Goal: Task Accomplishment & Management: Complete application form

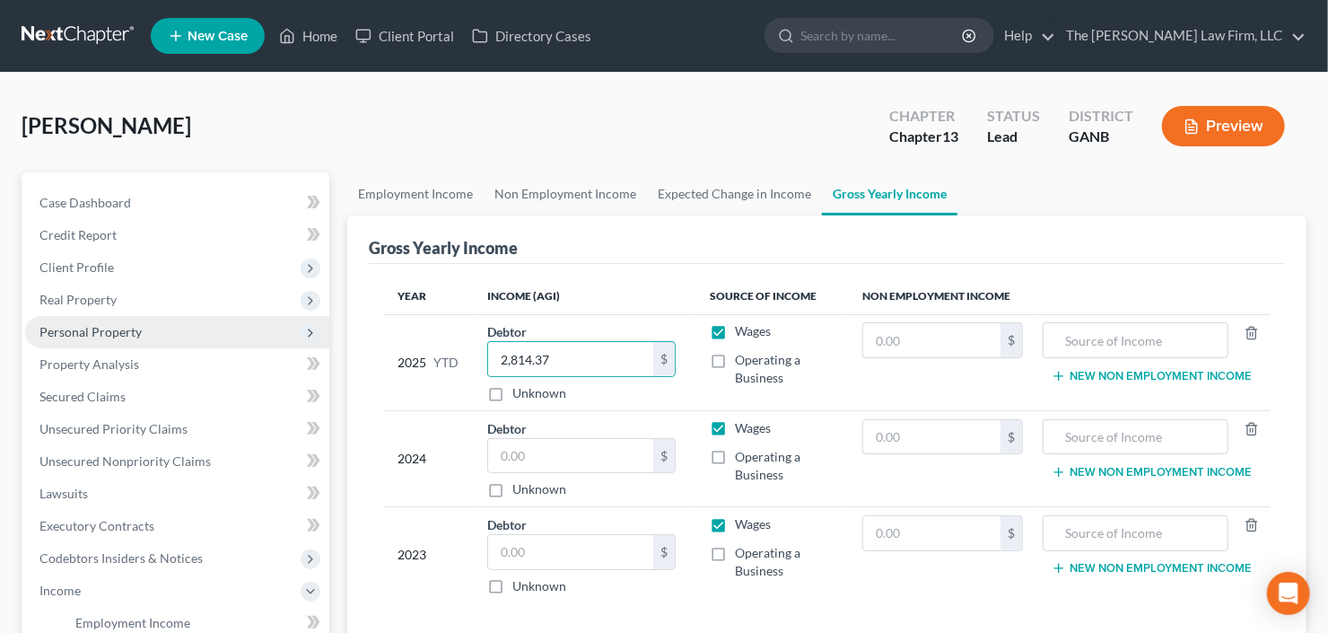
click at [102, 328] on span "Personal Property" at bounding box center [90, 331] width 102 height 15
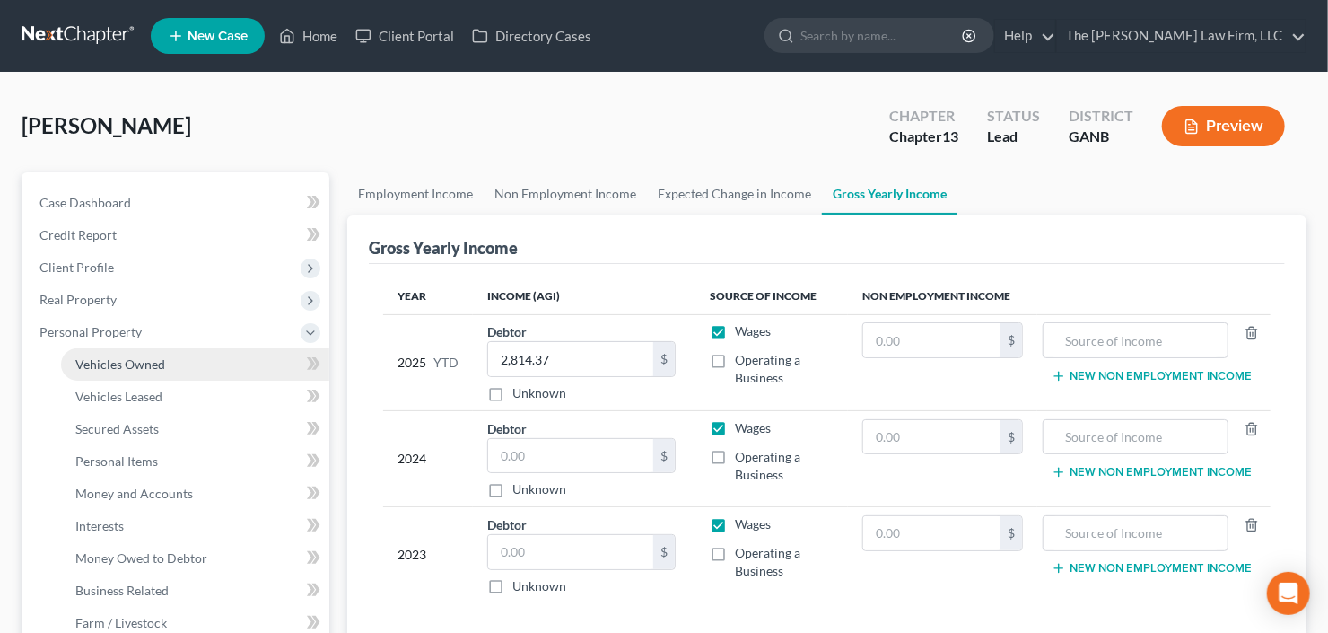
click at [112, 367] on span "Vehicles Owned" at bounding box center [120, 363] width 90 height 15
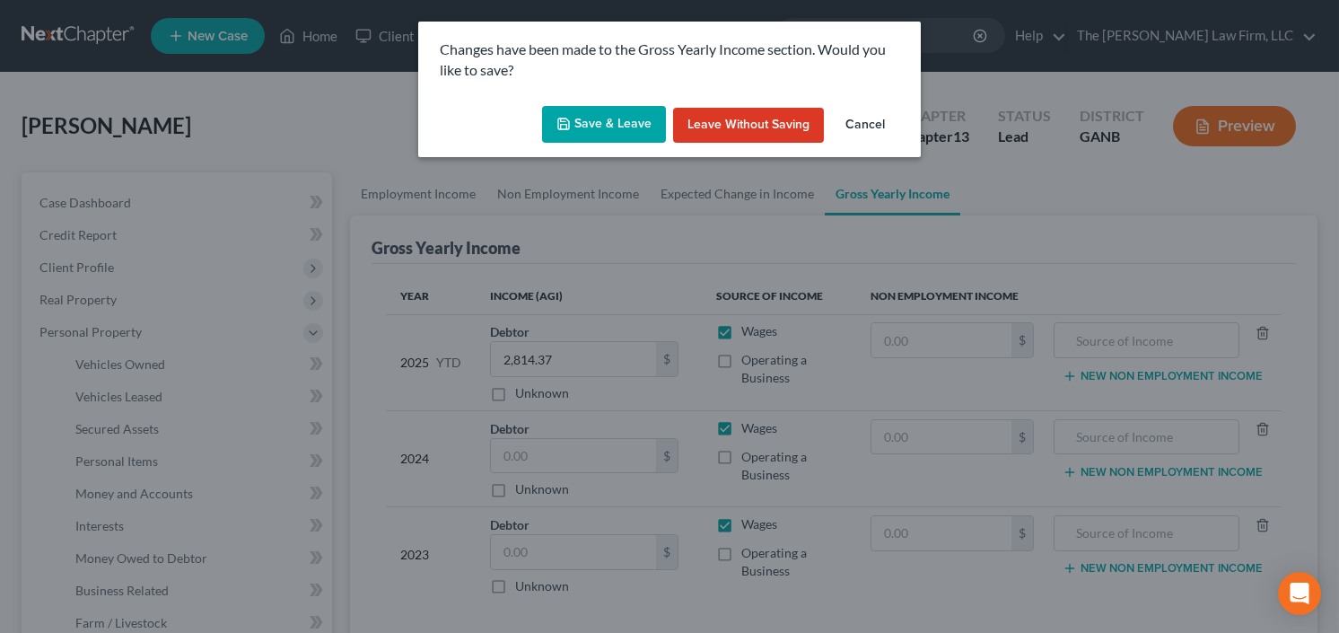
click at [577, 110] on button "Save & Leave" at bounding box center [604, 125] width 124 height 38
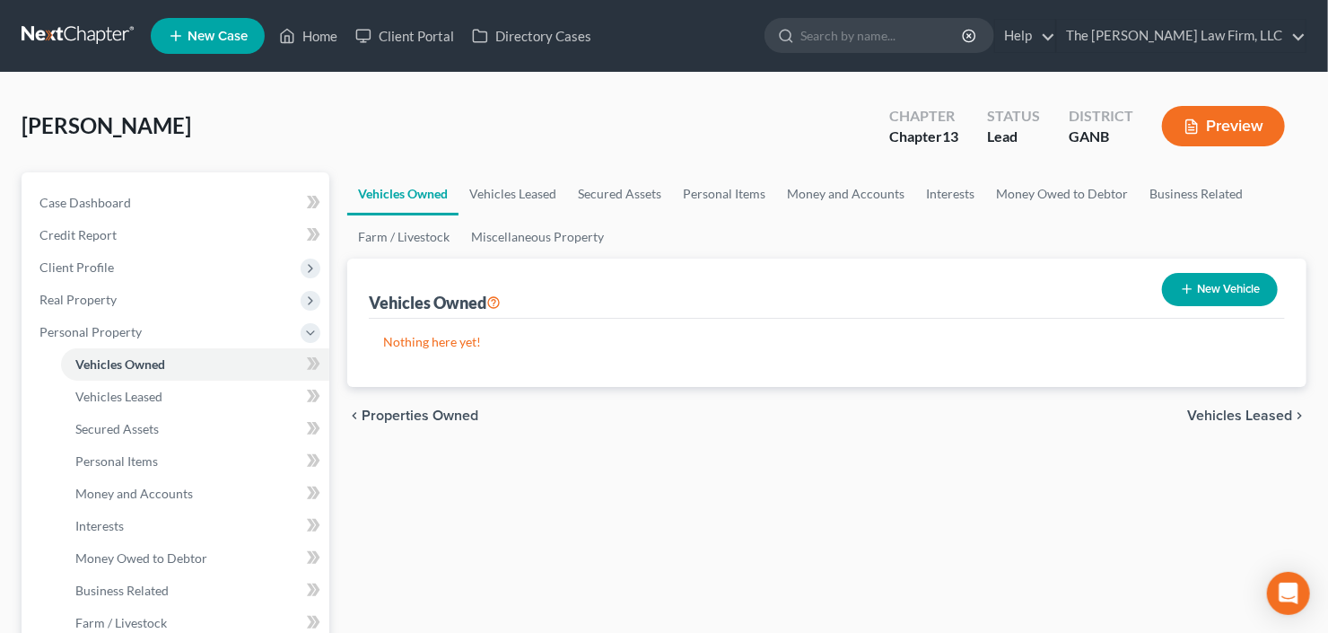
click at [1252, 284] on button "New Vehicle" at bounding box center [1220, 289] width 116 height 33
select select "0"
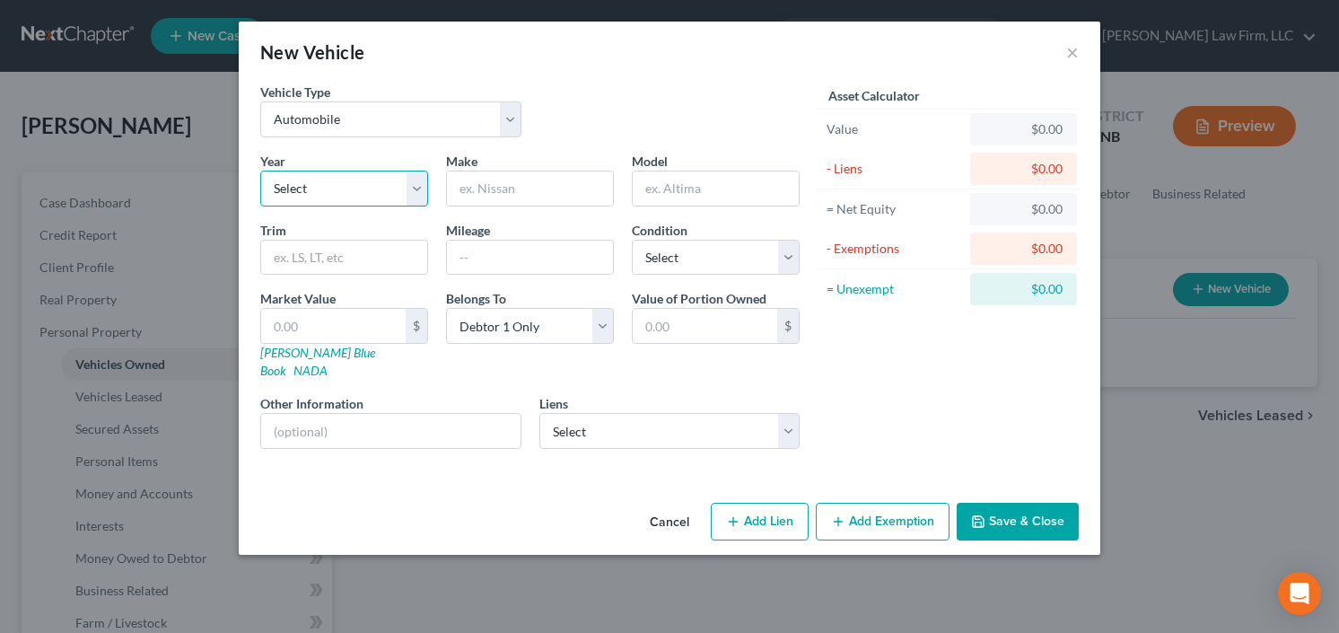
click at [324, 176] on select "Select 2026 2025 2024 2023 2022 2021 2020 2019 2018 2017 2016 2015 2014 2013 20…" at bounding box center [344, 188] width 168 height 36
select select "7"
click at [260, 170] on select "Select 2026 2025 2024 2023 2022 2021 2020 2019 2018 2017 2016 2015 2014 2013 20…" at bounding box center [344, 188] width 168 height 36
click at [511, 197] on input "text" at bounding box center [530, 188] width 166 height 34
type input "Lexus"
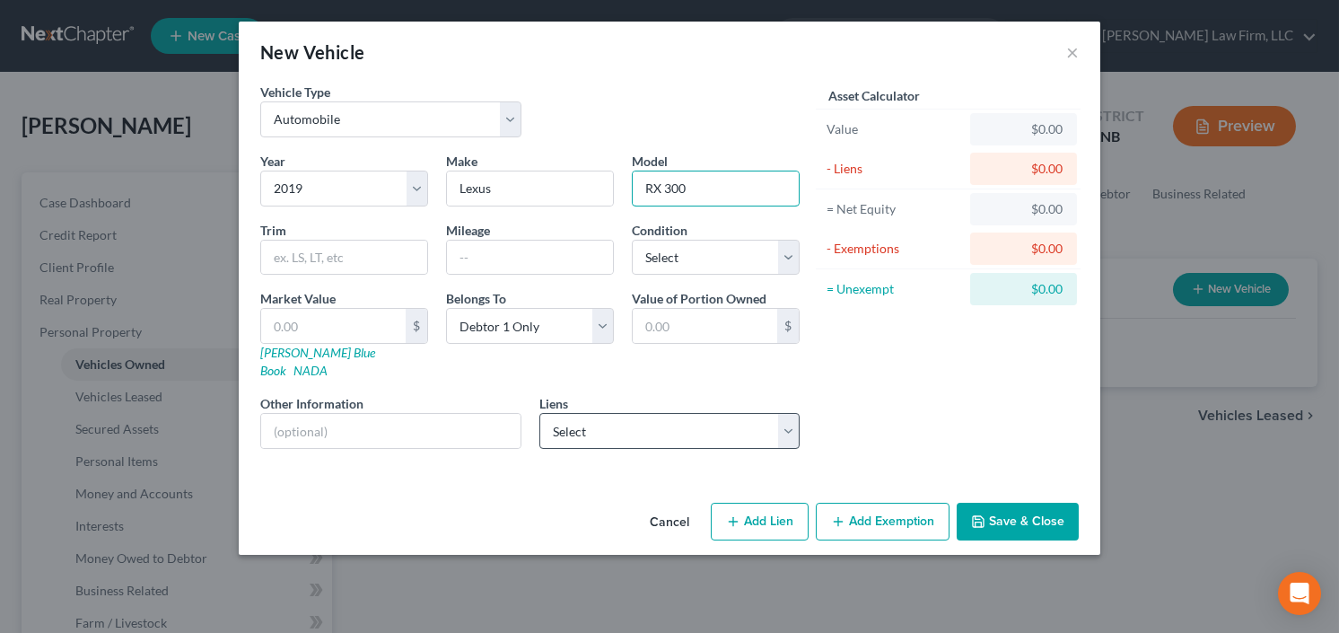
type input "RX 300"
click at [630, 422] on select "Select Exeter Fin - $31,748.00 Bk Of Amer - $31,551.00" at bounding box center [669, 431] width 261 height 36
select select "0"
click at [539, 413] on select "Select Exeter Fin - $31,748.00 Bk Of Amer - $31,551.00" at bounding box center [669, 431] width 261 height 36
select select
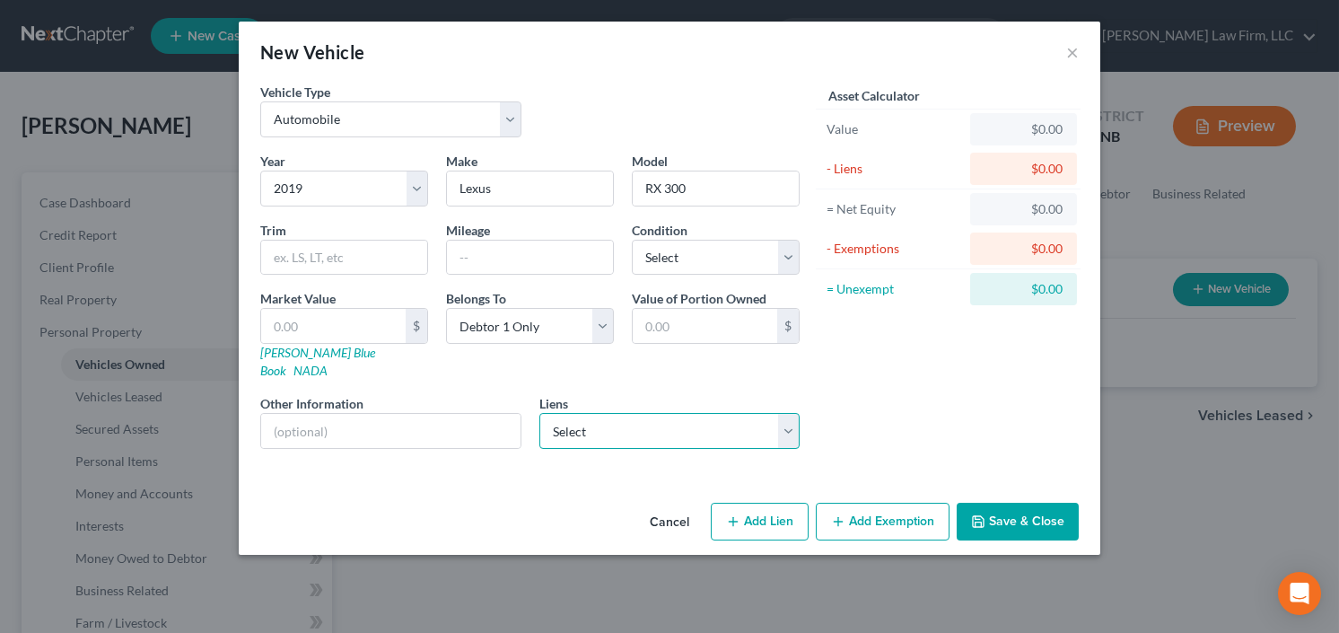
select select "45"
select select "0"
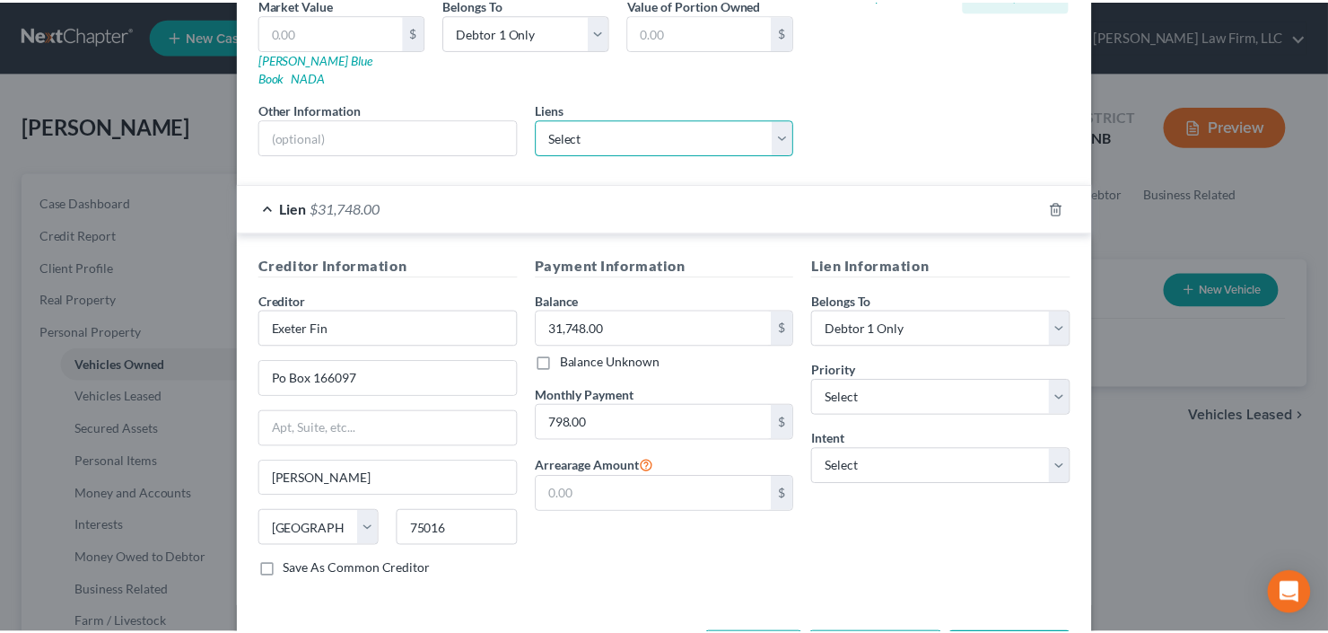
scroll to position [344, 0]
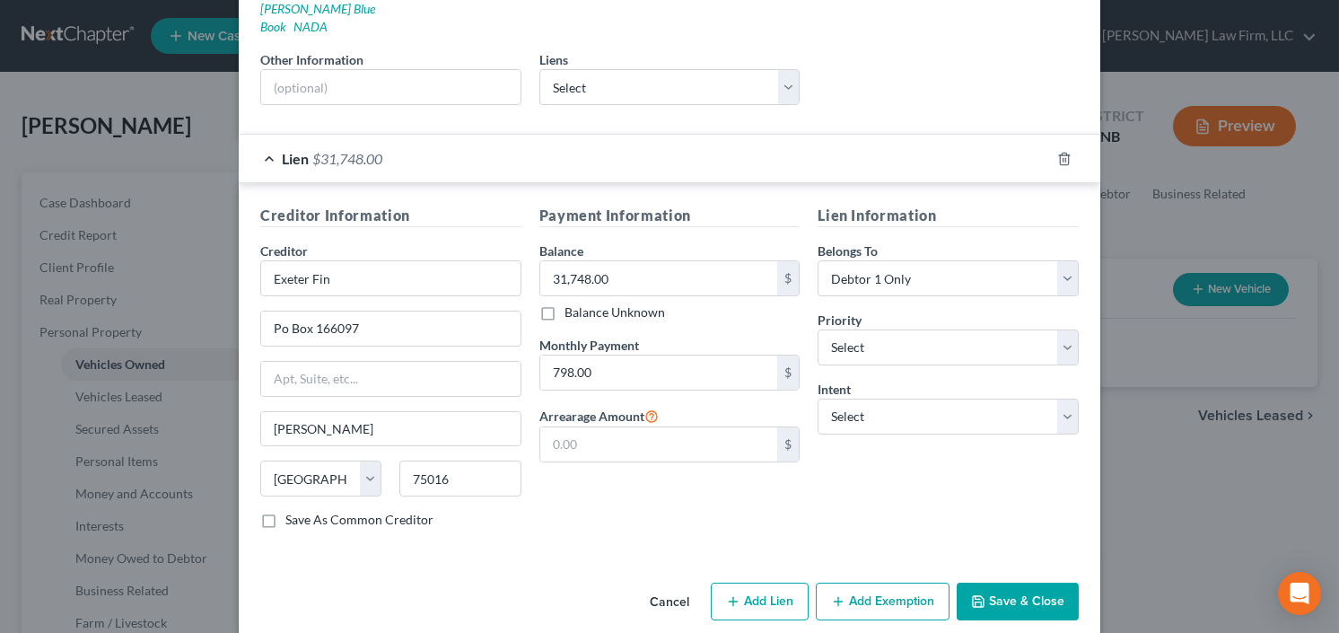
click at [1009, 582] on button "Save & Close" at bounding box center [1018, 601] width 122 height 38
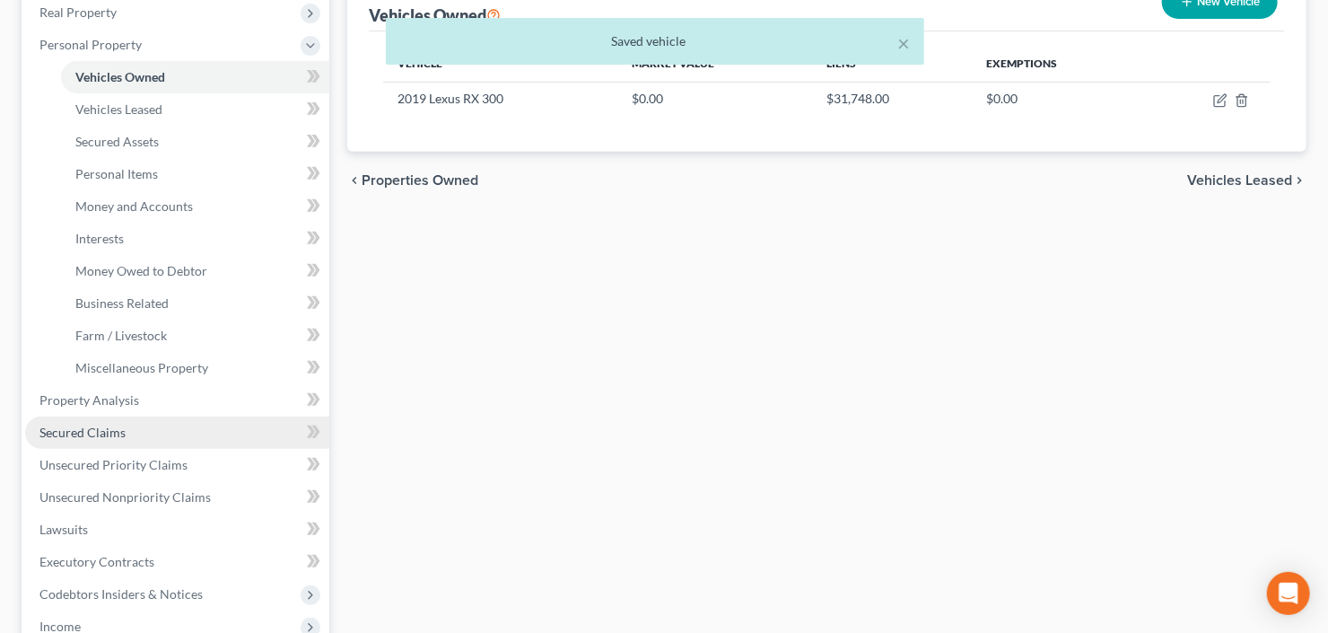
click at [74, 424] on span "Secured Claims" at bounding box center [82, 431] width 86 height 15
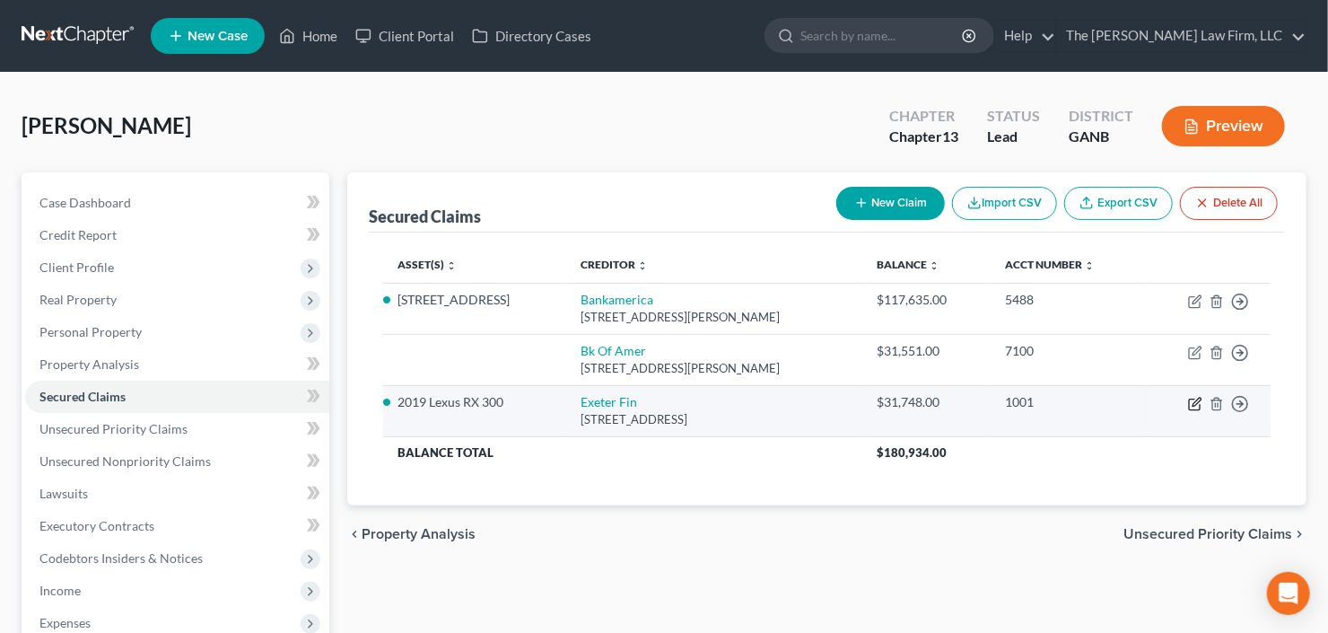
click at [1197, 407] on icon "button" at bounding box center [1194, 404] width 11 height 11
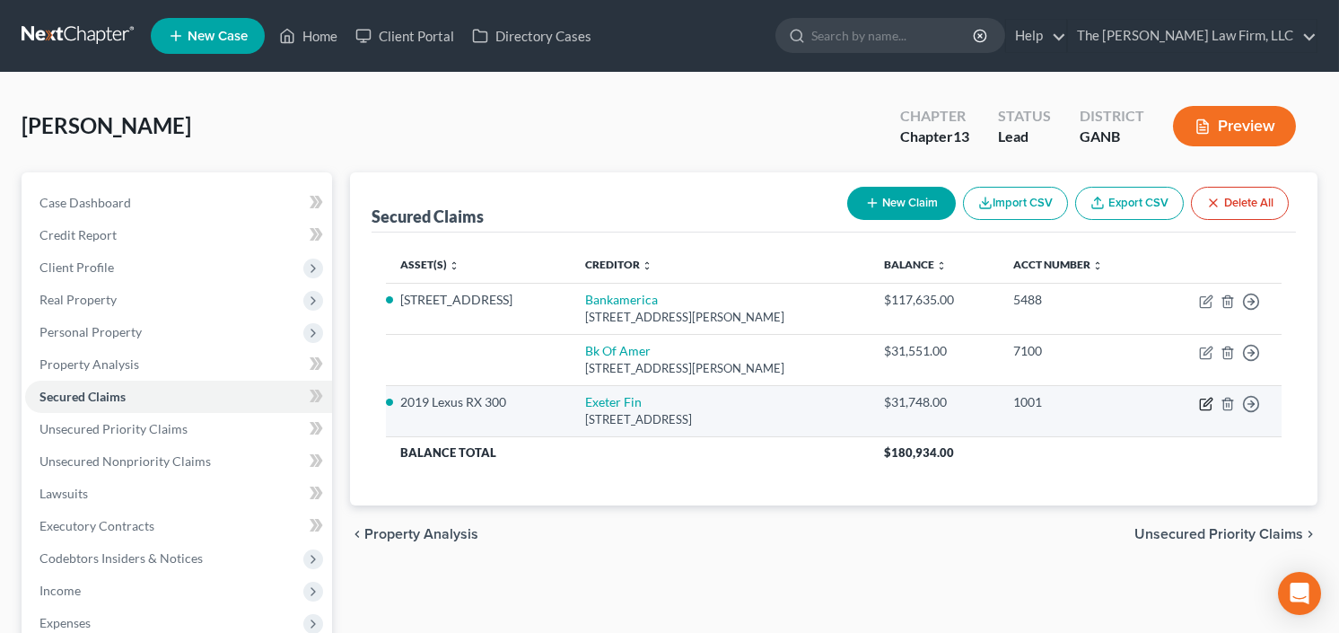
select select "45"
select select "3"
select select "0"
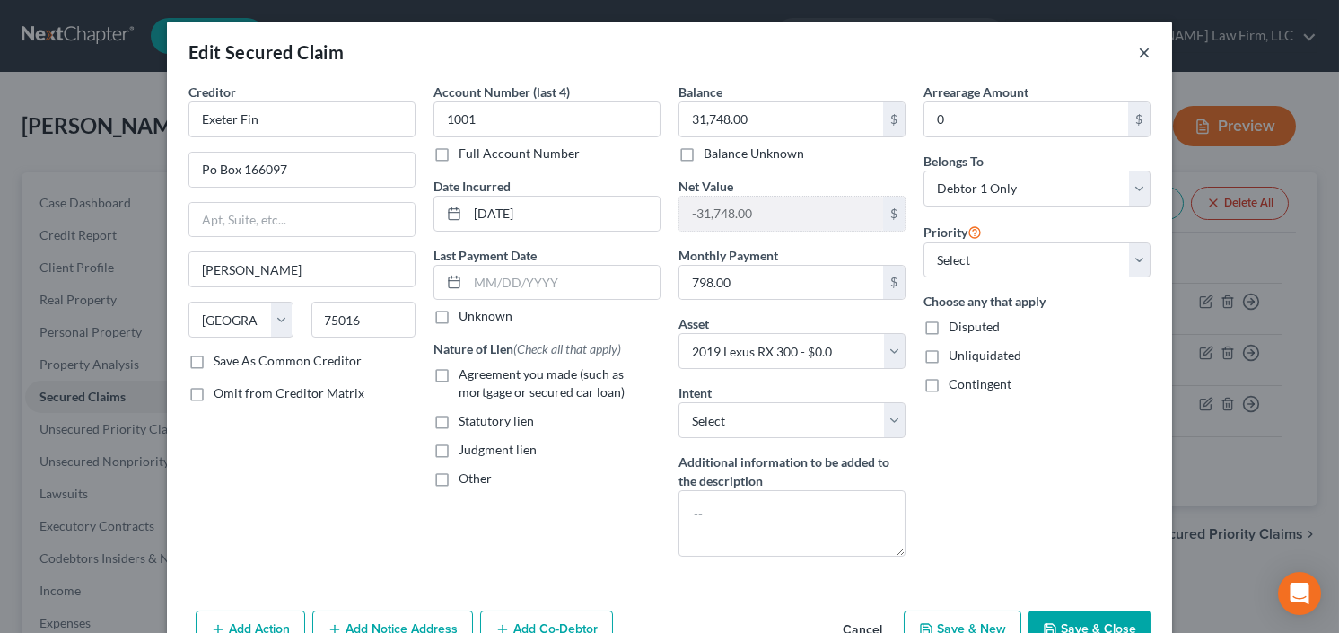
click at [1138, 44] on button "×" at bounding box center [1144, 52] width 13 height 22
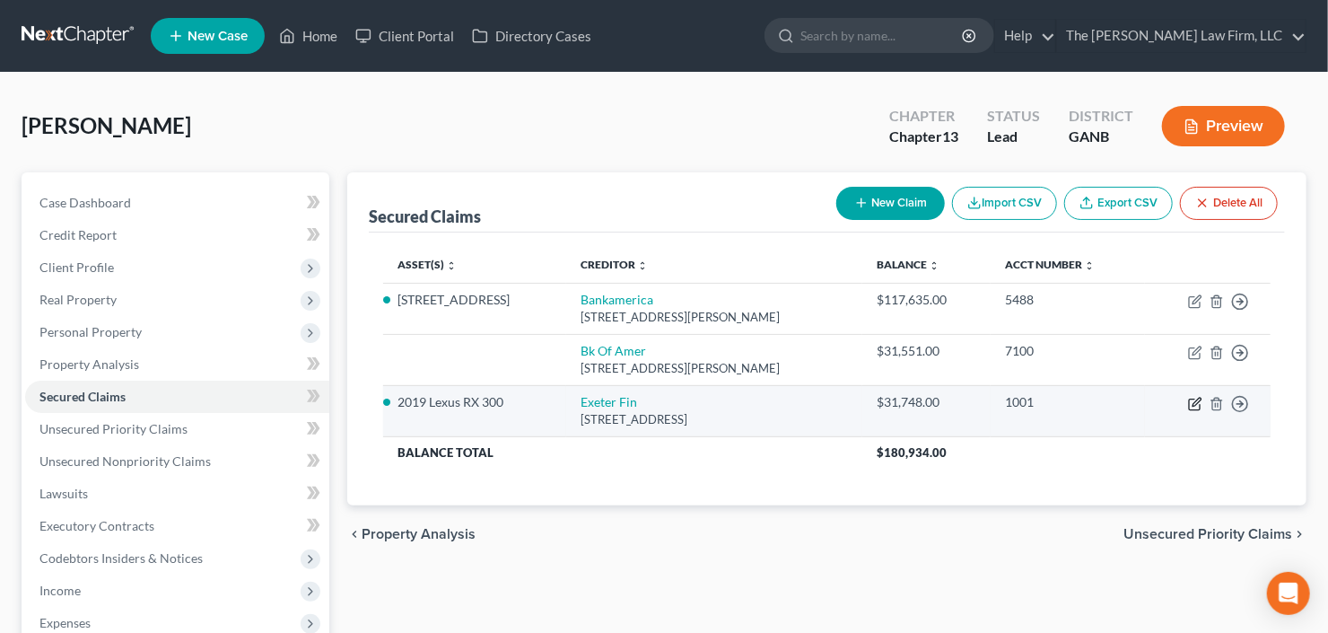
click at [1192, 404] on icon "button" at bounding box center [1195, 404] width 14 height 14
select select "45"
select select "3"
select select "0"
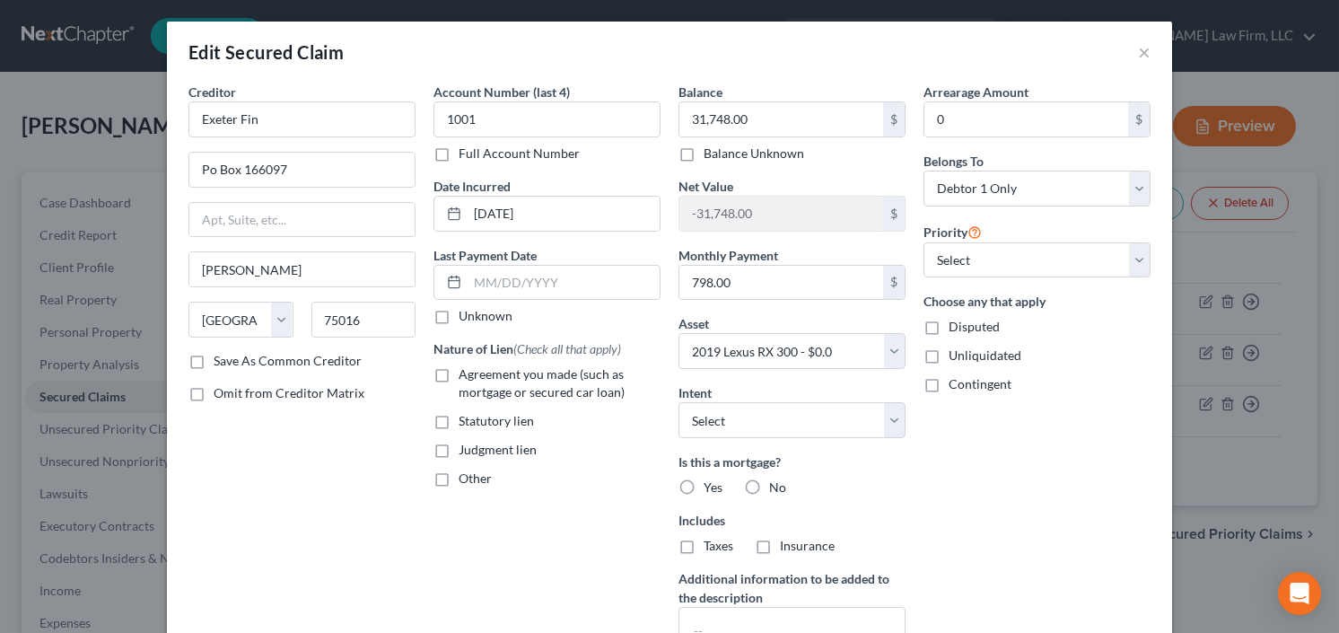
click at [459, 371] on label "Agreement you made (such as mortgage or secured car loan)" at bounding box center [560, 383] width 202 height 36
click at [466, 371] on input "Agreement you made (such as mortgage or secured car loan)" at bounding box center [472, 371] width 12 height 12
checkbox input "true"
click at [769, 485] on label "No" at bounding box center [777, 487] width 17 height 18
click at [776, 485] on input "No" at bounding box center [782, 484] width 12 height 12
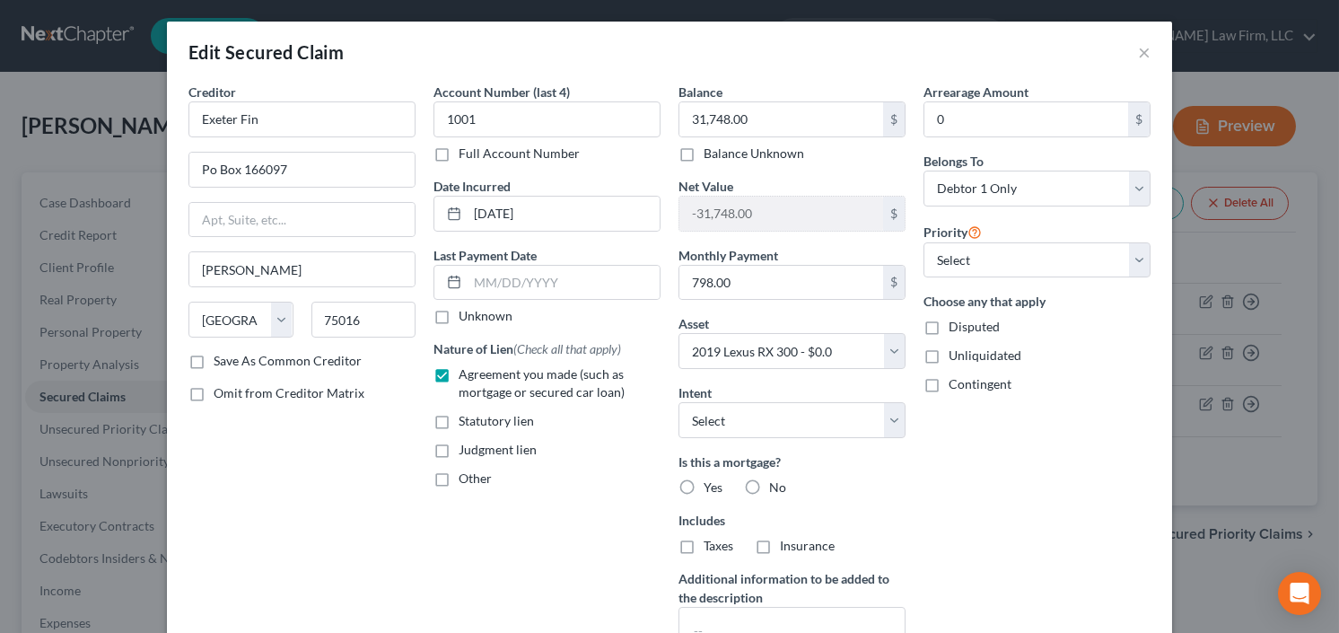
radio input "true"
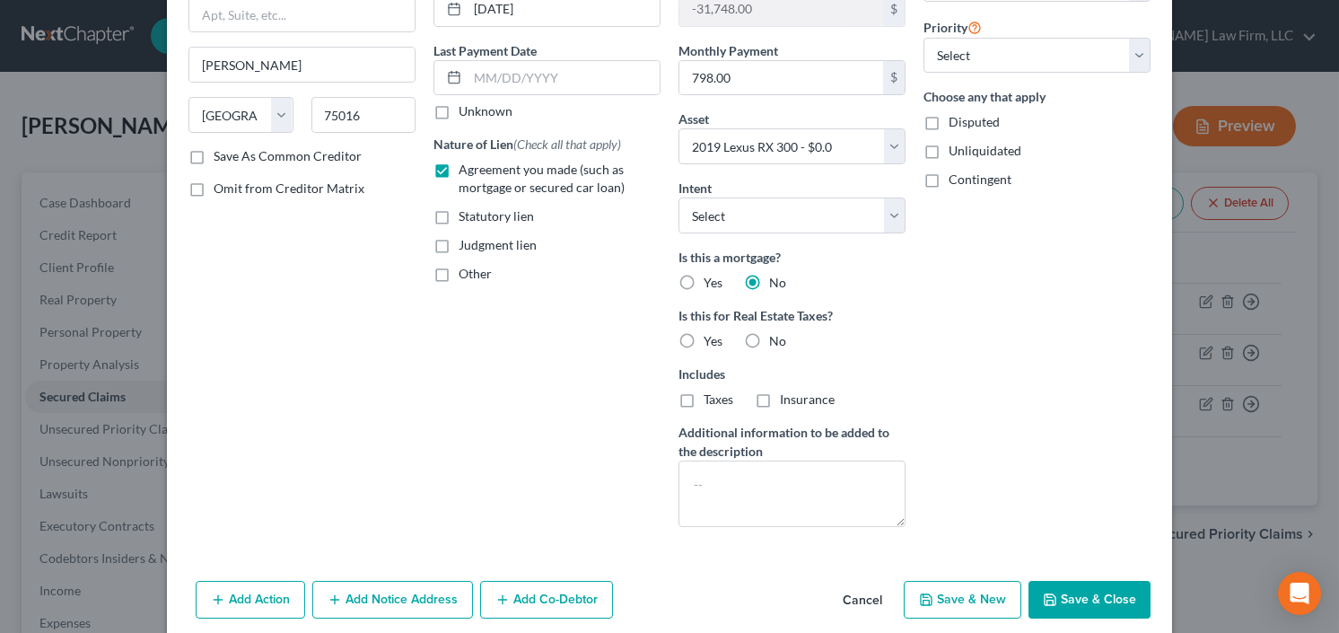
scroll to position [275, 0]
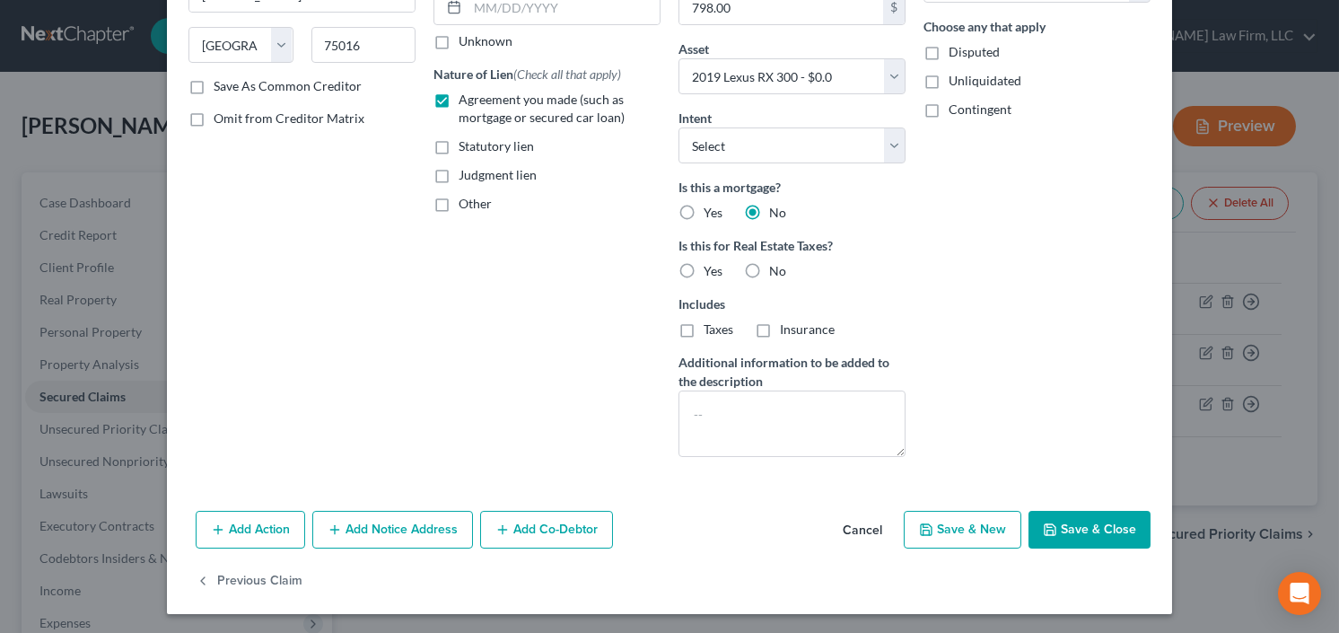
click at [1079, 525] on button "Save & Close" at bounding box center [1089, 530] width 122 height 38
select select
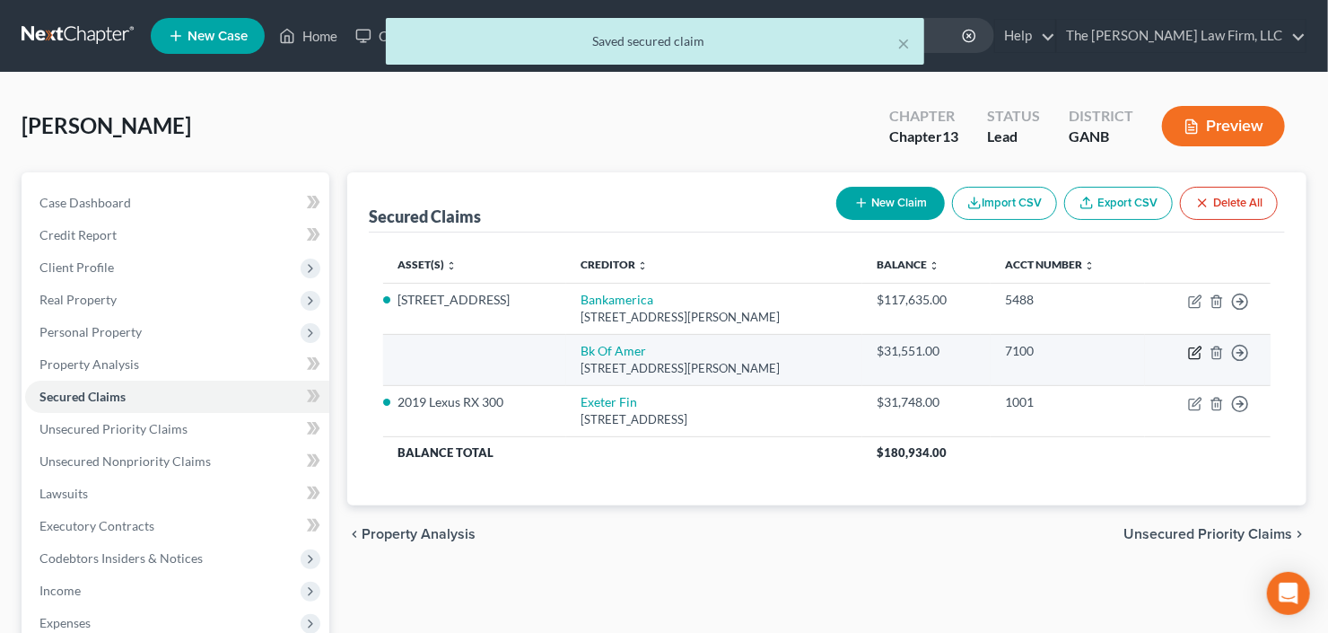
click at [1192, 347] on icon "button" at bounding box center [1195, 352] width 14 height 14
select select "9"
select select "0"
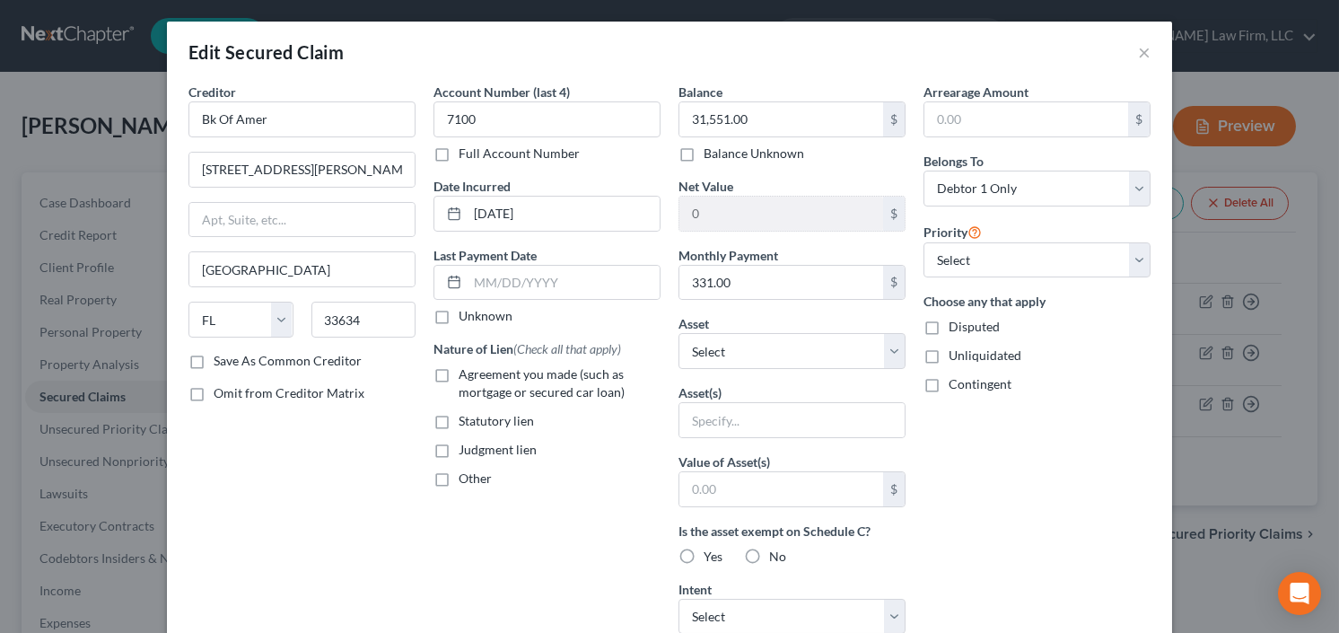
click at [459, 371] on label "Agreement you made (such as mortgage or secured car loan)" at bounding box center [560, 383] width 202 height 36
click at [466, 371] on input "Agreement you made (such as mortgage or secured car loan)" at bounding box center [472, 371] width 12 height 12
checkbox input "true"
click at [786, 337] on select "Select Other Multiple Assets [STREET_ADDRESS] SW - $365200.0 2019 Lexus RX 300 …" at bounding box center [791, 351] width 227 height 36
select select "2"
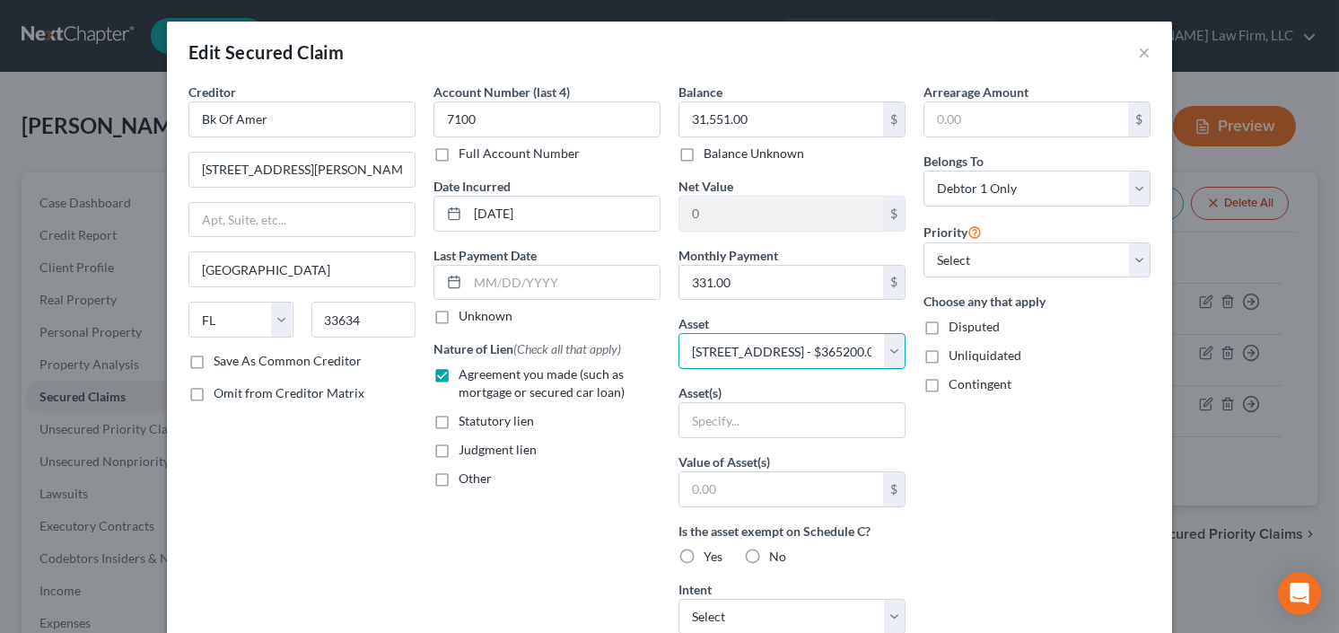
click at [678, 333] on select "Select Other Multiple Assets [STREET_ADDRESS] SW - $365200.0 2019 Lexus RX 300 …" at bounding box center [791, 351] width 227 height 36
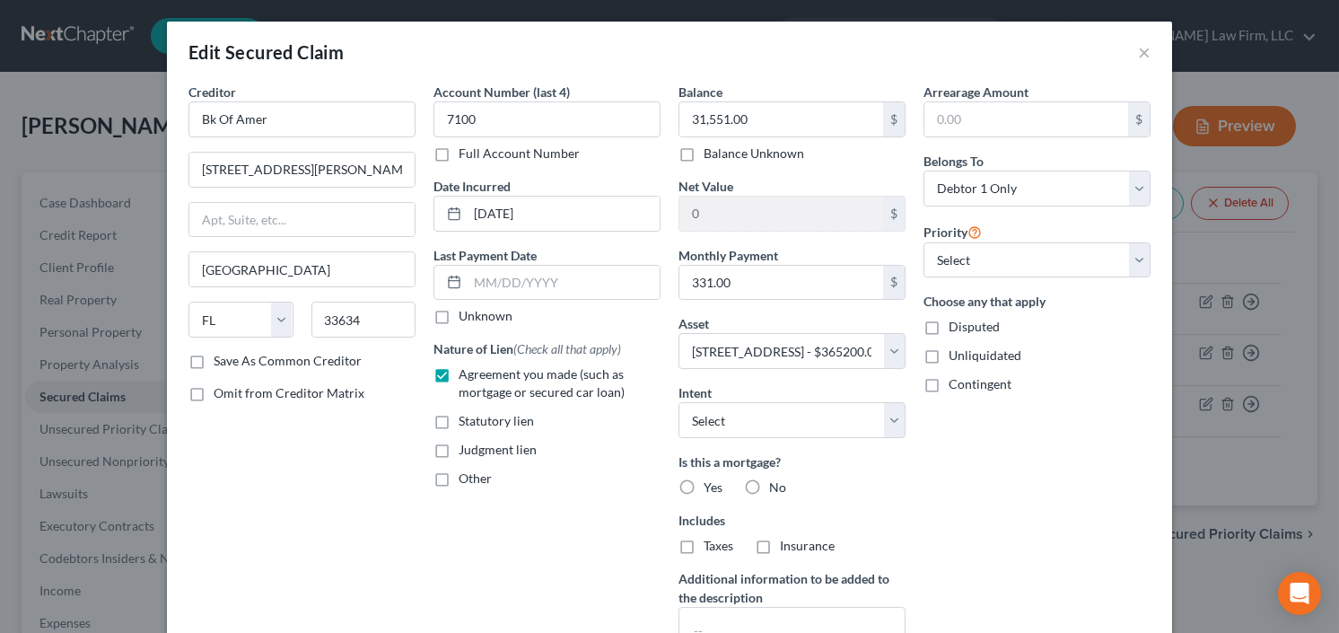
click at [703, 483] on label "Yes" at bounding box center [712, 487] width 19 height 18
click at [711, 483] on input "Yes" at bounding box center [717, 484] width 12 height 12
radio input "true"
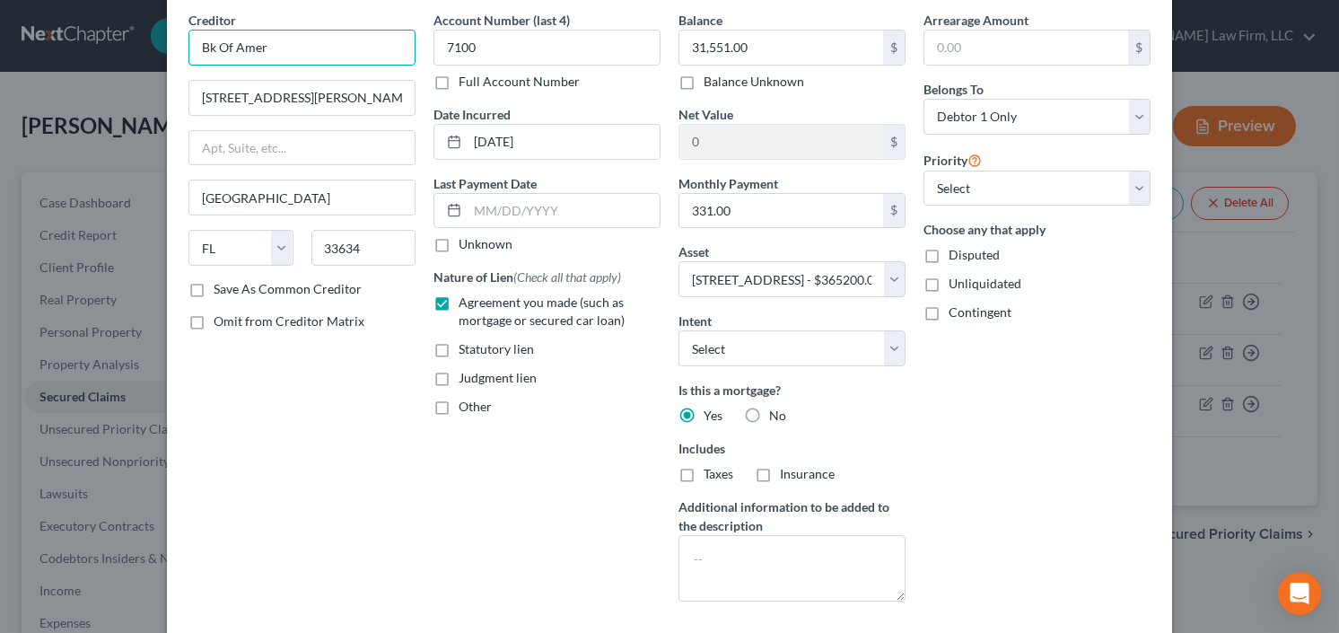
click at [294, 38] on input "Bk Of Amer" at bounding box center [301, 48] width 227 height 36
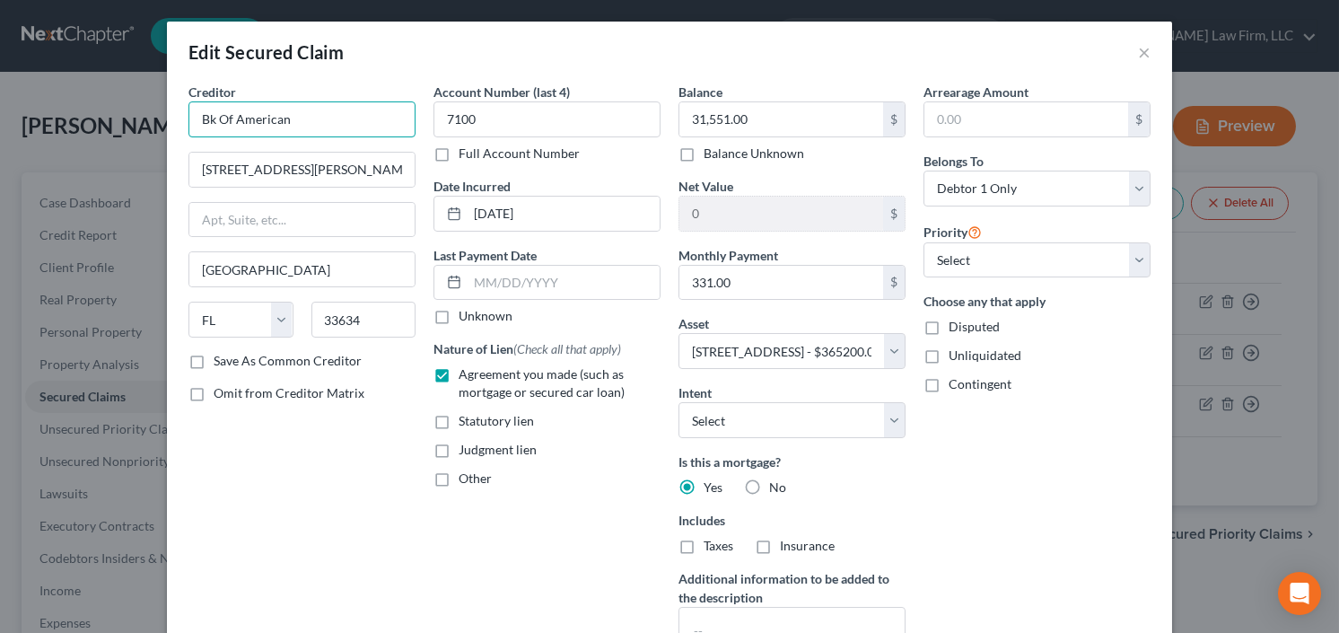
scroll to position [0, 0]
click at [201, 120] on input "Bk Of America" at bounding box center [301, 119] width 227 height 36
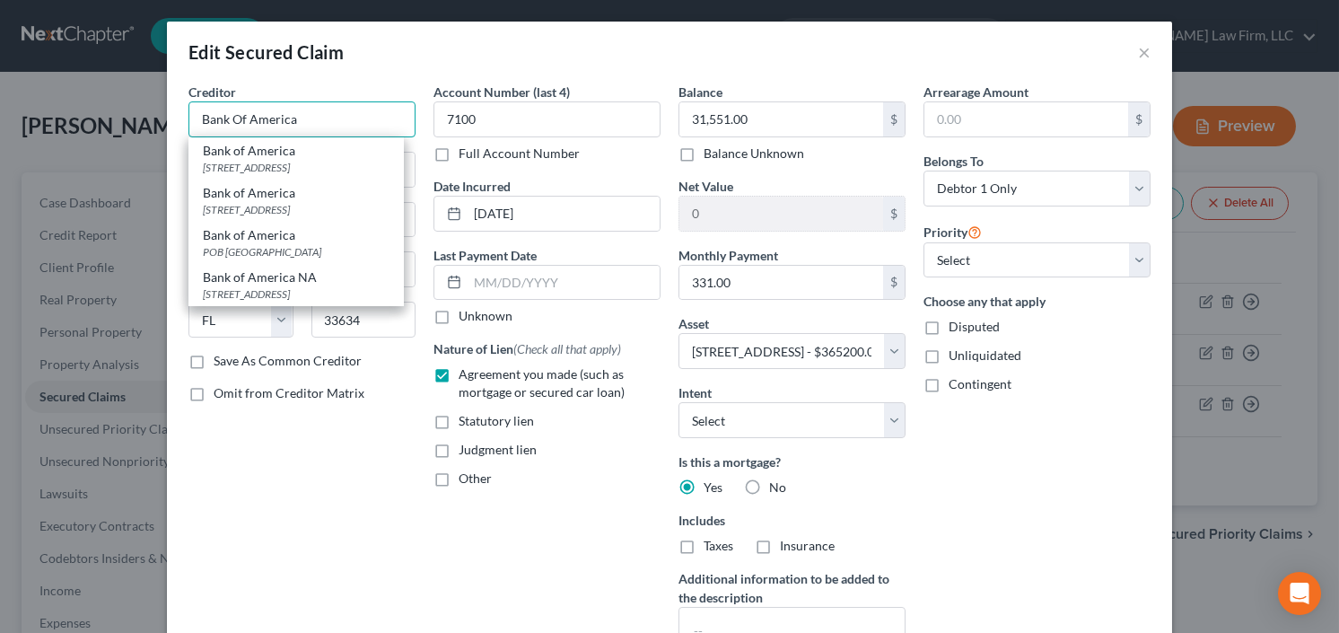
type input "Bank Of America"
click at [1058, 421] on div "Arrearage Amount $ Belongs To * Select Debtor 1 Only Debtor 2 Only Debtor 1 And…" at bounding box center [1036, 385] width 245 height 605
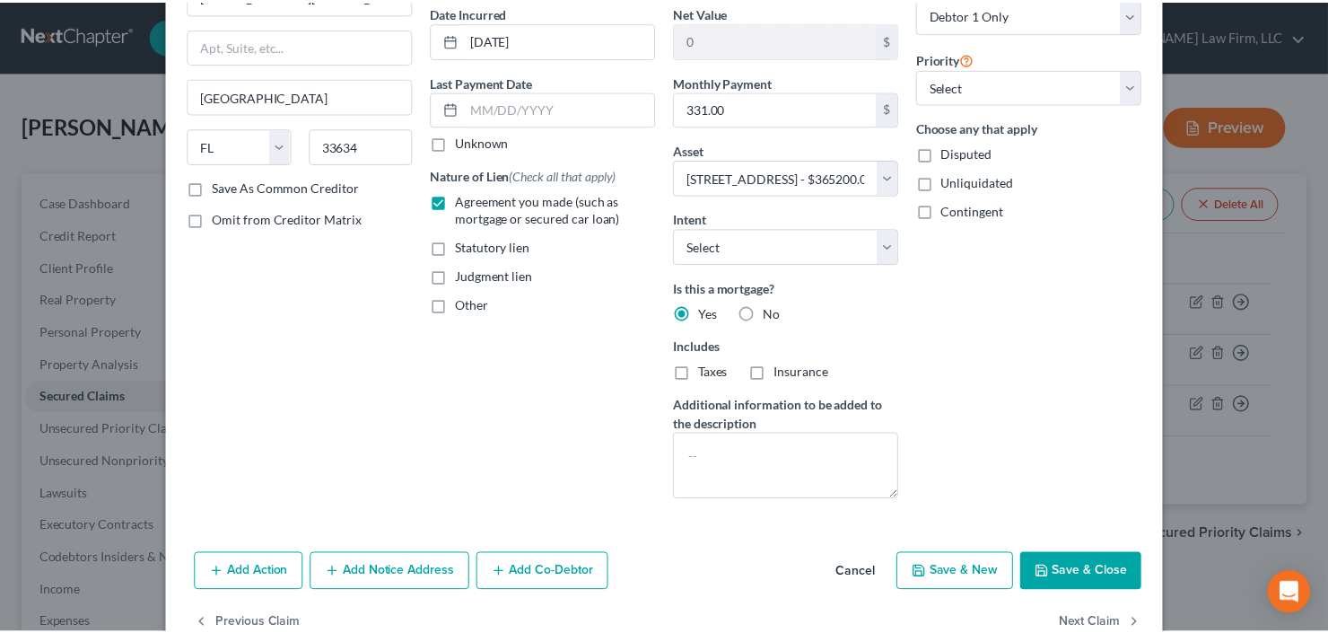
scroll to position [215, 0]
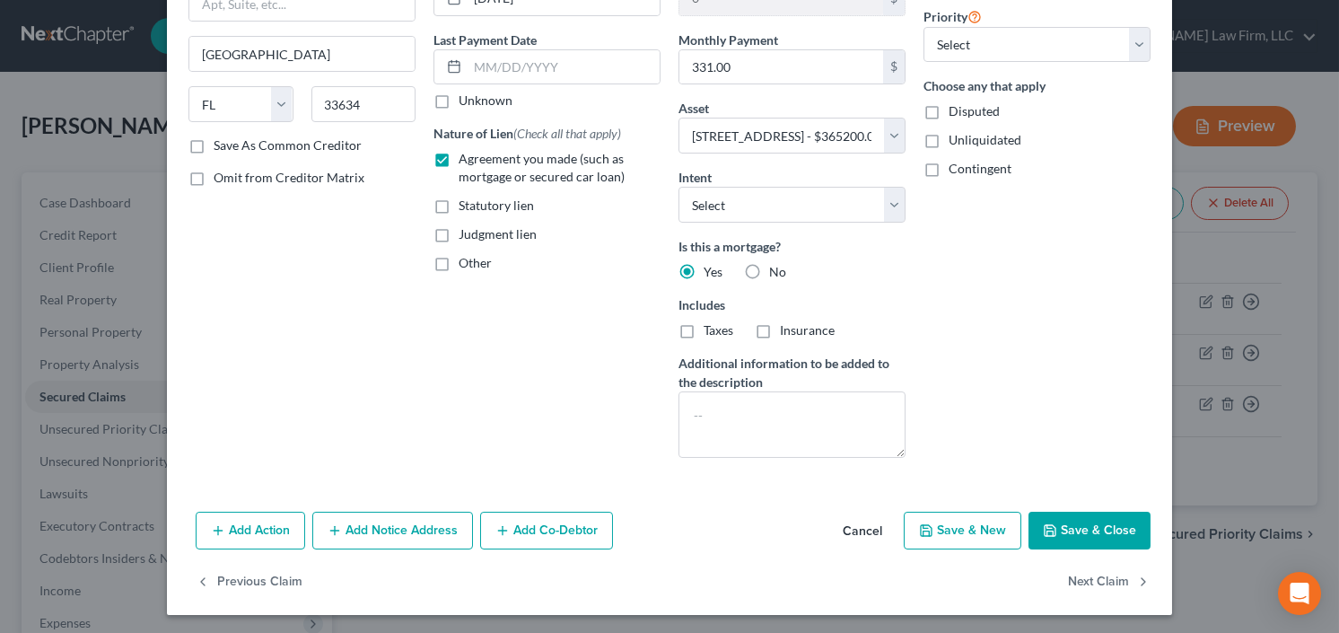
click at [1080, 528] on button "Save & Close" at bounding box center [1089, 530] width 122 height 38
select select
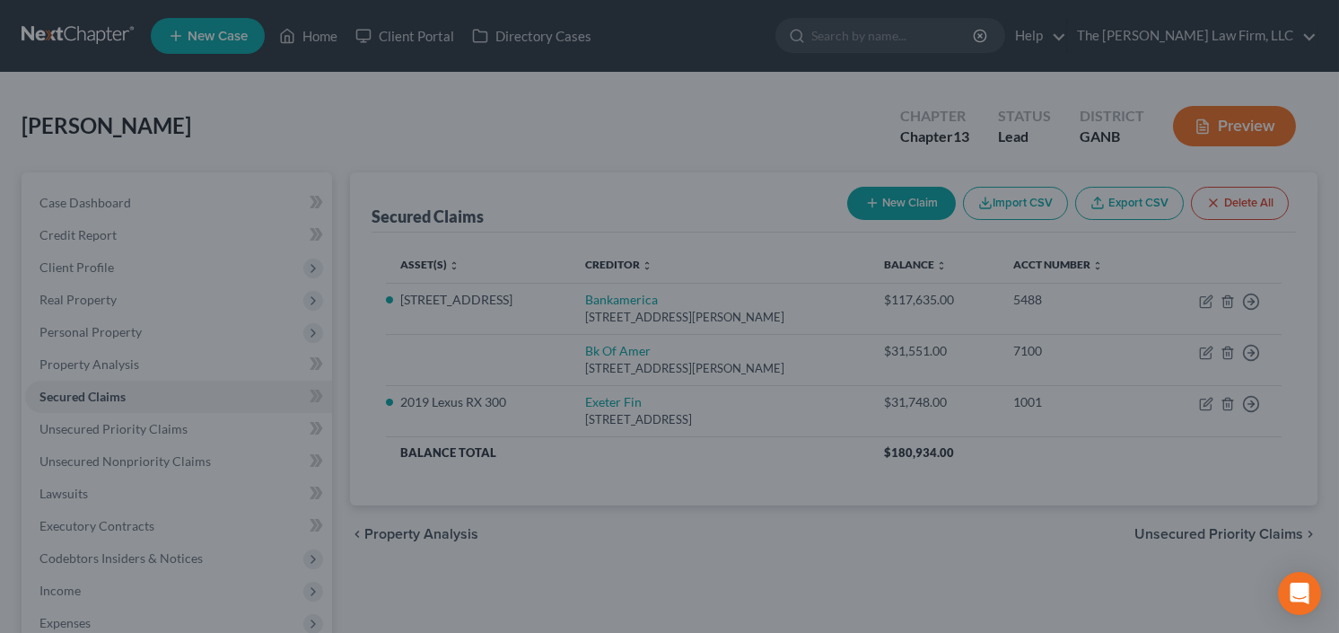
type input "333,649.00"
select select "2"
type input "0"
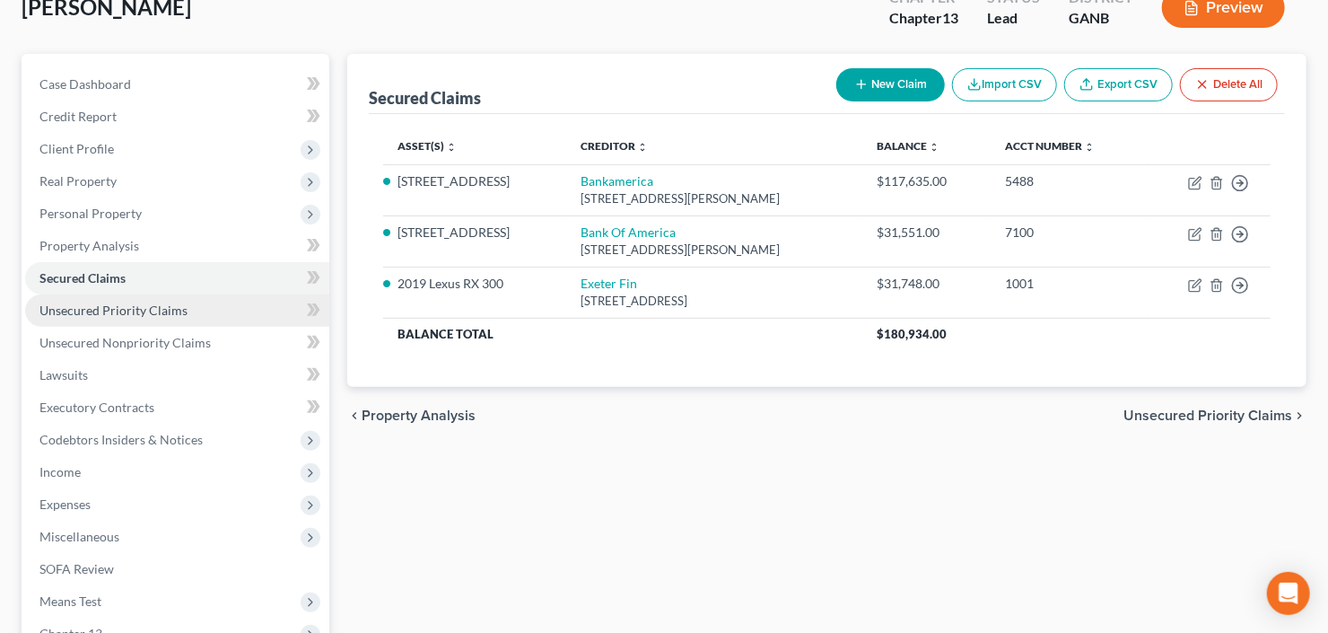
scroll to position [144, 0]
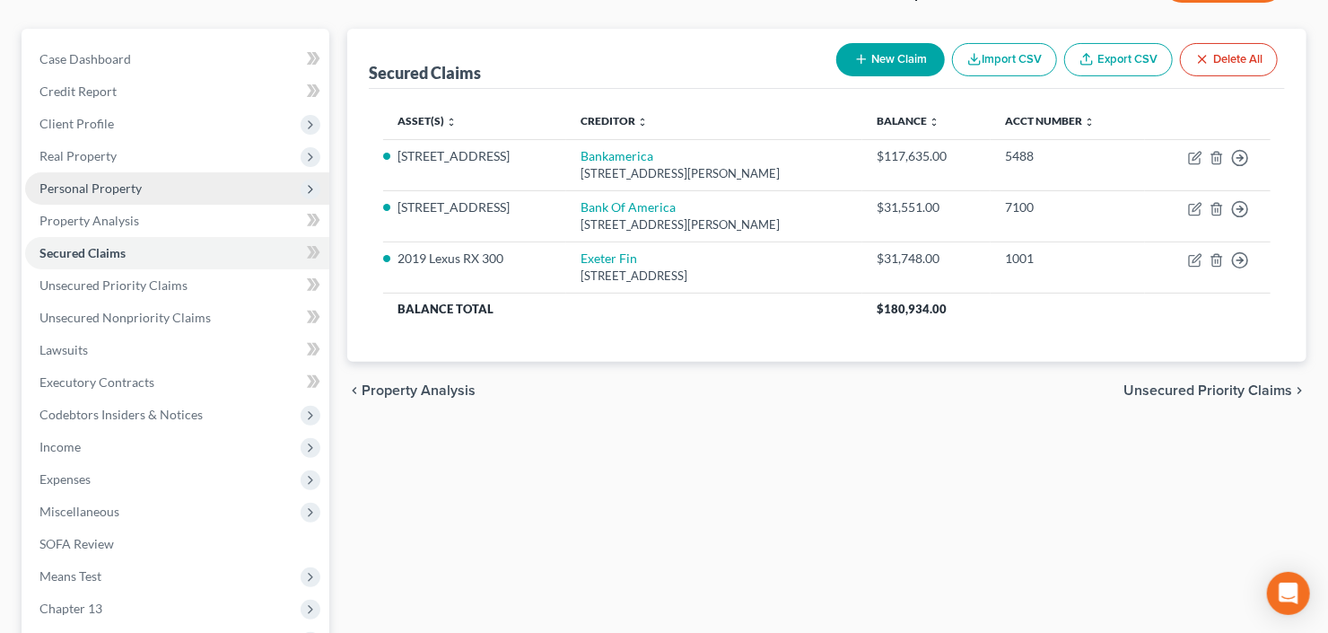
click at [147, 177] on span "Personal Property" at bounding box center [177, 188] width 304 height 32
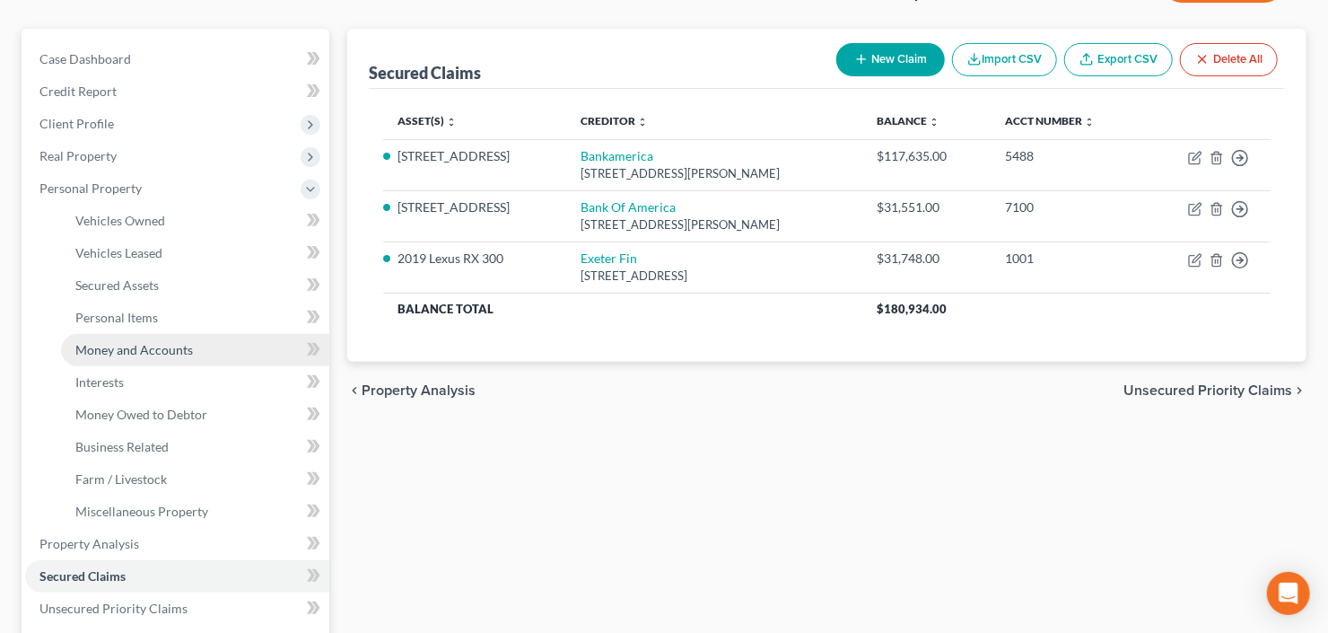
click at [192, 348] on link "Money and Accounts" at bounding box center [195, 350] width 268 height 32
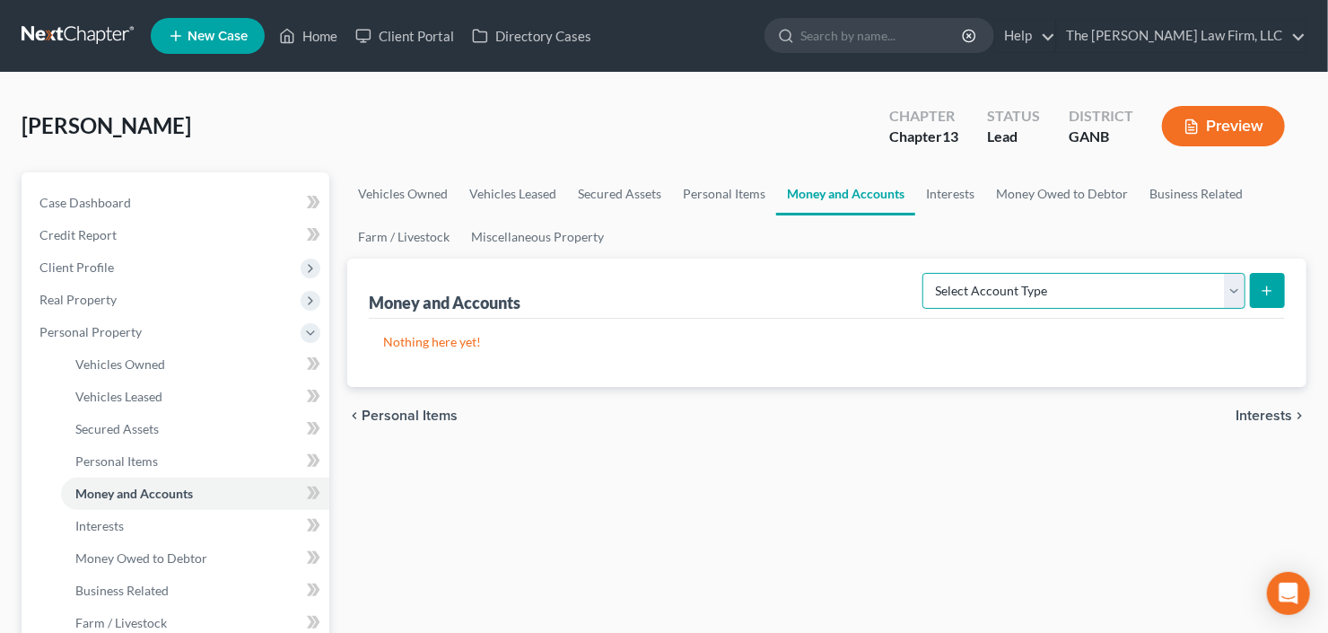
click at [1079, 278] on select "Select Account Type Brokerage Cash on Hand Certificates of Deposit Checking Acc…" at bounding box center [1083, 291] width 323 height 36
select select "checking"
click at [927, 273] on select "Select Account Type Brokerage Cash on Hand Certificates of Deposit Checking Acc…" at bounding box center [1083, 291] width 323 height 36
click at [1261, 295] on button "submit" at bounding box center [1267, 290] width 35 height 35
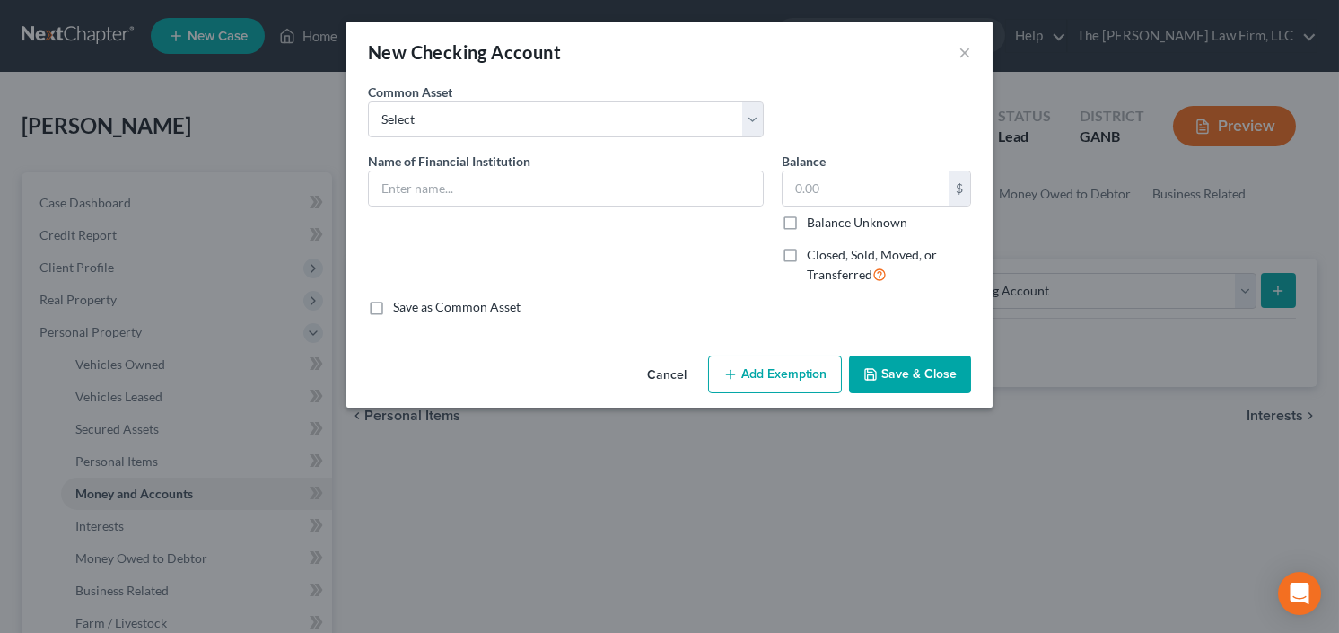
click at [539, 93] on div "Common Asset Select PNC Credit Union of [US_STATE] Discover Bank Atlanta Postal…" at bounding box center [566, 110] width 414 height 55
click at [529, 111] on select "Select PNC Credit Union of [US_STATE] Discover Bank Atlanta Postal Credit Union…" at bounding box center [566, 119] width 396 height 36
drag, startPoint x: 833, startPoint y: 98, endPoint x: 824, endPoint y: 104, distance: 11.0
click at [833, 98] on div "Common Asset Select PNC Credit Union of [US_STATE] Discover Bank Atlanta Postal…" at bounding box center [669, 117] width 621 height 69
click at [469, 186] on input "text" at bounding box center [566, 188] width 394 height 34
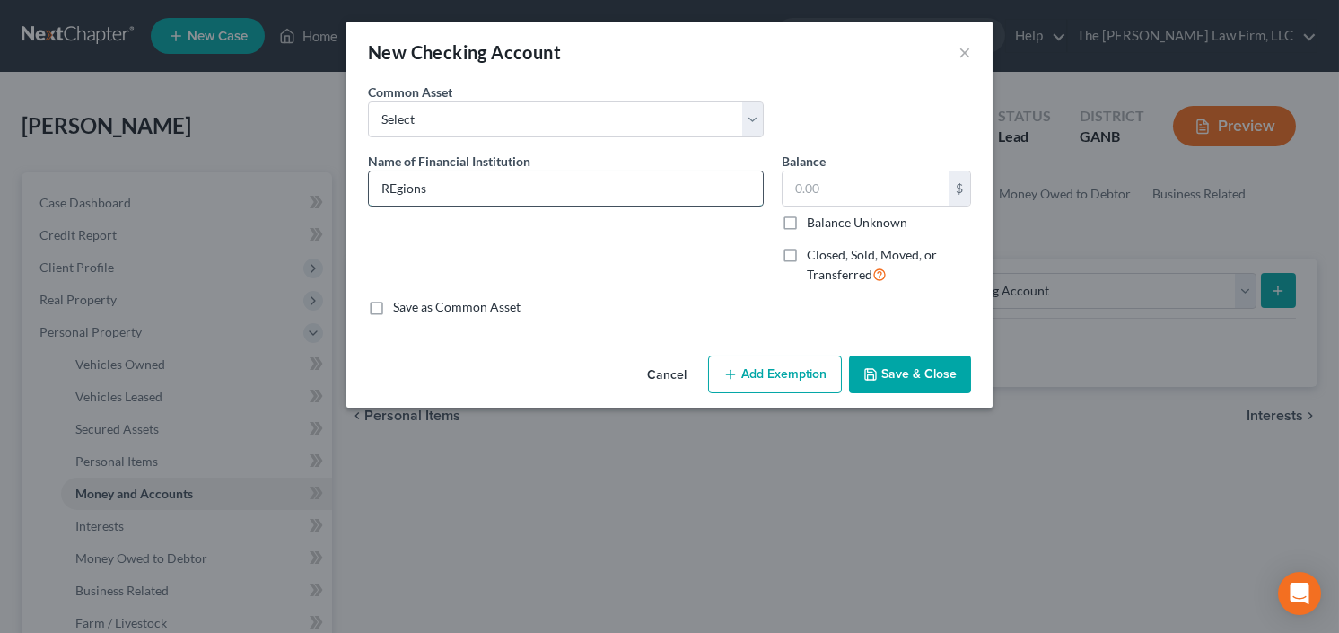
type input "Regions Bank"
click at [850, 190] on input "text" at bounding box center [865, 188] width 166 height 34
type input "2,000"
click at [764, 378] on button "Add Exemption" at bounding box center [775, 374] width 134 height 38
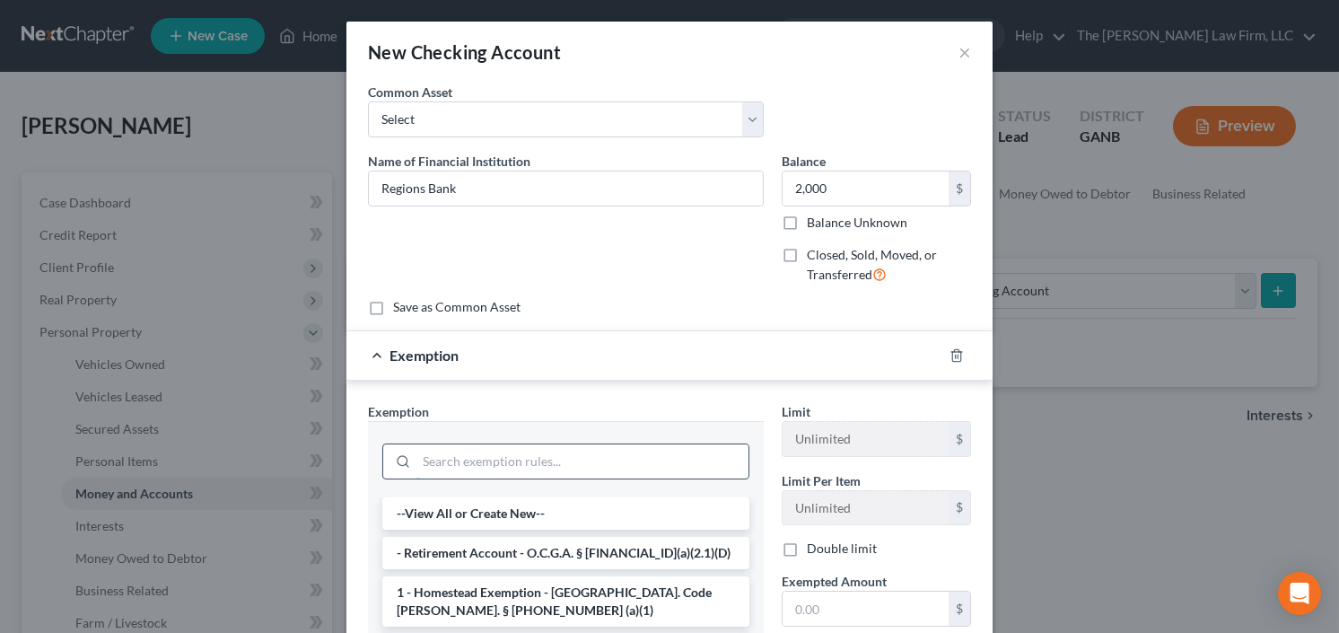
click at [494, 466] on input "search" at bounding box center [582, 461] width 332 height 34
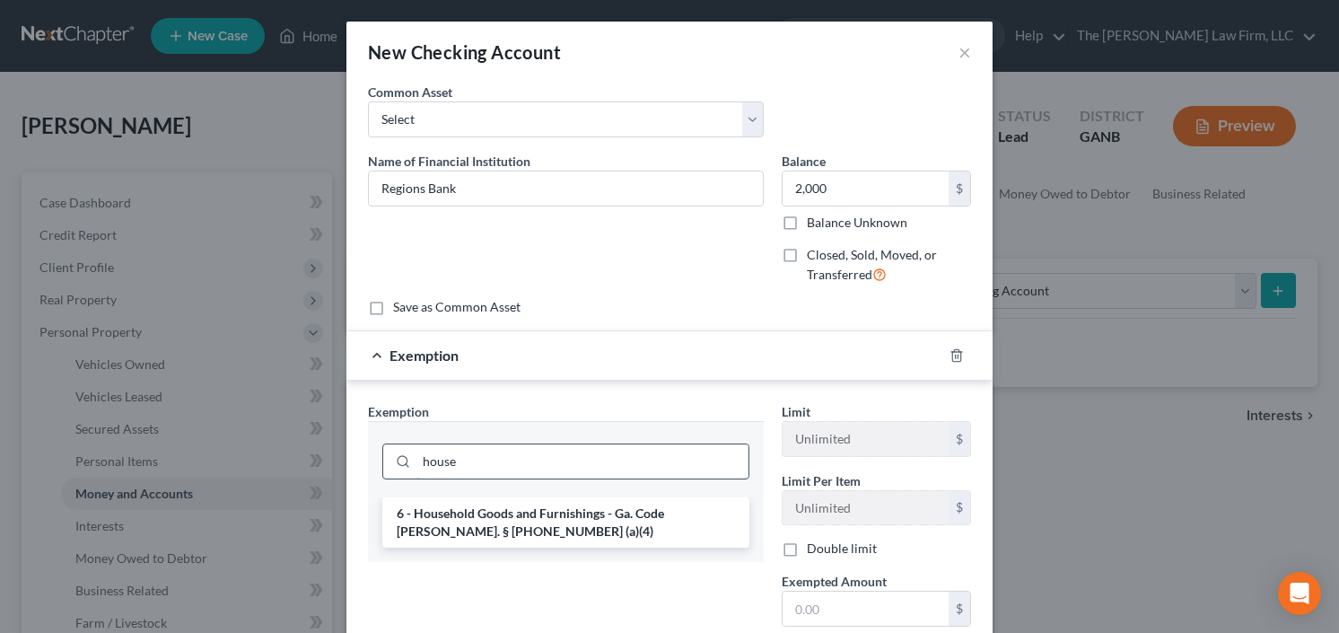
drag, startPoint x: 494, startPoint y: 466, endPoint x: 382, endPoint y: 469, distance: 111.3
click at [382, 469] on div "house" at bounding box center [565, 461] width 367 height 36
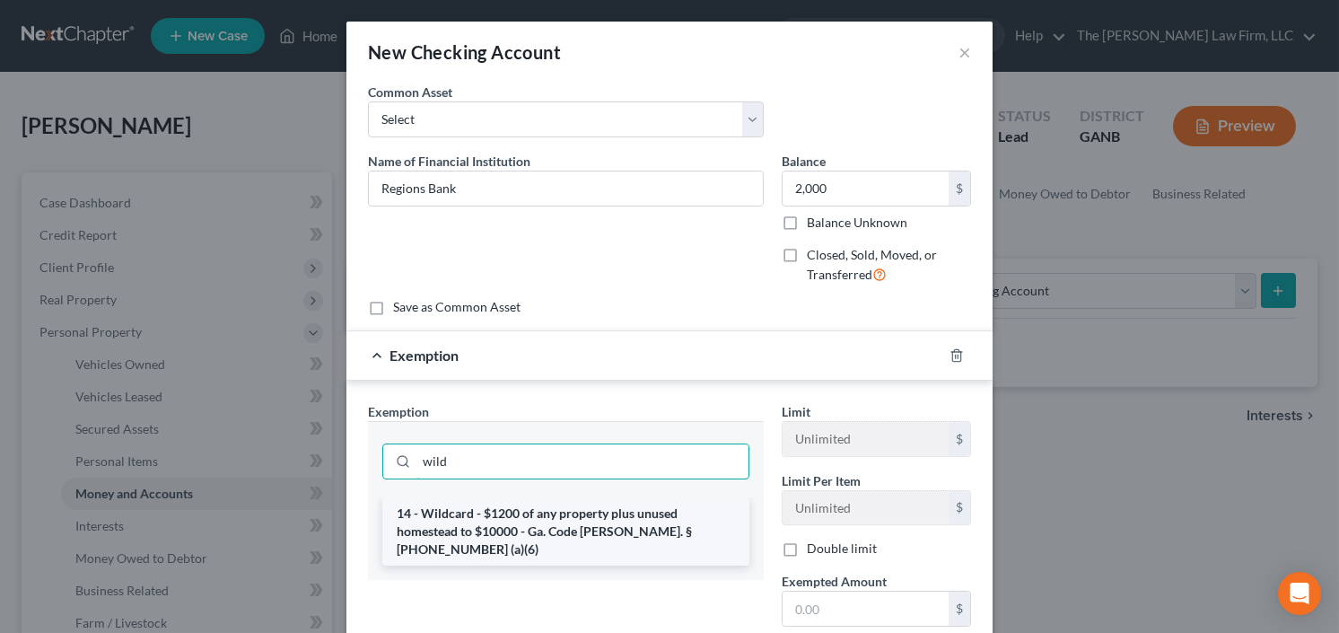
type input "wild"
click at [527, 509] on li "14 - Wildcard - $1200 of any property plus unused homestead to $10000 - Ga. Cod…" at bounding box center [565, 531] width 367 height 68
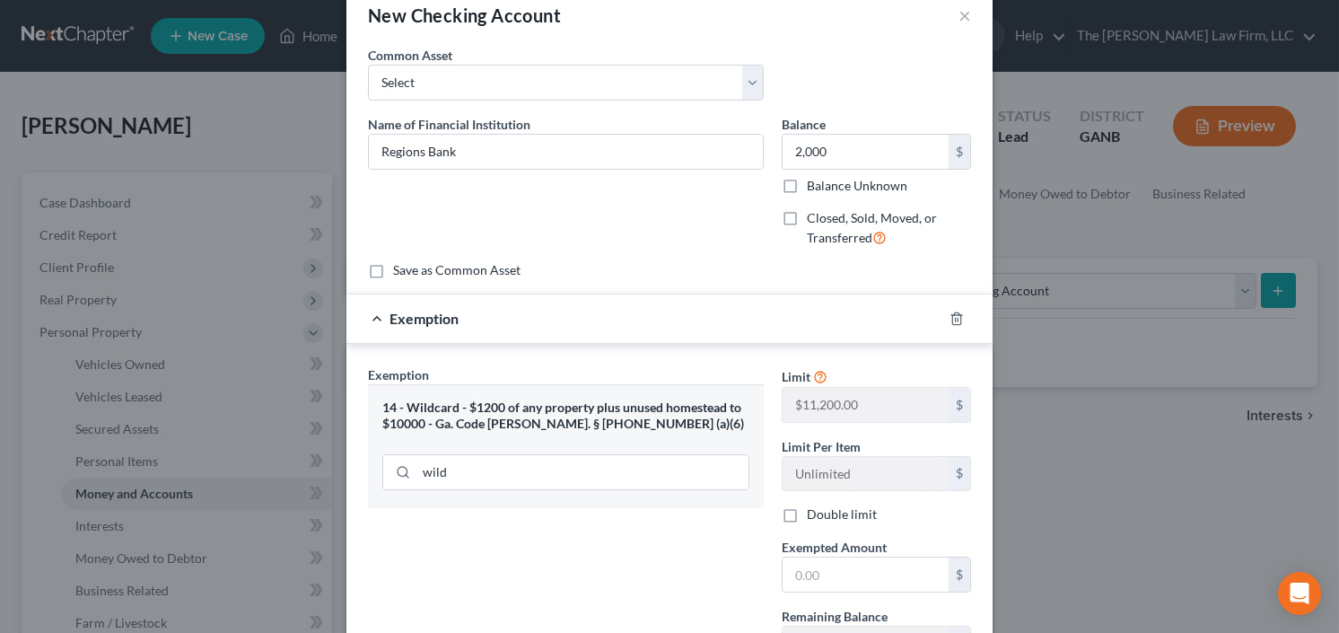
scroll to position [72, 0]
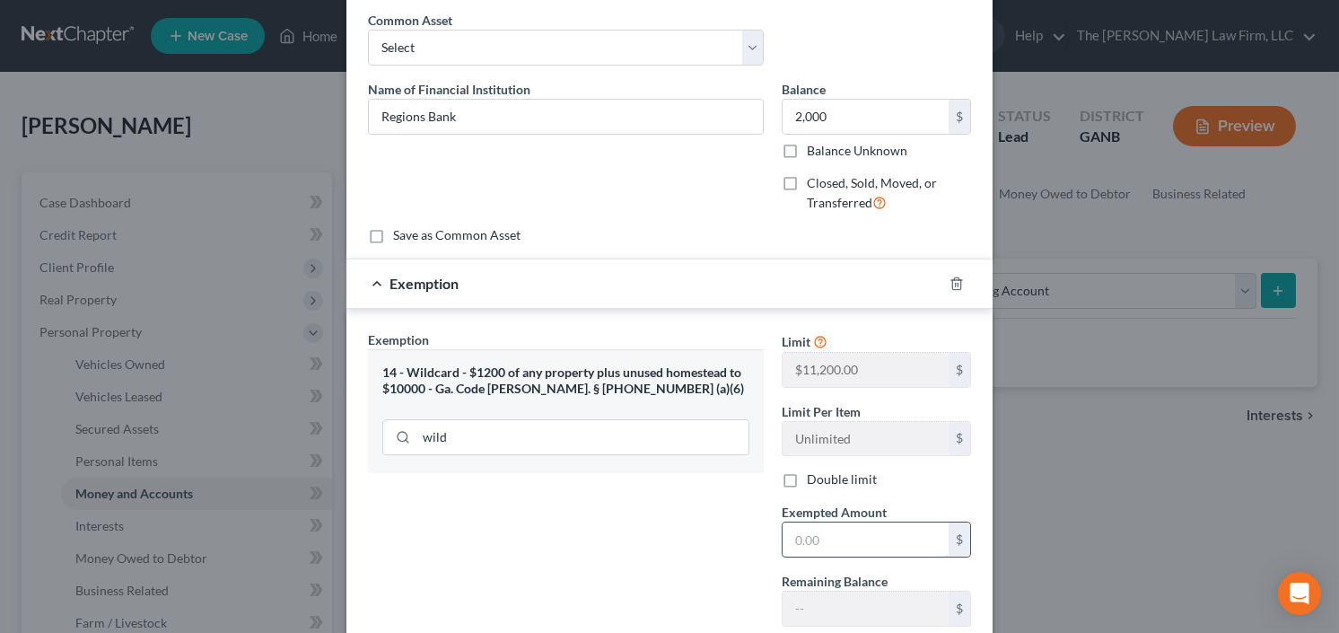
click at [848, 544] on input "text" at bounding box center [865, 539] width 166 height 34
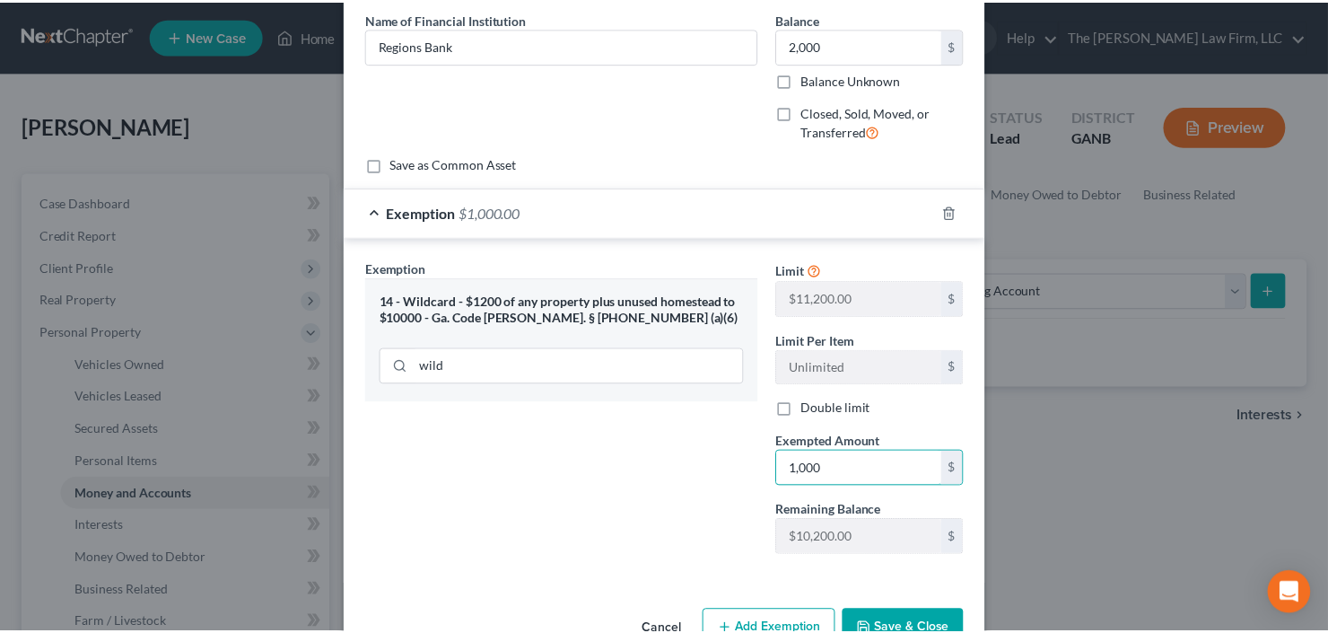
scroll to position [190, 0]
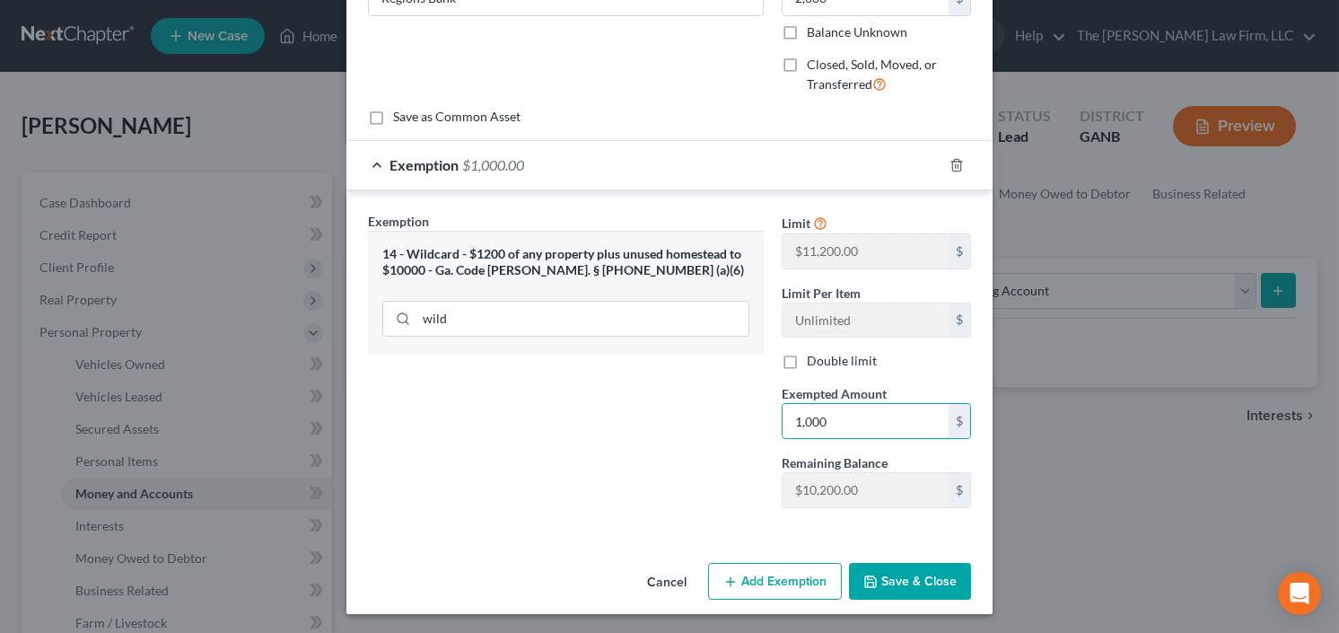
type input "1,000"
click at [910, 572] on button "Save & Close" at bounding box center [910, 582] width 122 height 38
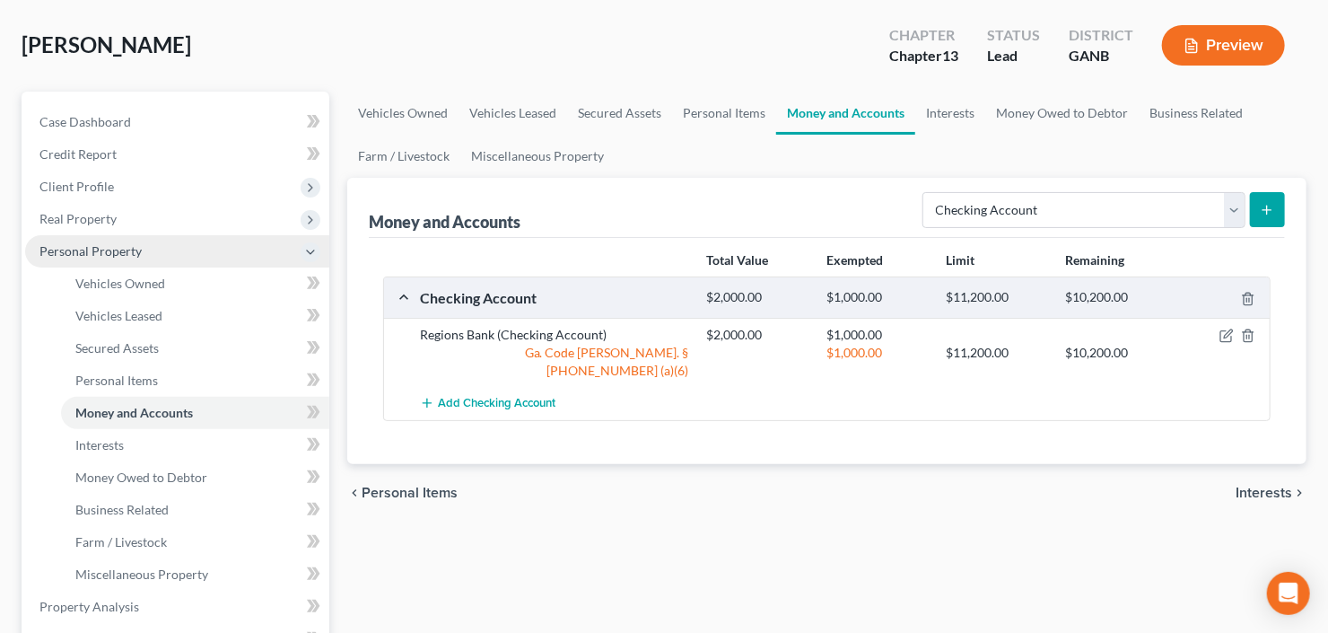
scroll to position [144, 0]
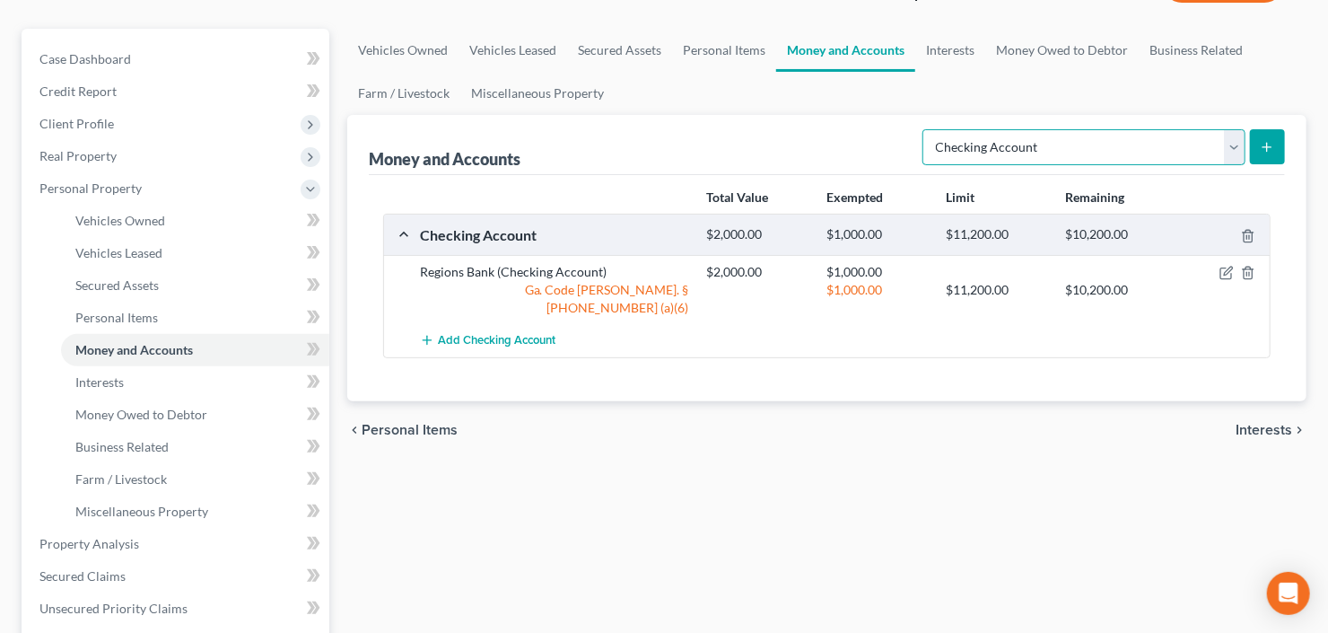
click at [1123, 151] on select "Select Account Type Brokerage Cash on Hand Certificates of Deposit Checking Acc…" at bounding box center [1083, 147] width 323 height 36
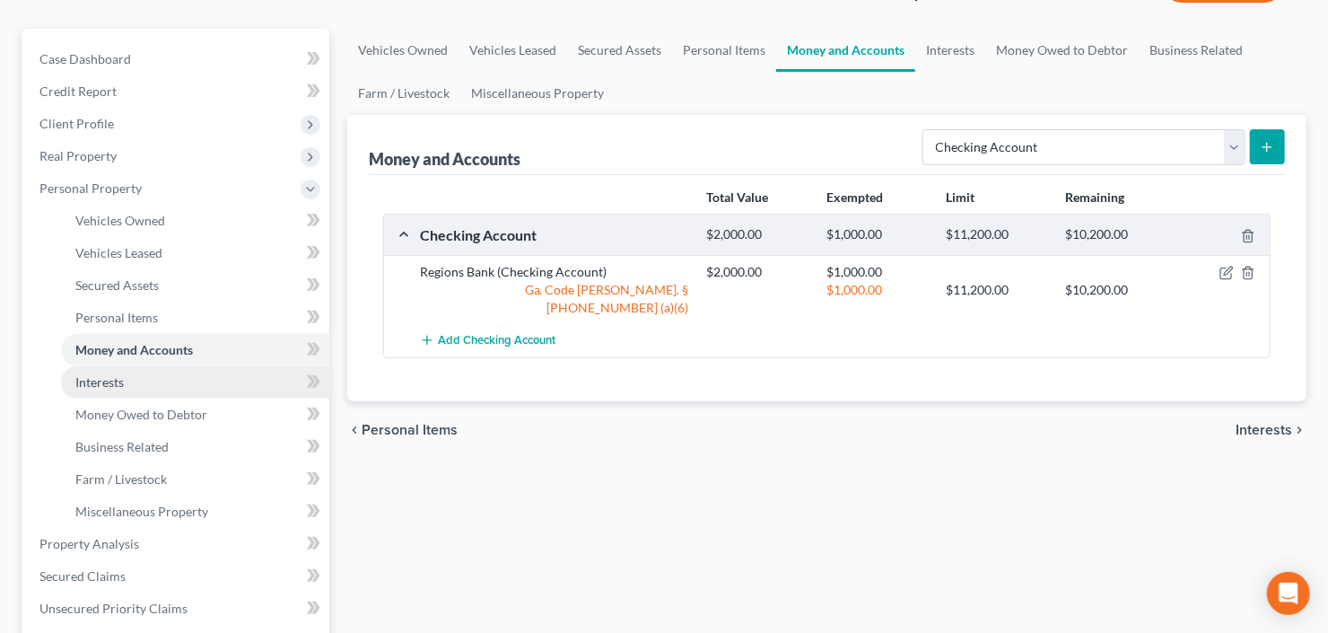
drag, startPoint x: 137, startPoint y: 379, endPoint x: 193, endPoint y: 372, distance: 56.0
click at [137, 379] on link "Interests" at bounding box center [195, 382] width 268 height 32
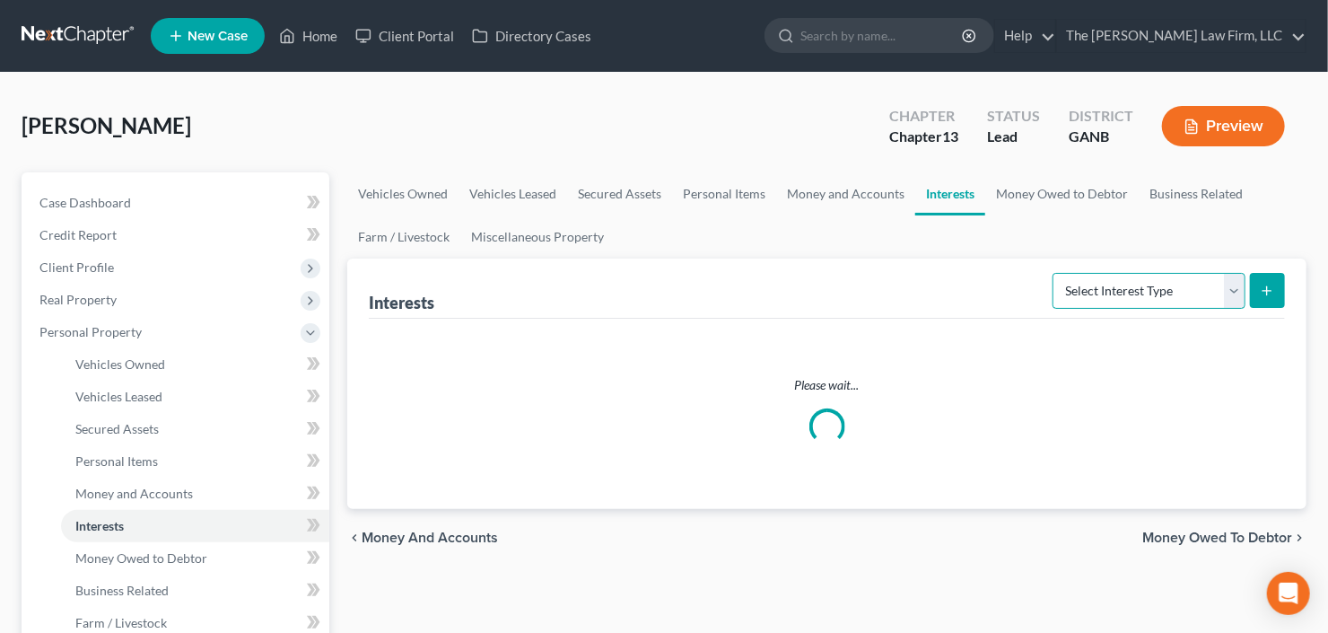
click at [1189, 284] on select "Select Interest Type 401K Annuity Bond Education IRA Government Bond Government…" at bounding box center [1149, 291] width 193 height 36
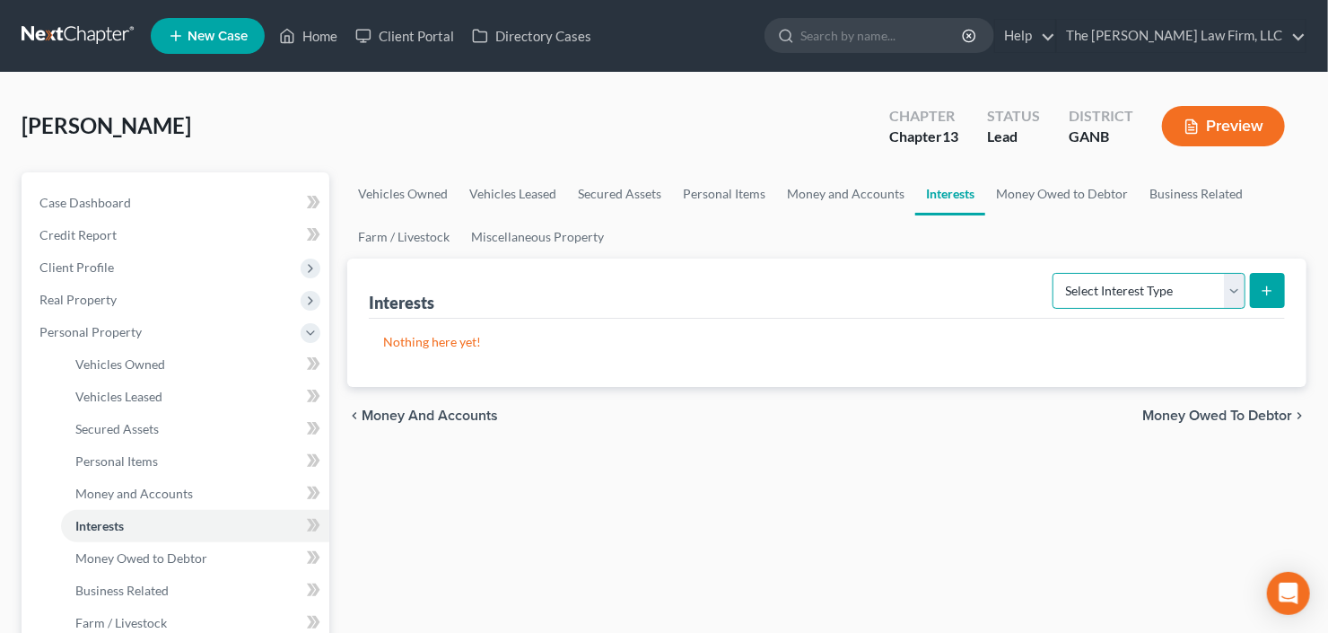
select select "401k"
click at [1055, 273] on select "Select Interest Type 401K Annuity Bond Education IRA Government Bond Government…" at bounding box center [1149, 291] width 193 height 36
click at [1269, 293] on icon "submit" at bounding box center [1267, 291] width 14 height 14
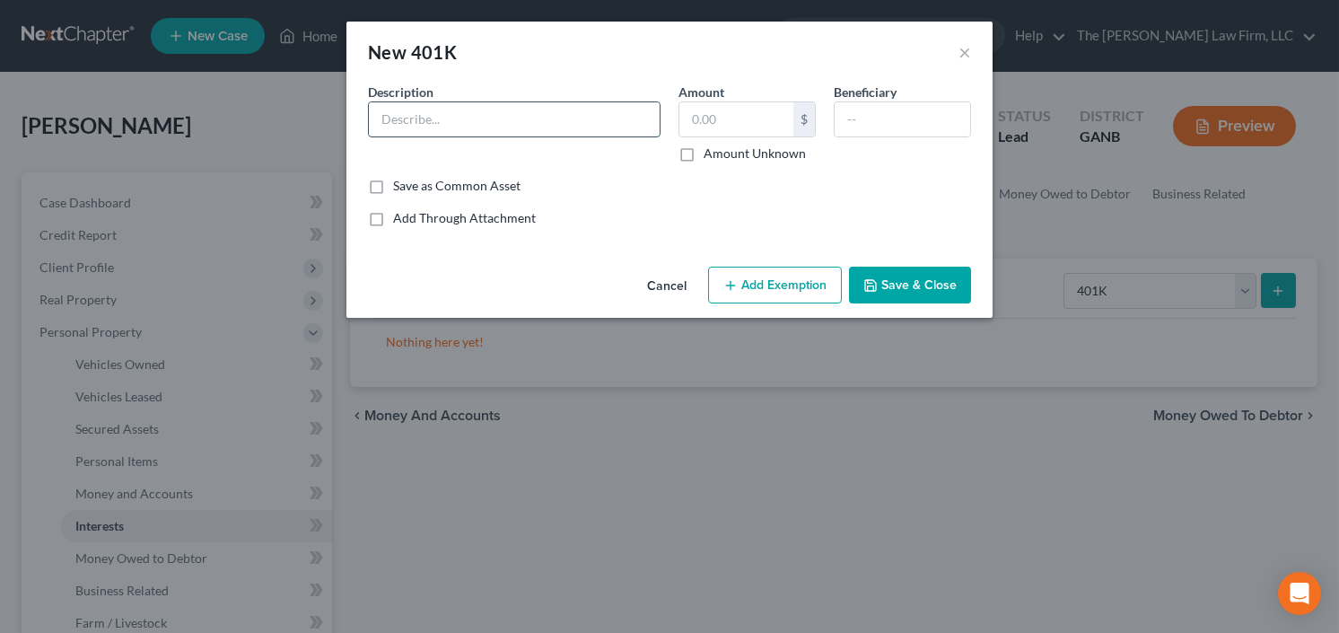
click at [399, 119] on input "text" at bounding box center [514, 119] width 291 height 34
click at [433, 124] on input "text" at bounding box center [514, 119] width 291 height 34
type input "401k"
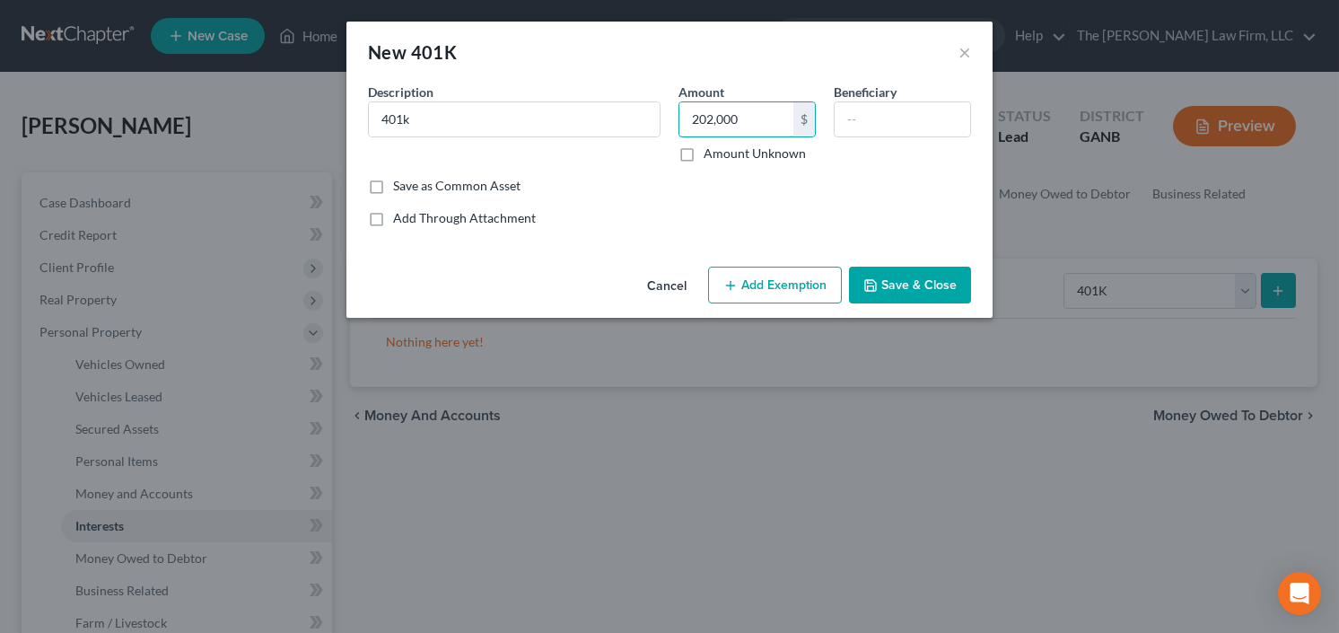
type input "202,000"
click at [793, 273] on button "Add Exemption" at bounding box center [775, 285] width 134 height 38
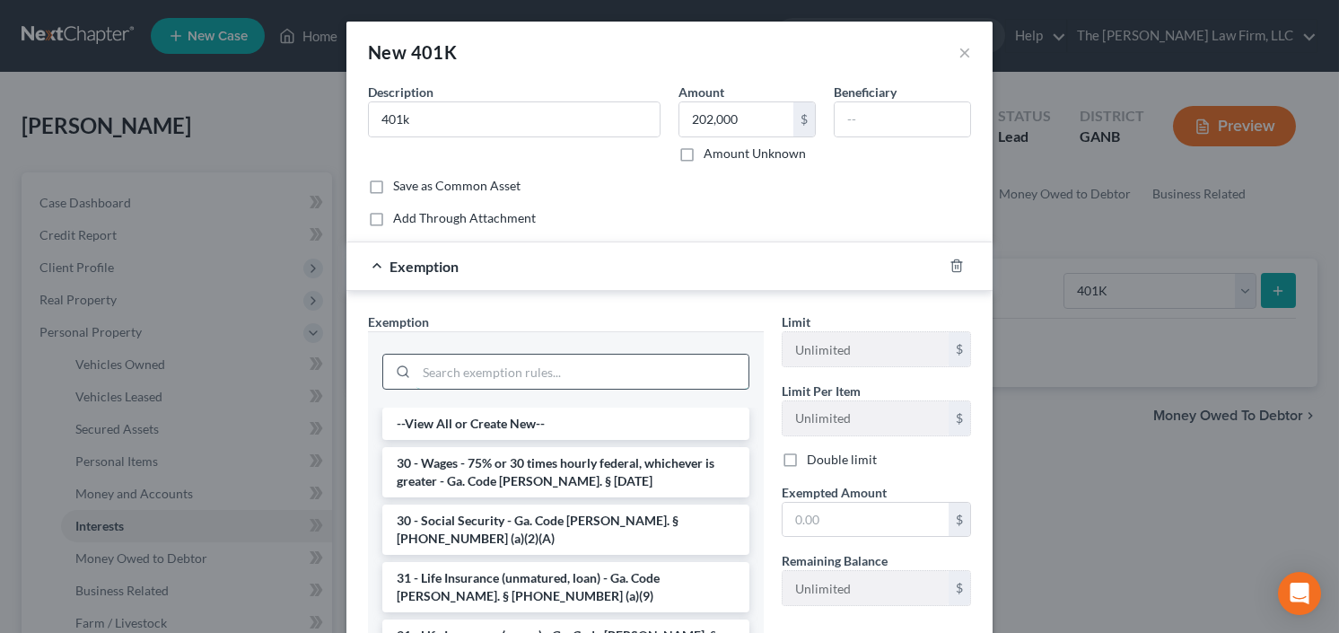
click at [568, 374] on input "search" at bounding box center [582, 371] width 332 height 34
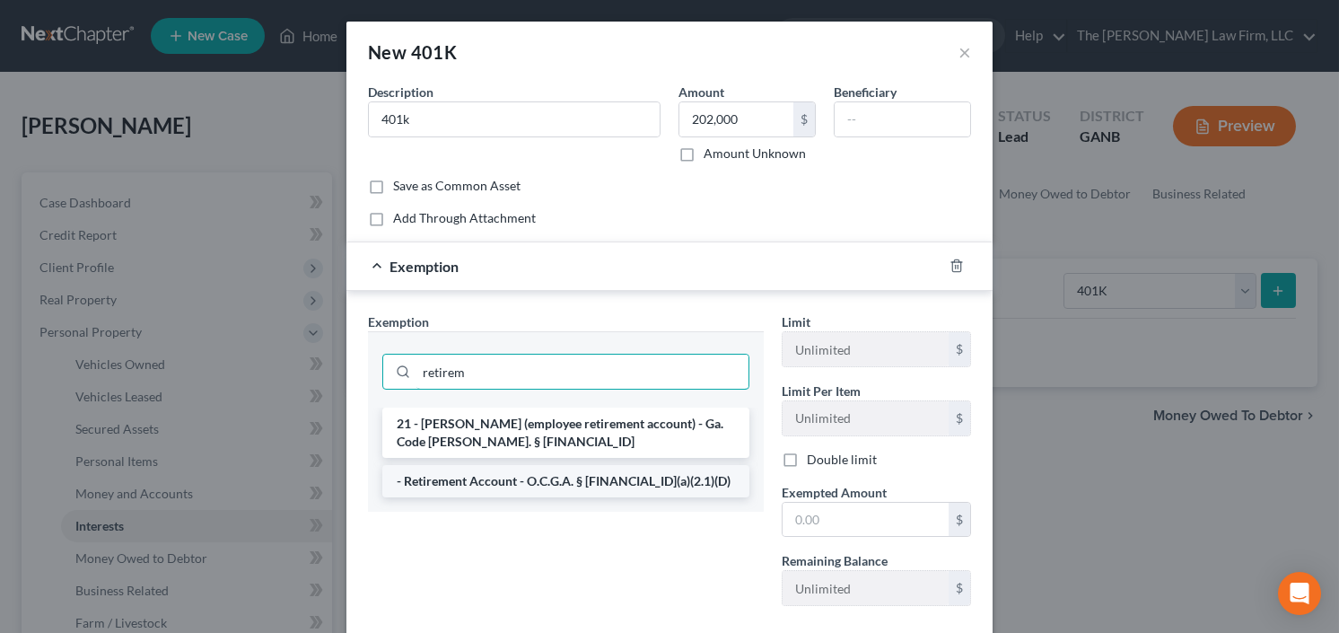
type input "retirem"
click at [580, 481] on li "- Retirement Account - O.C.G.A. § [FINANCIAL_ID](a)(2.1)(D)" at bounding box center [565, 481] width 367 height 32
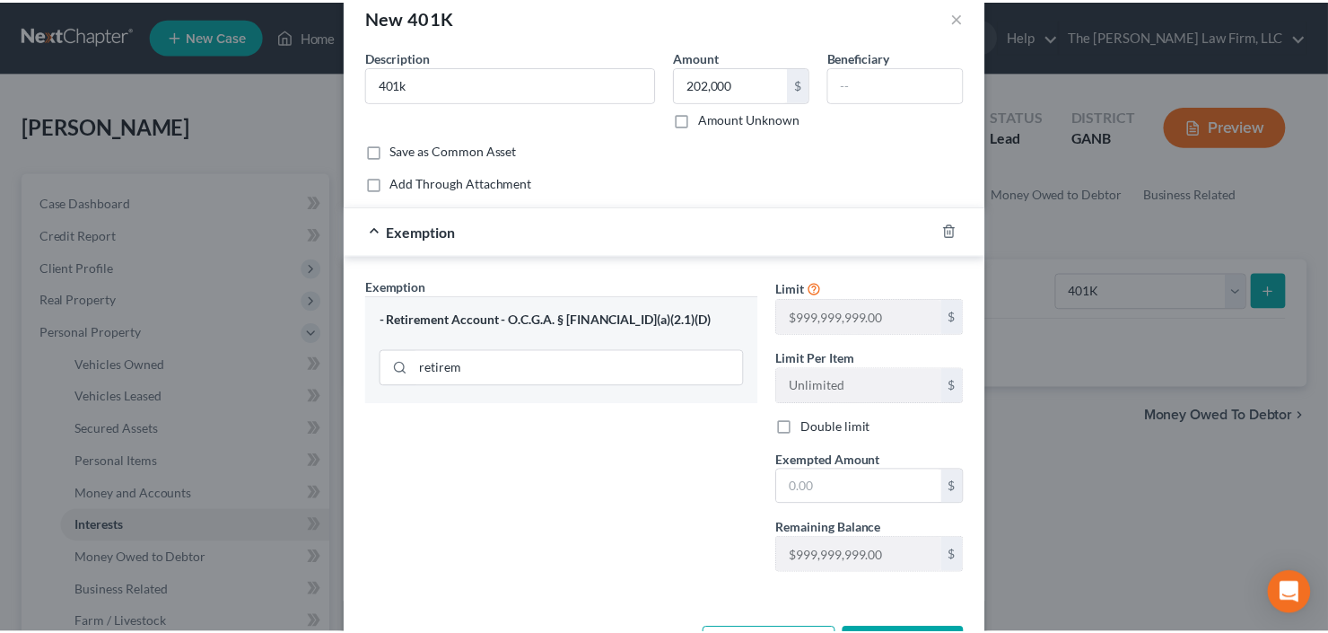
scroll to position [100, 0]
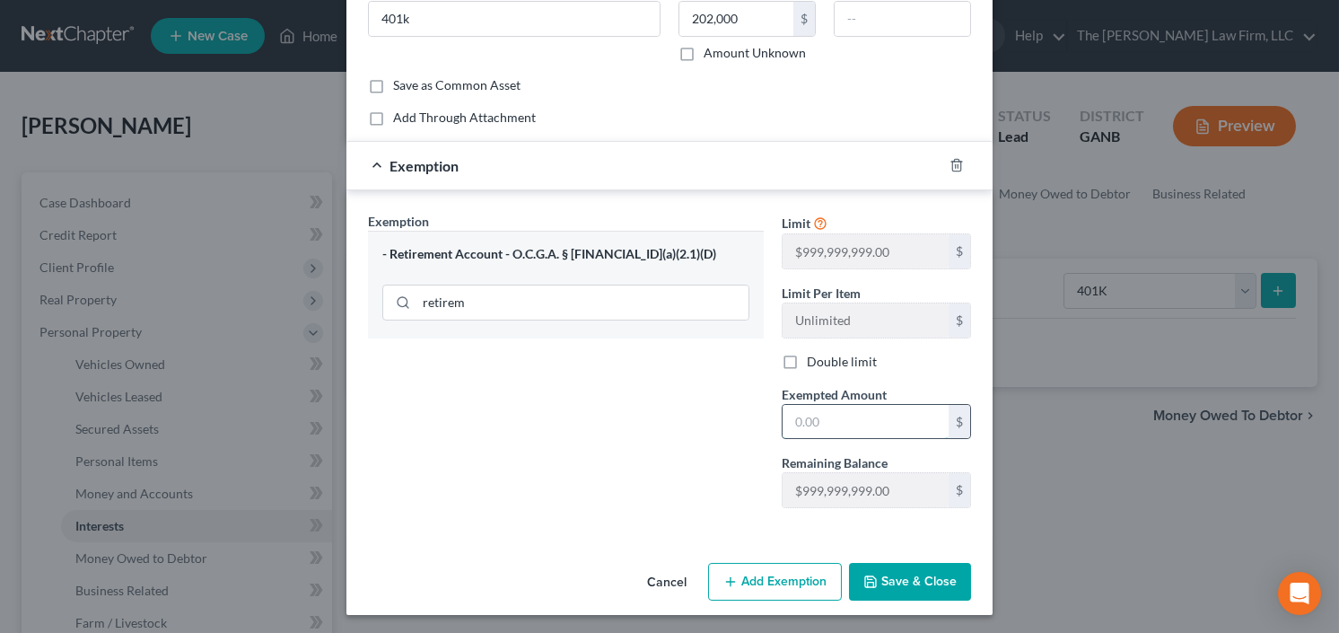
click at [818, 432] on input "text" at bounding box center [865, 422] width 166 height 34
type input "202,000"
click at [921, 571] on button "Save & Close" at bounding box center [910, 582] width 122 height 38
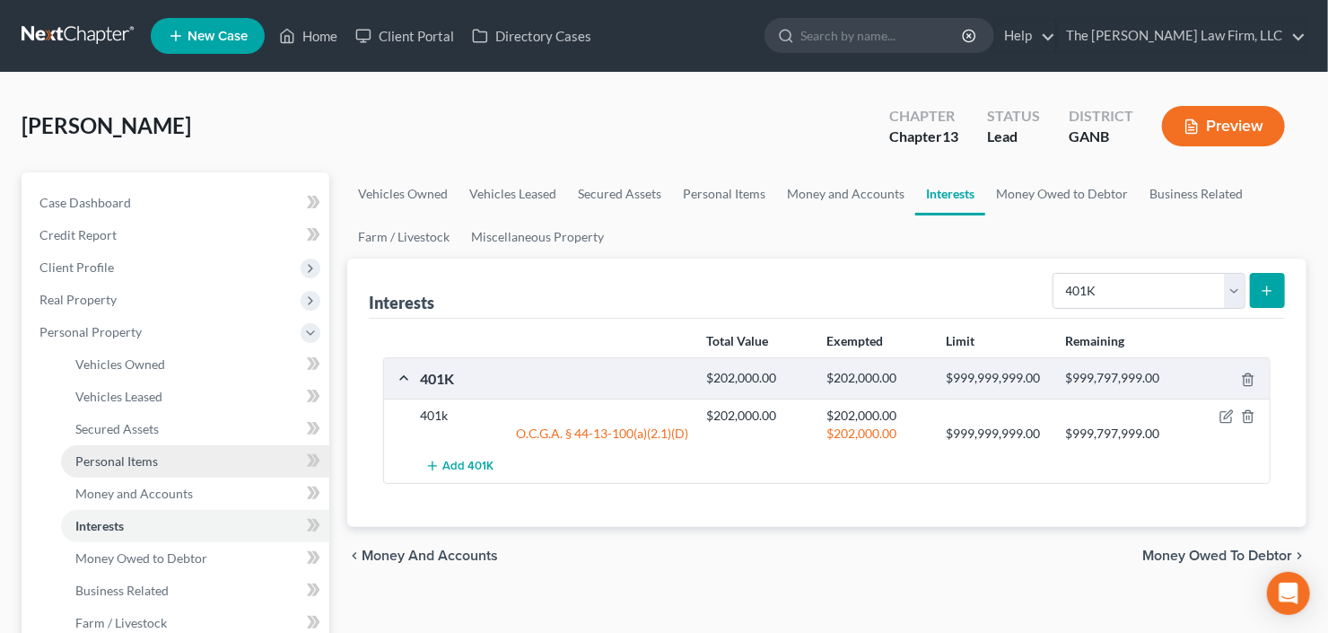
click at [133, 467] on link "Personal Items" at bounding box center [195, 461] width 268 height 32
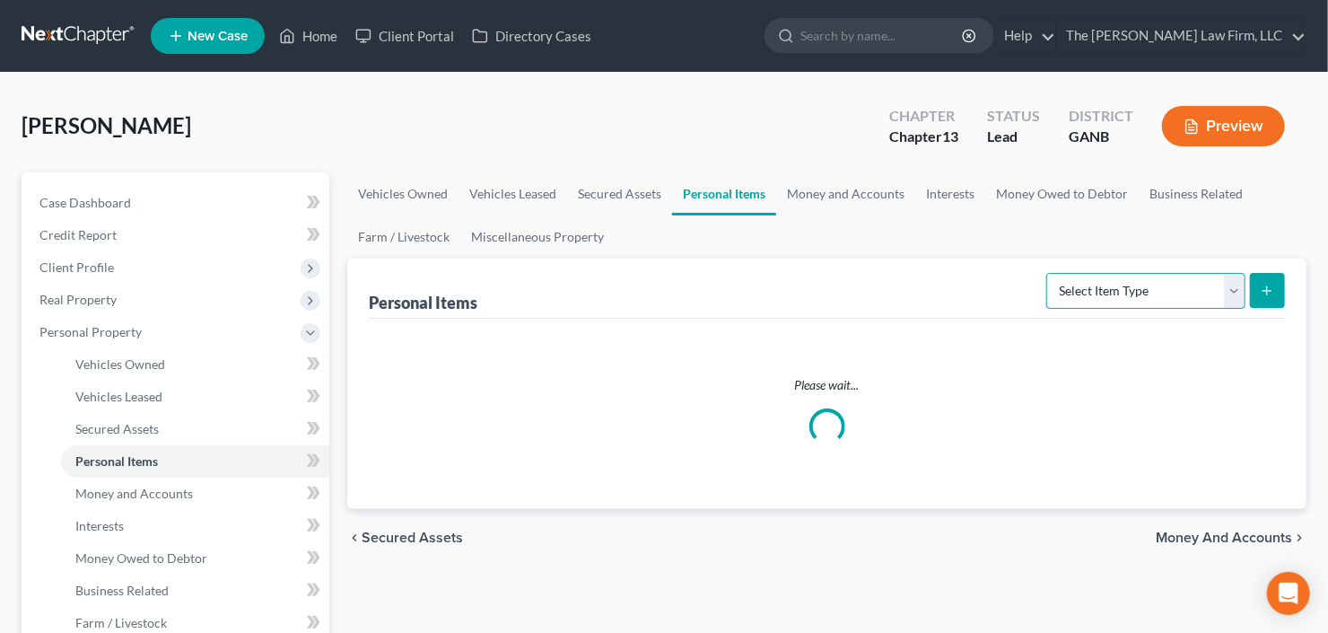
click at [1124, 288] on select "Select Item Type Clothing Collectibles Of Value Electronics Firearms Household …" at bounding box center [1145, 291] width 199 height 36
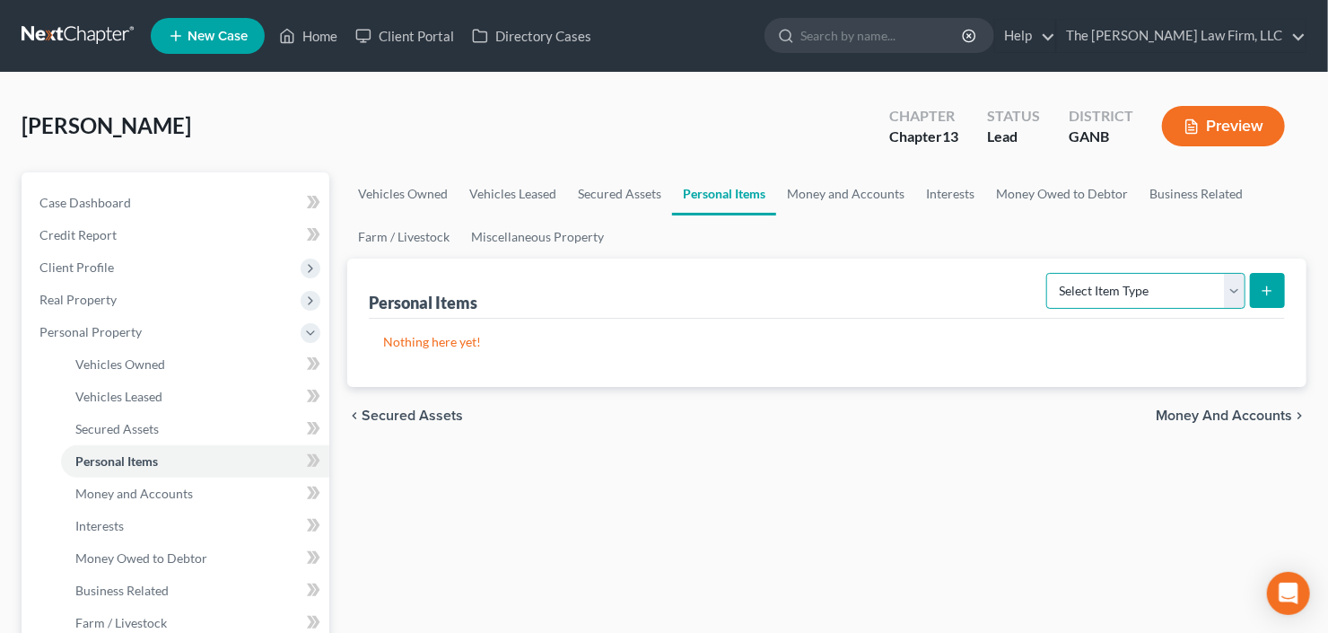
select select "clothing"
click at [1049, 273] on select "Select Item Type Clothing Collectibles Of Value Electronics Firearms Household …" at bounding box center [1145, 291] width 199 height 36
click at [1272, 284] on icon "submit" at bounding box center [1267, 291] width 14 height 14
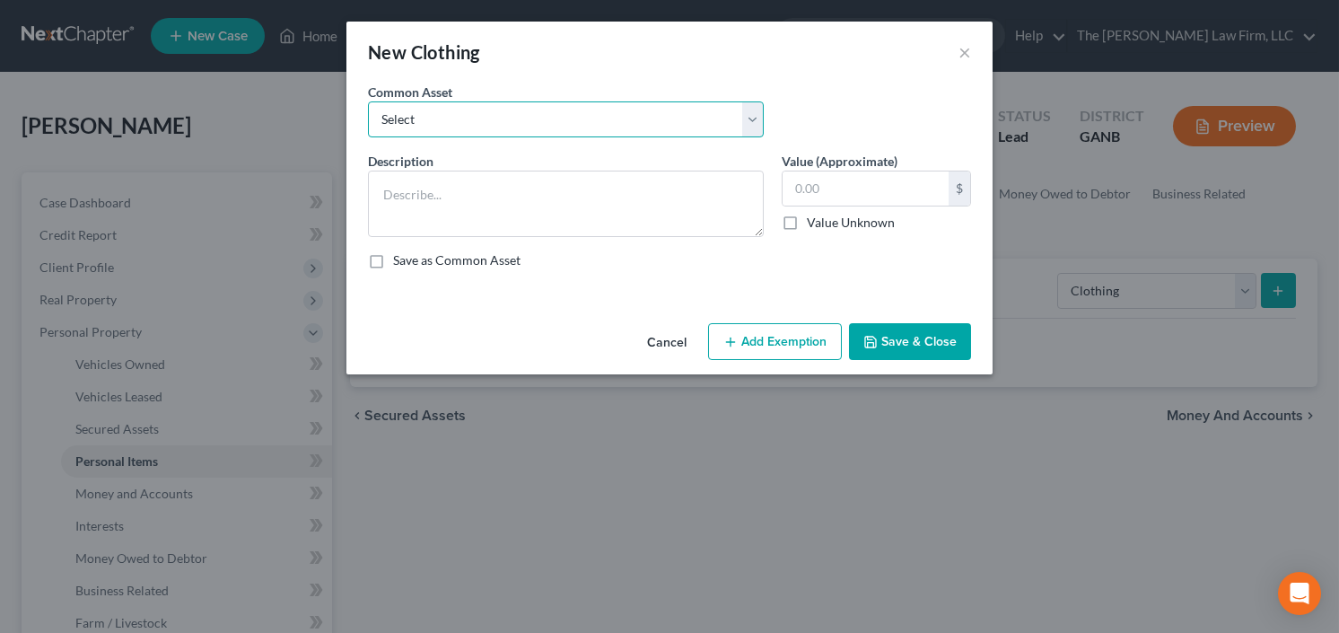
click at [494, 127] on select "Select All clothing and shoes All clothing and shoes All clothing and shoes" at bounding box center [566, 119] width 396 height 36
select select "0"
click at [368, 101] on select "Select All clothing and shoes All clothing and shoes All clothing and shoes" at bounding box center [566, 119] width 396 height 36
type textarea "All clothing and shoes"
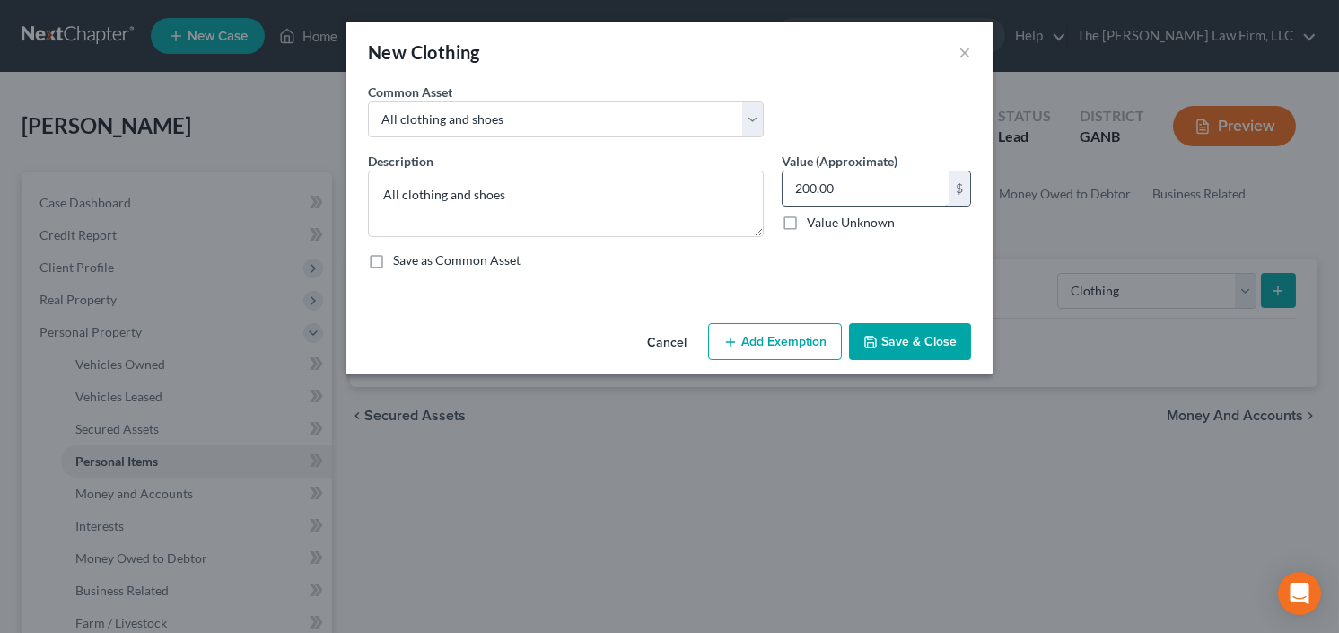
click at [902, 188] on input "200.00" at bounding box center [865, 188] width 166 height 34
type input "3"
type input "3,000.00"
click at [901, 354] on button "Save & Close" at bounding box center [910, 342] width 122 height 38
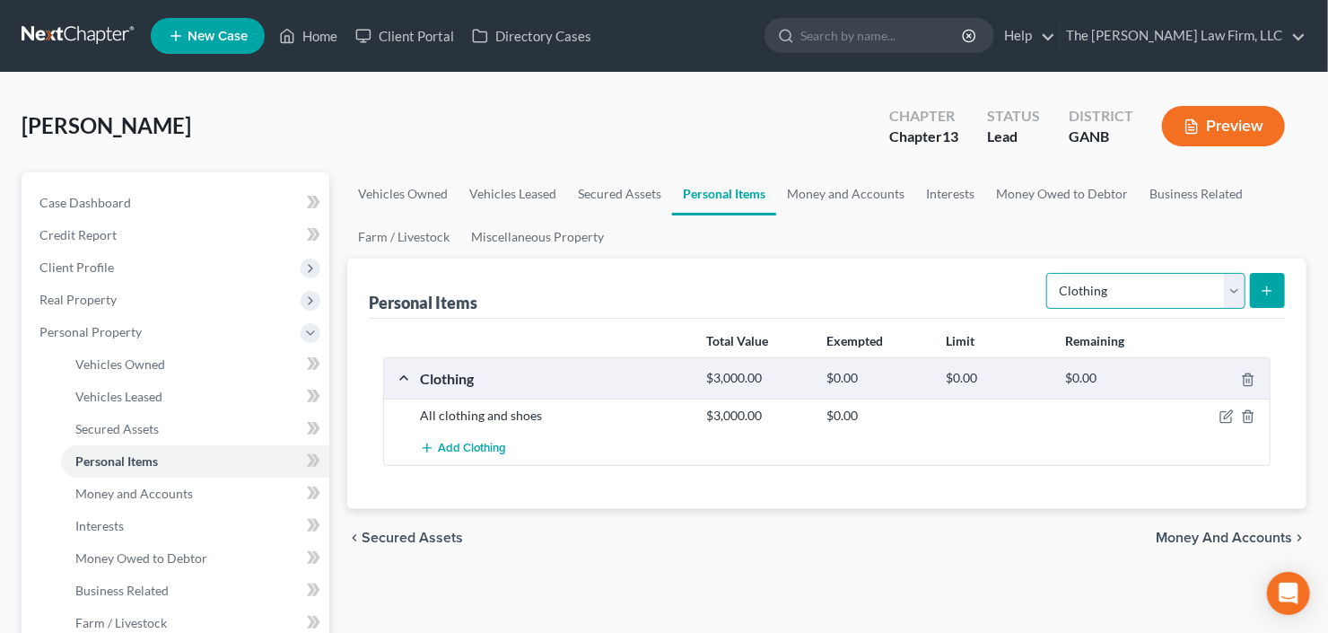
click at [1082, 295] on select "Select Item Type Clothing Collectibles Of Value Electronics Firearms Household …" at bounding box center [1145, 291] width 199 height 36
select select "electronics"
click at [1049, 273] on select "Select Item Type Clothing Collectibles Of Value Electronics Firearms Household …" at bounding box center [1145, 291] width 199 height 36
click at [1271, 284] on icon "submit" at bounding box center [1267, 291] width 14 height 14
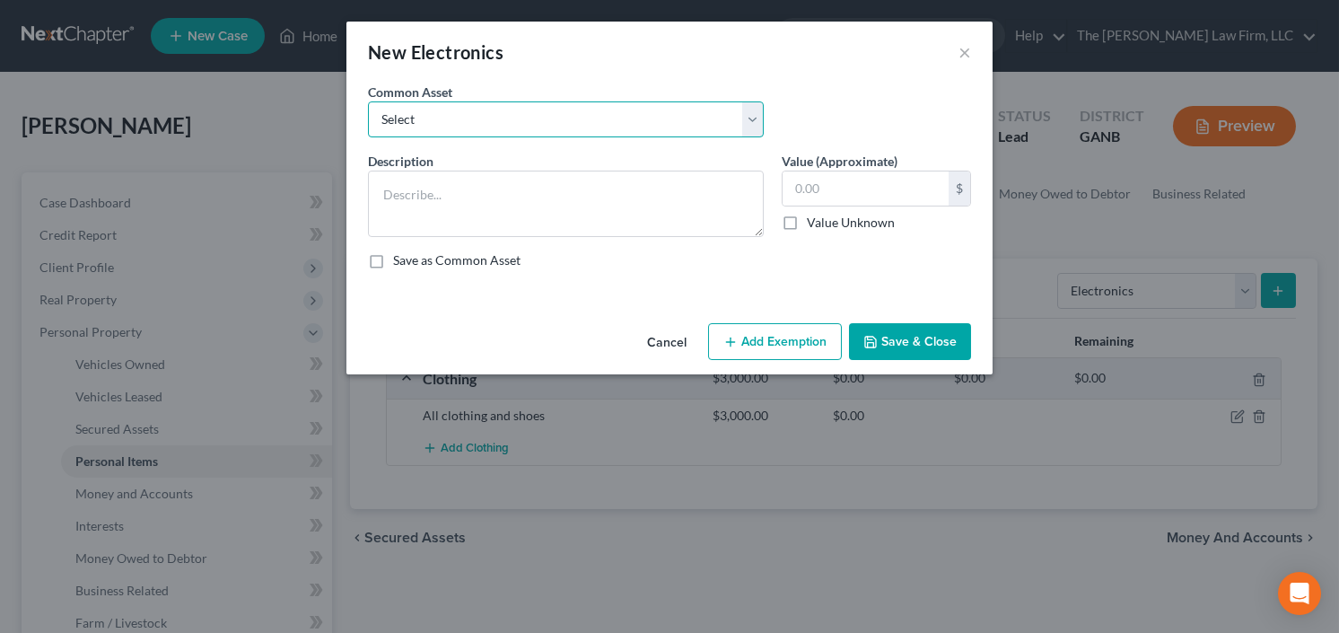
click at [523, 115] on select "Select All Electronics" at bounding box center [566, 119] width 396 height 36
select select "0"
click at [368, 101] on select "Select All Electronics" at bounding box center [566, 119] width 396 height 36
type textarea "All Electronics"
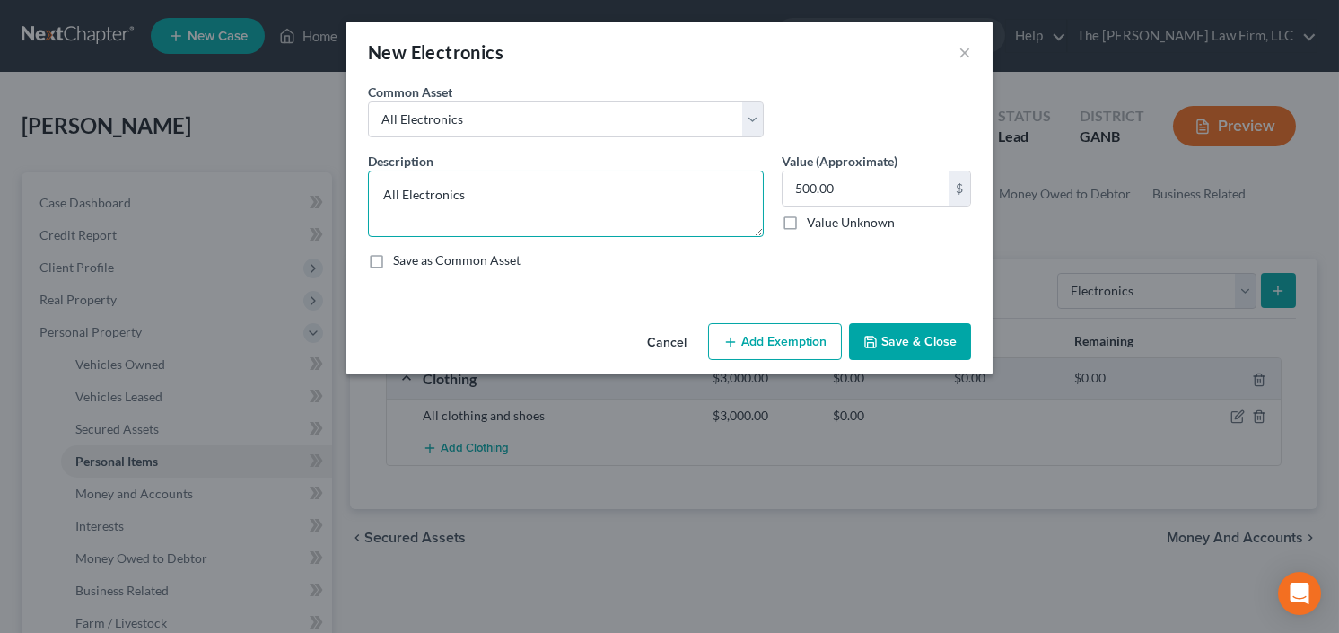
click at [636, 210] on textarea "All Electronics" at bounding box center [566, 203] width 396 height 66
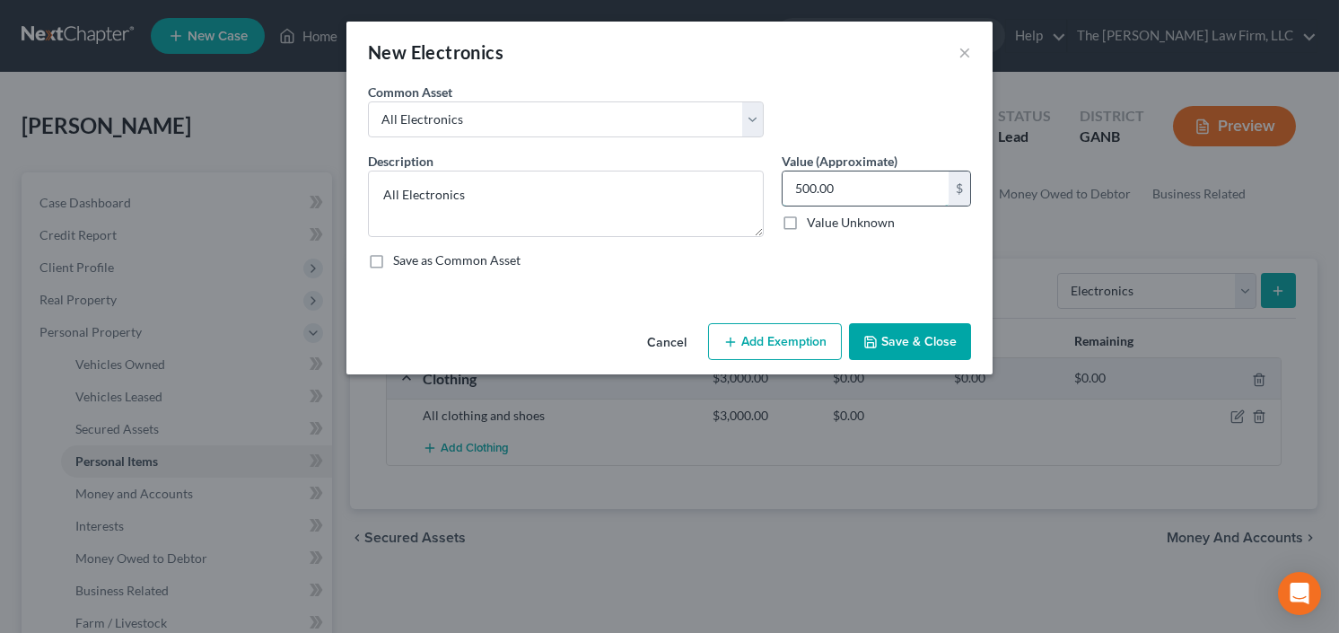
click at [858, 193] on input "500.00" at bounding box center [865, 188] width 166 height 34
type input "1,500.00"
click at [914, 340] on button "Save & Close" at bounding box center [910, 342] width 122 height 38
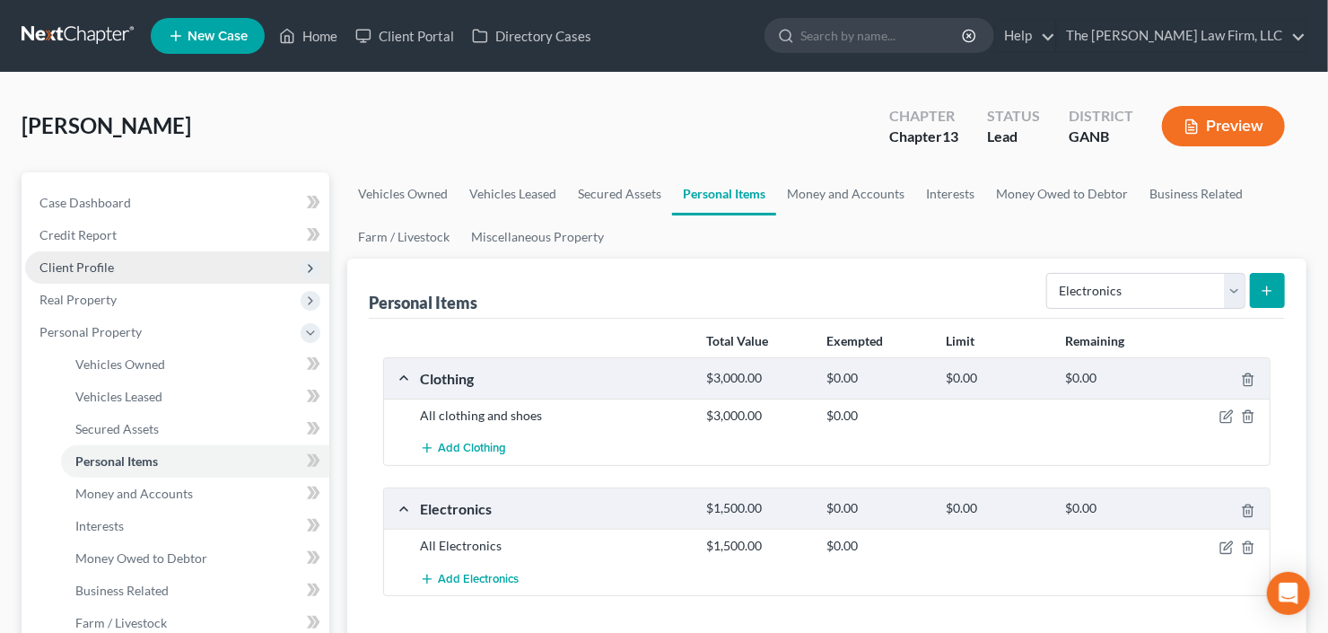
click at [139, 269] on span "Client Profile" at bounding box center [177, 267] width 304 height 32
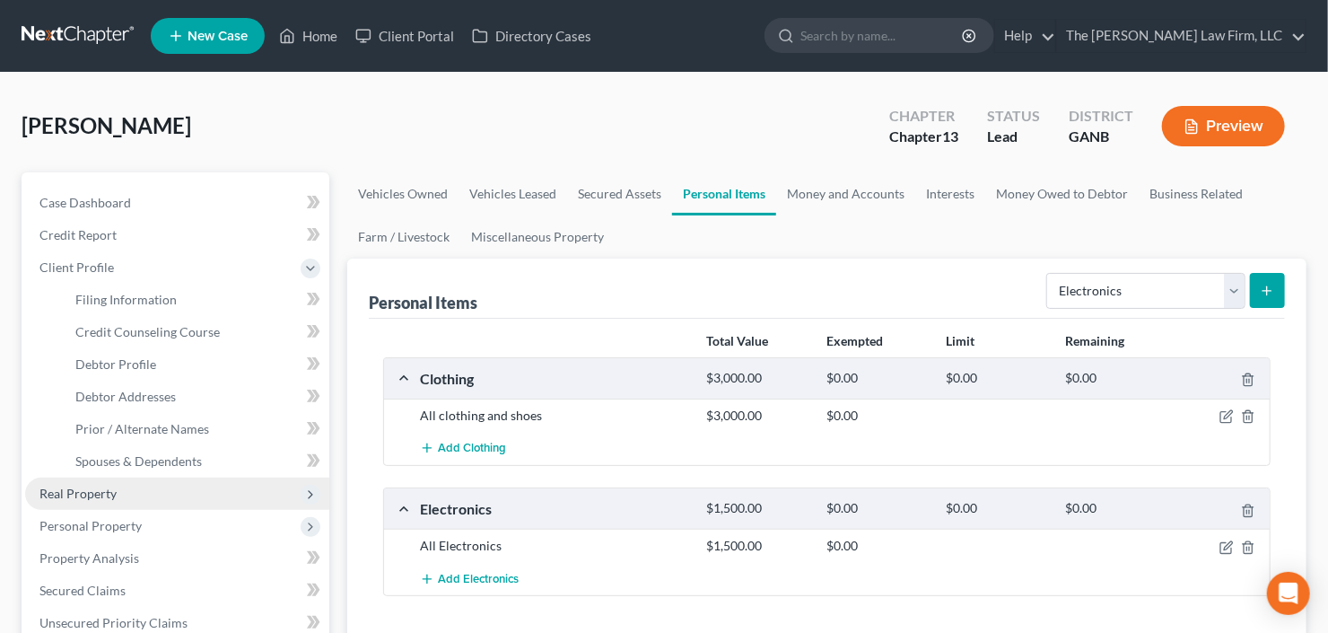
click at [143, 485] on span "Real Property" at bounding box center [177, 493] width 304 height 32
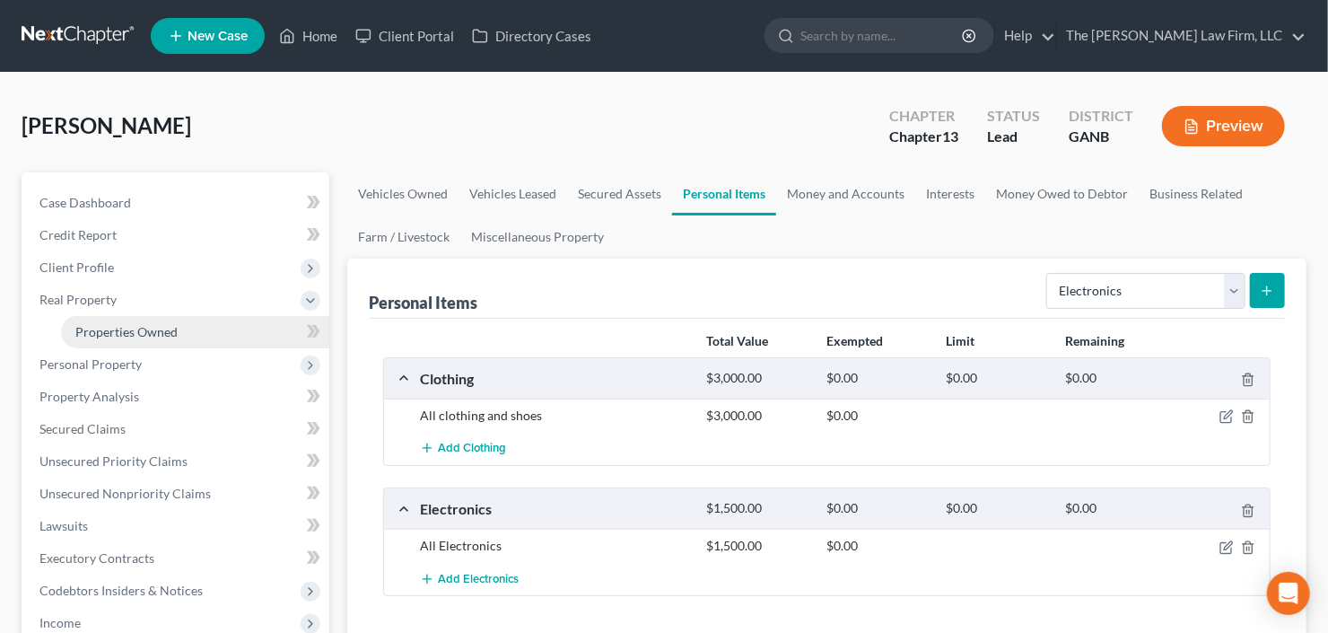
click at [165, 331] on span "Properties Owned" at bounding box center [126, 331] width 102 height 15
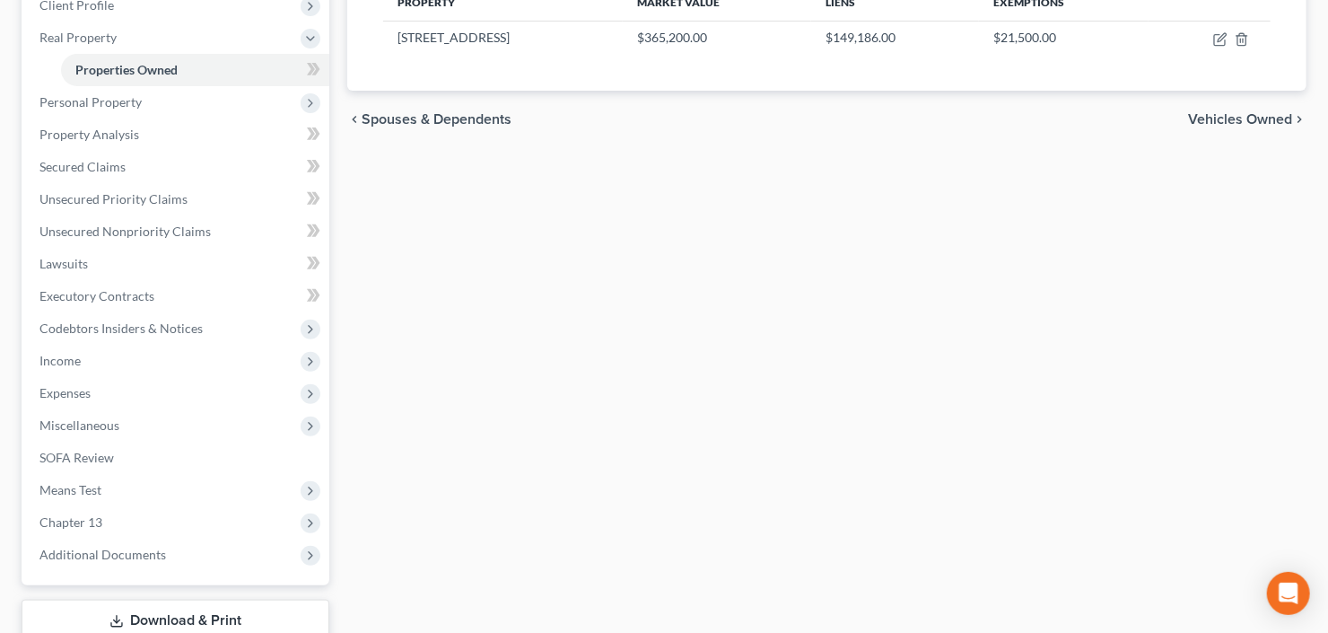
scroll to position [287, 0]
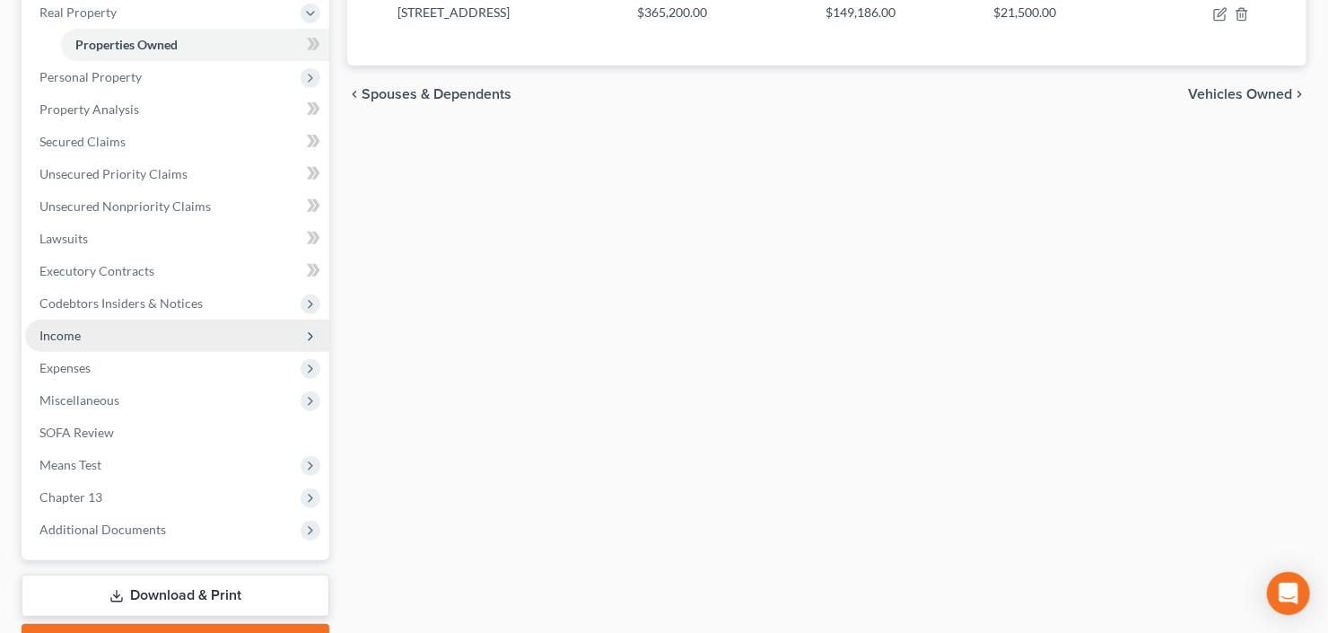
click at [144, 328] on span "Income" at bounding box center [177, 335] width 304 height 32
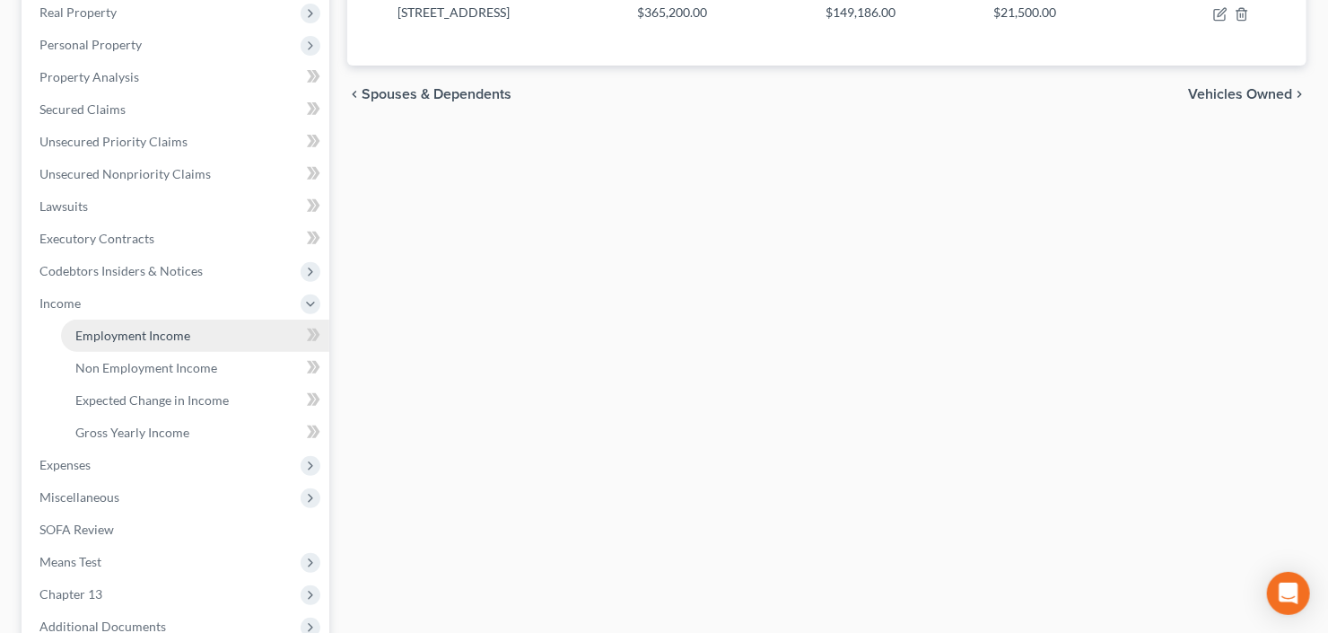
click at [144, 348] on link "Employment Income" at bounding box center [195, 335] width 268 height 32
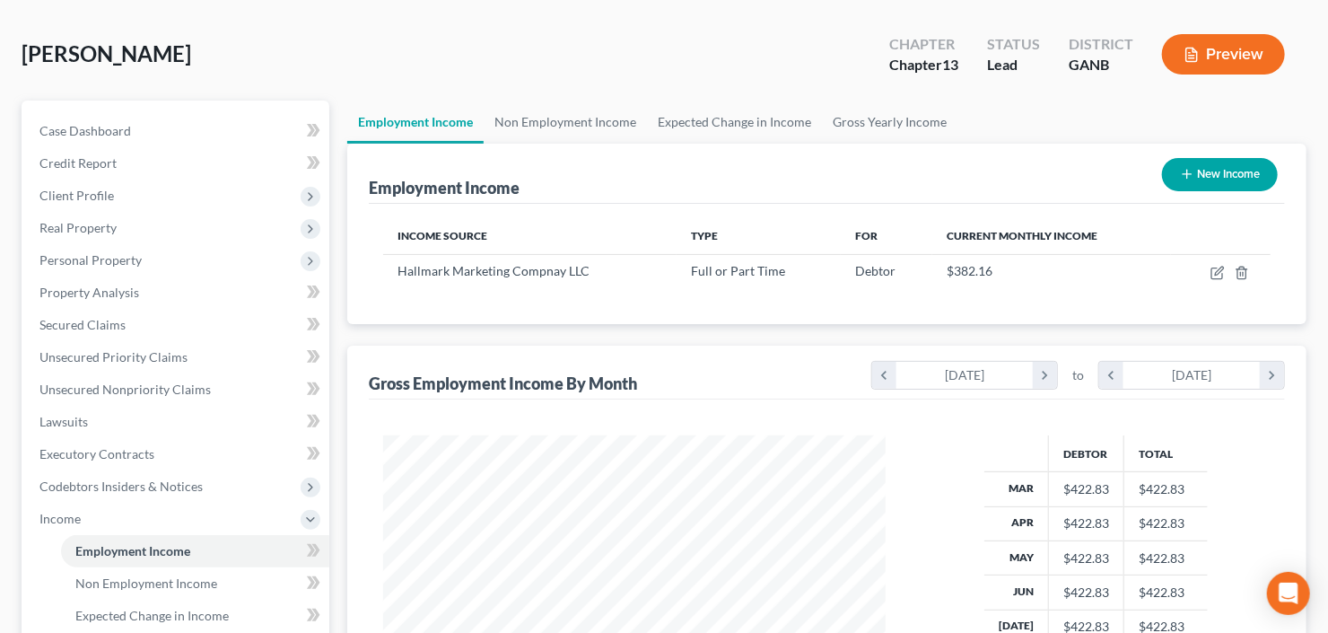
scroll to position [144, 0]
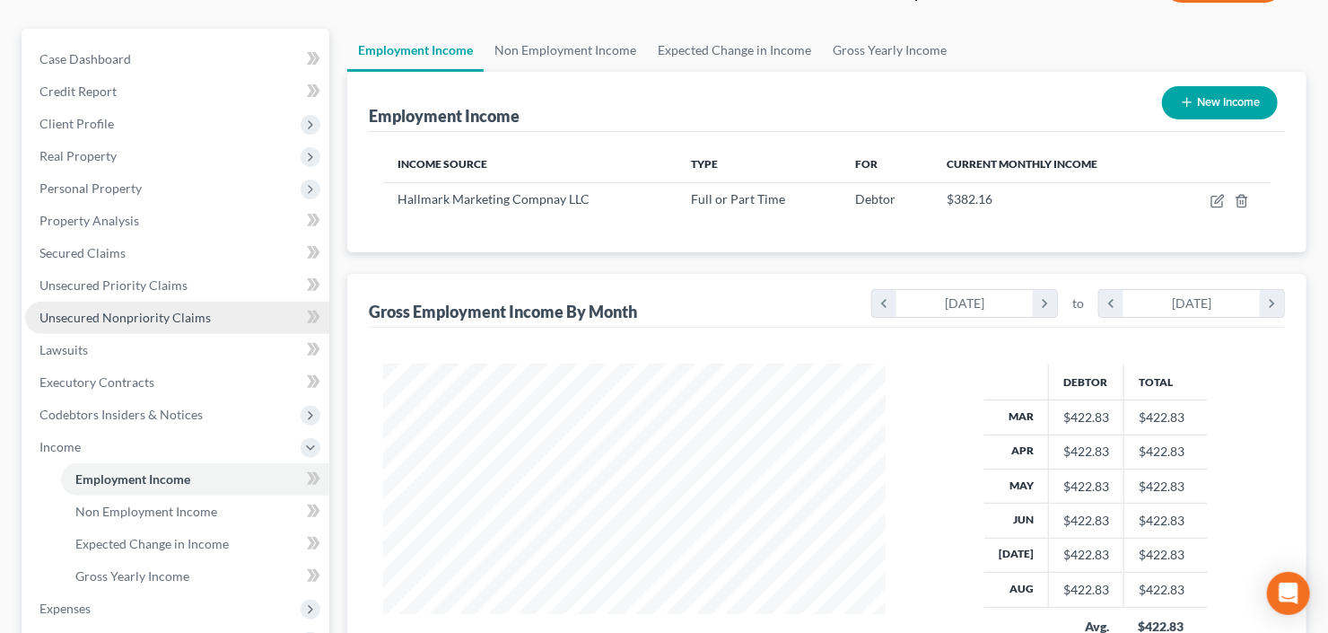
drag, startPoint x: 77, startPoint y: 317, endPoint x: 87, endPoint y: 315, distance: 10.0
click at [77, 317] on span "Unsecured Nonpriority Claims" at bounding box center [124, 317] width 171 height 15
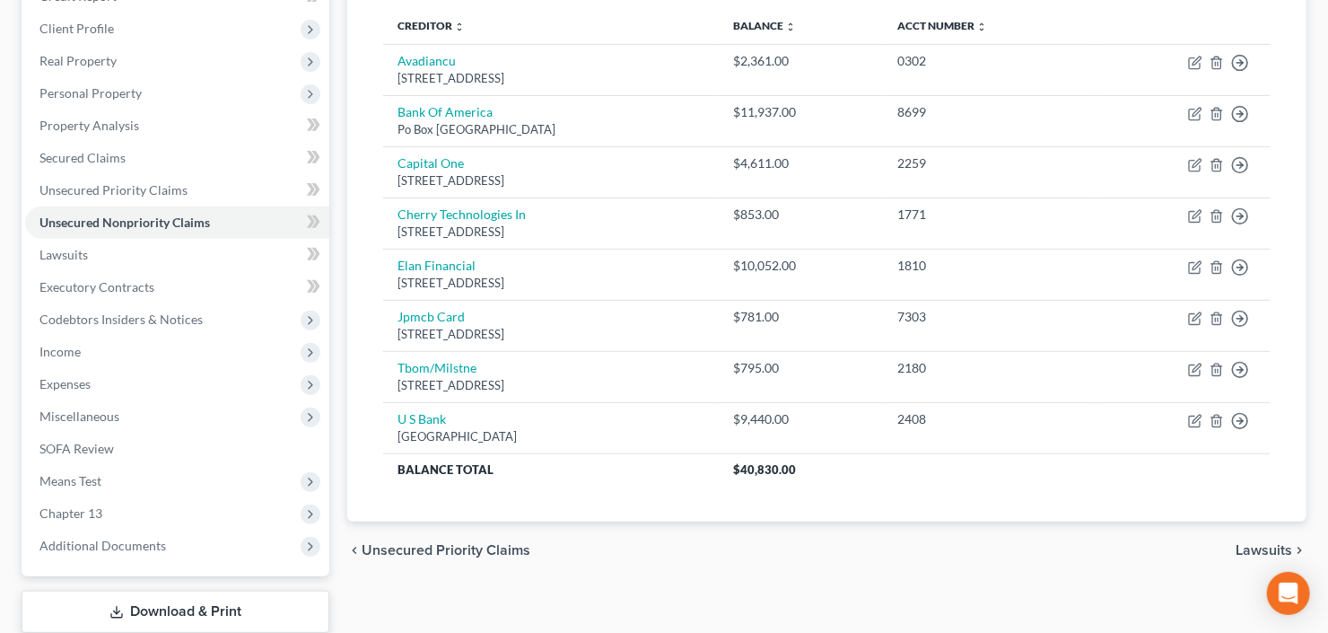
scroll to position [215, 0]
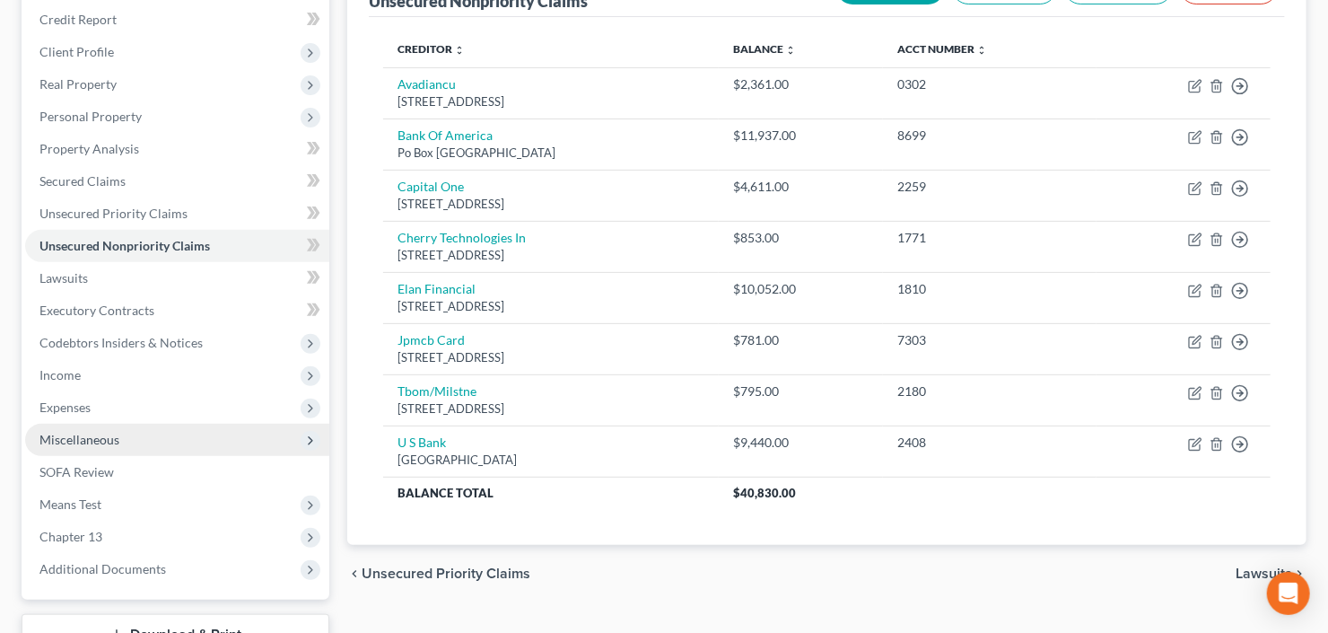
click at [129, 429] on span "Miscellaneous" at bounding box center [177, 440] width 304 height 32
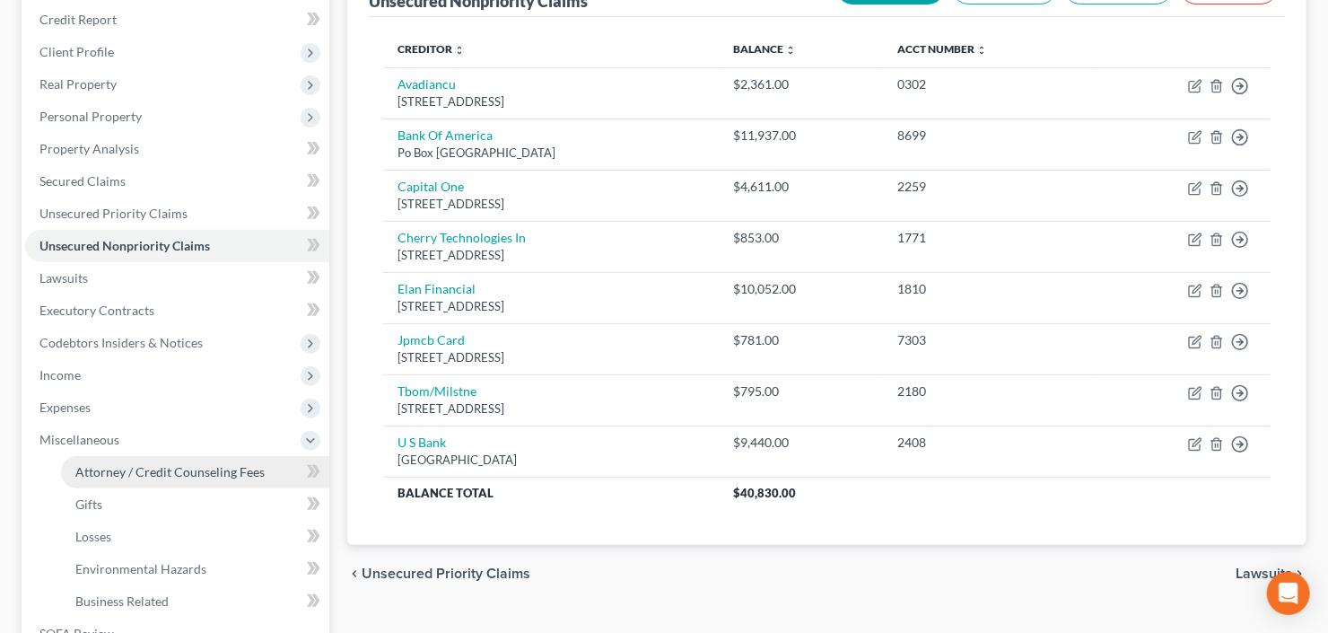
click at [146, 483] on link "Attorney / Credit Counseling Fees" at bounding box center [195, 472] width 268 height 32
select select "2"
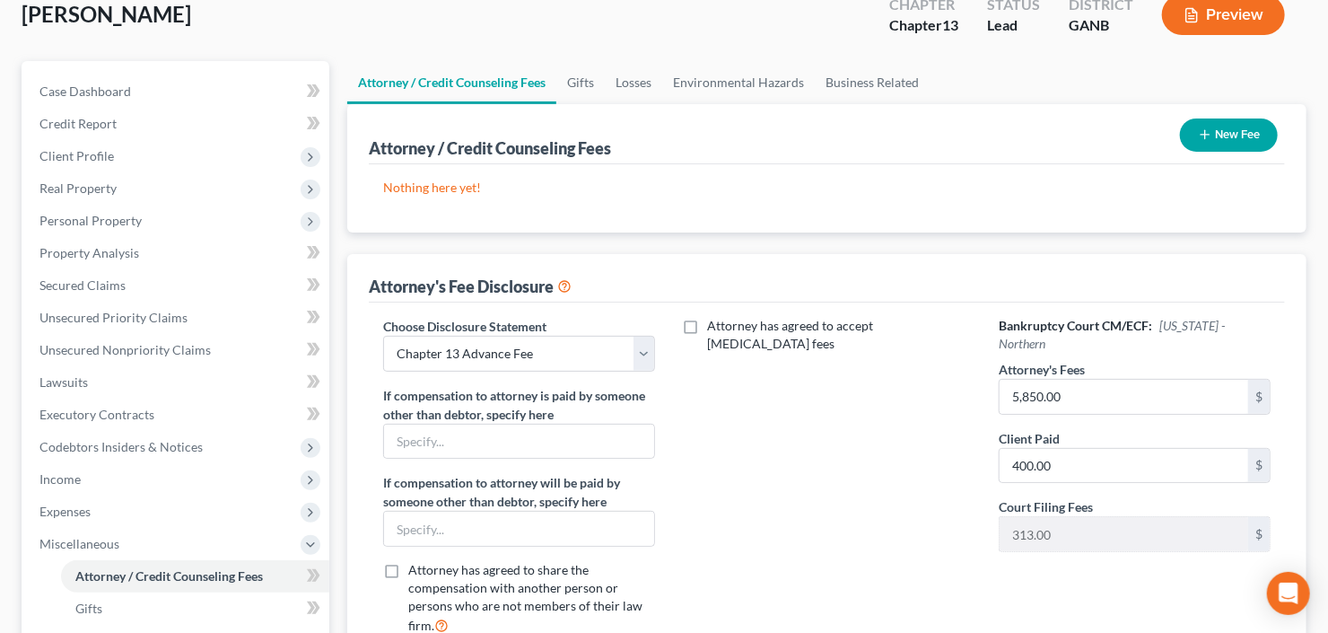
scroll to position [215, 0]
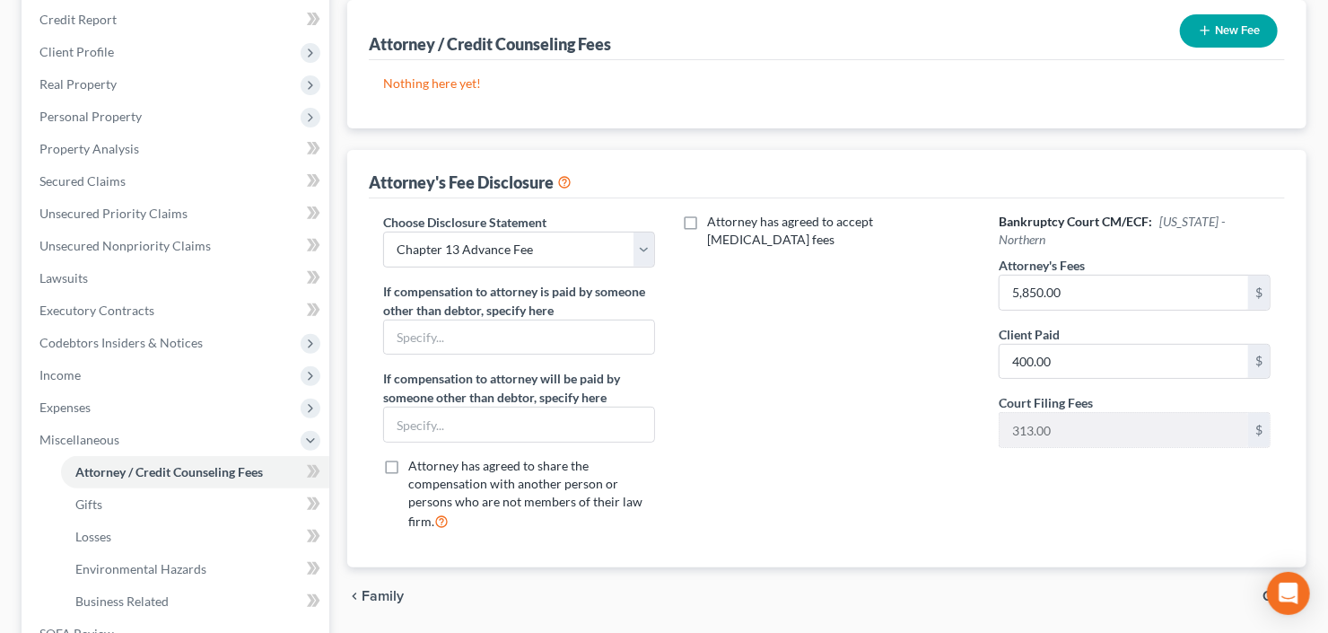
click at [1217, 36] on button "New Fee" at bounding box center [1229, 30] width 98 height 33
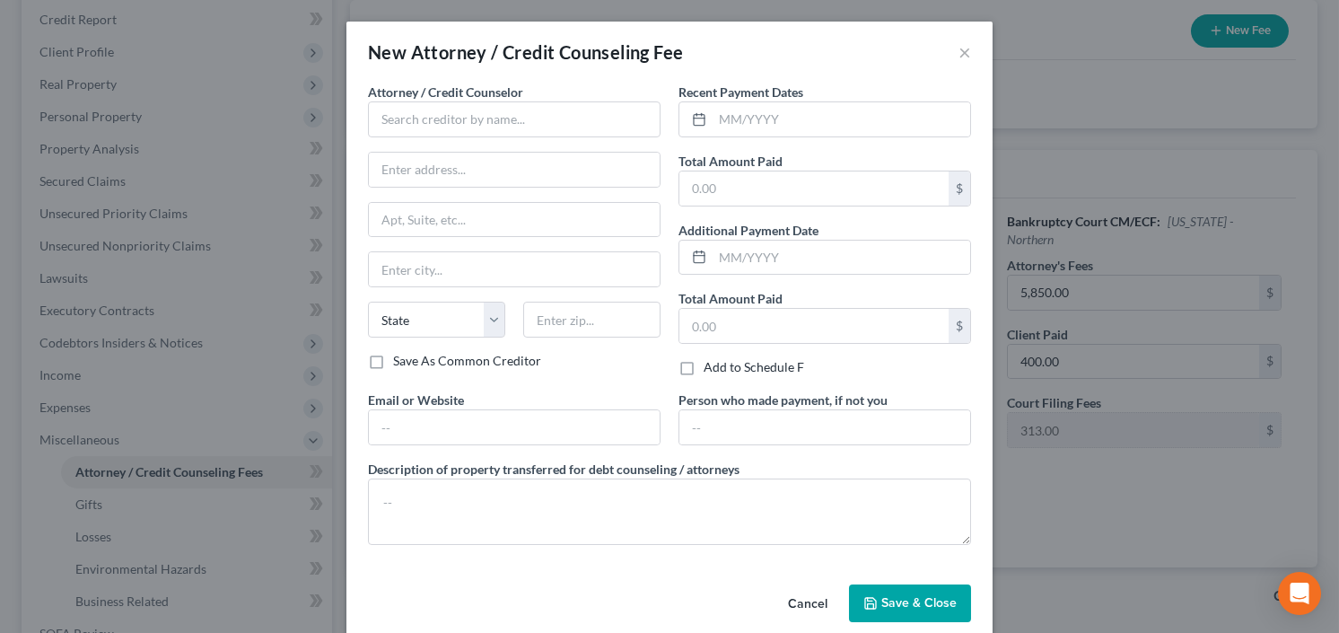
drag, startPoint x: 130, startPoint y: 258, endPoint x: 144, endPoint y: 257, distance: 14.5
click at [133, 258] on div "New Attorney / Credit Counseling Fee × Attorney / Credit Counselor * State [US_…" at bounding box center [669, 316] width 1339 height 633
click at [962, 53] on button "×" at bounding box center [964, 52] width 13 height 22
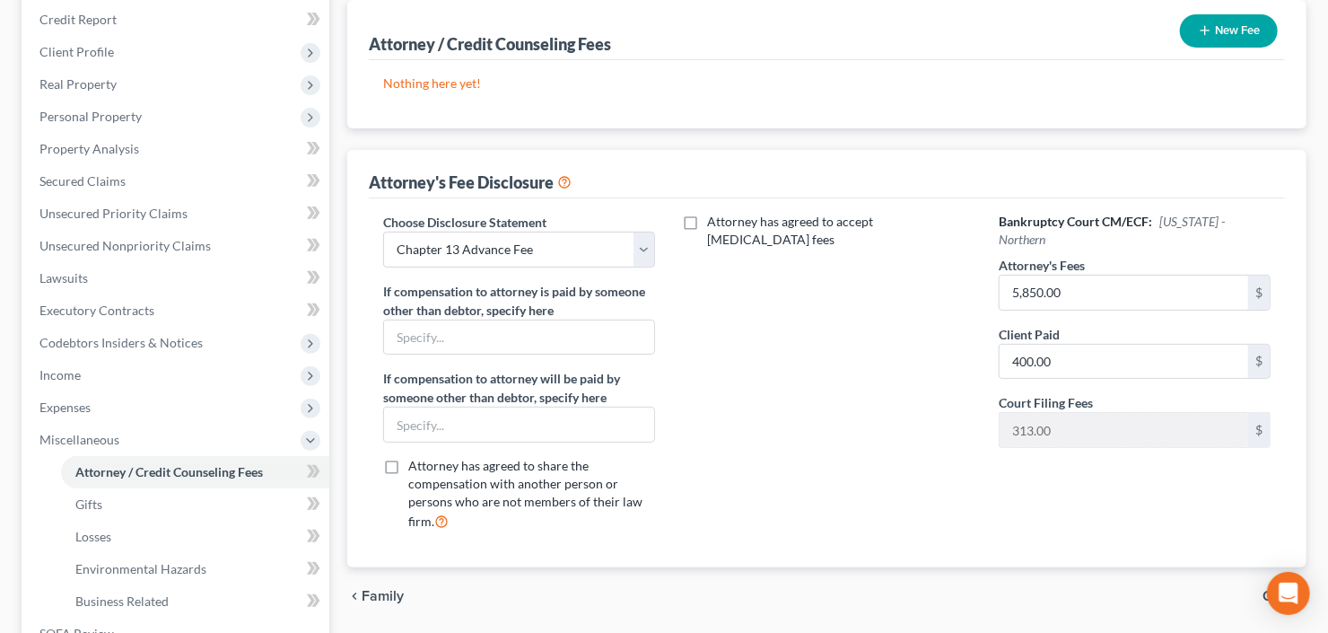
click at [1214, 35] on button "New Fee" at bounding box center [1229, 30] width 98 height 33
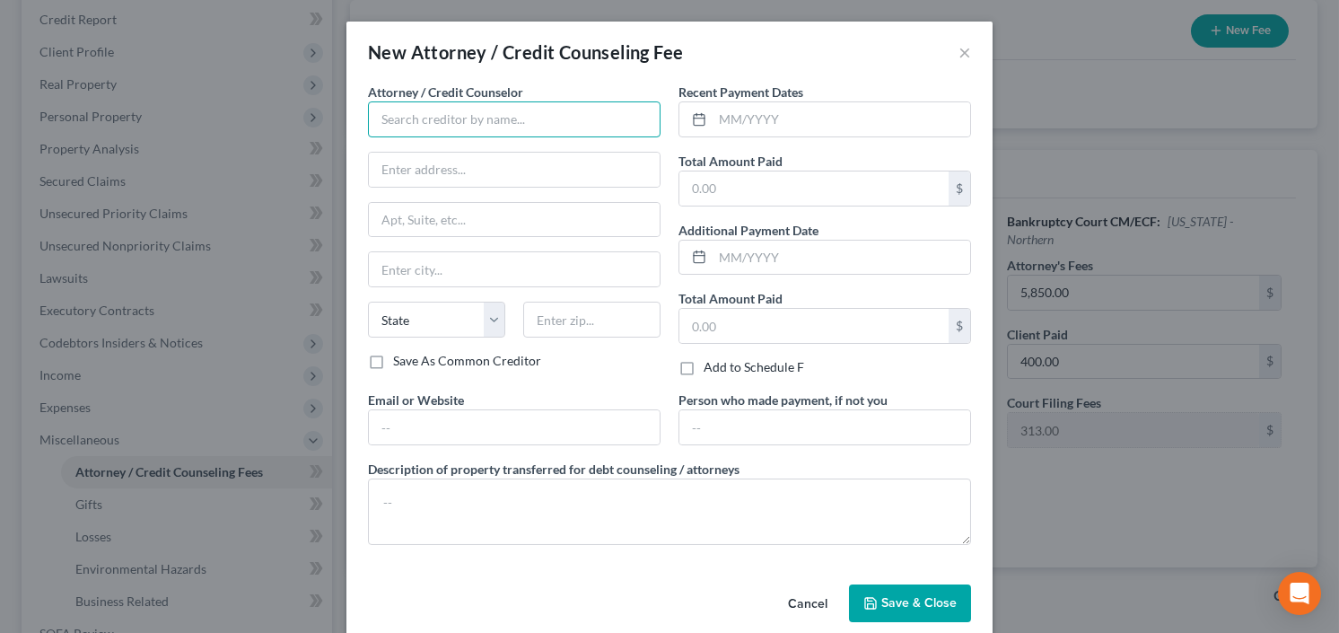
click at [527, 124] on input "text" at bounding box center [514, 119] width 293 height 36
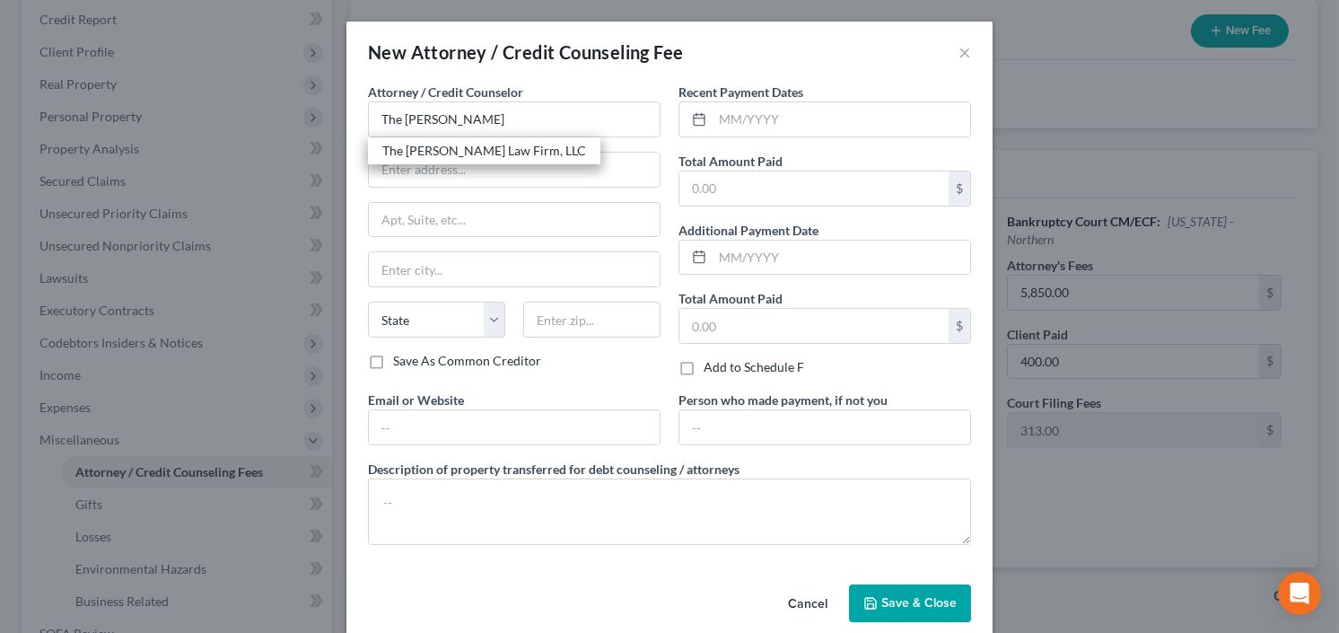
click at [466, 147] on div "The [PERSON_NAME] Law Firm, LLC" at bounding box center [484, 151] width 204 height 18
type input "The [PERSON_NAME] Law Firm, LLC"
type input "[STREET_ADDRESS]"
type input "[GEOGRAPHIC_DATA]"
select select "10"
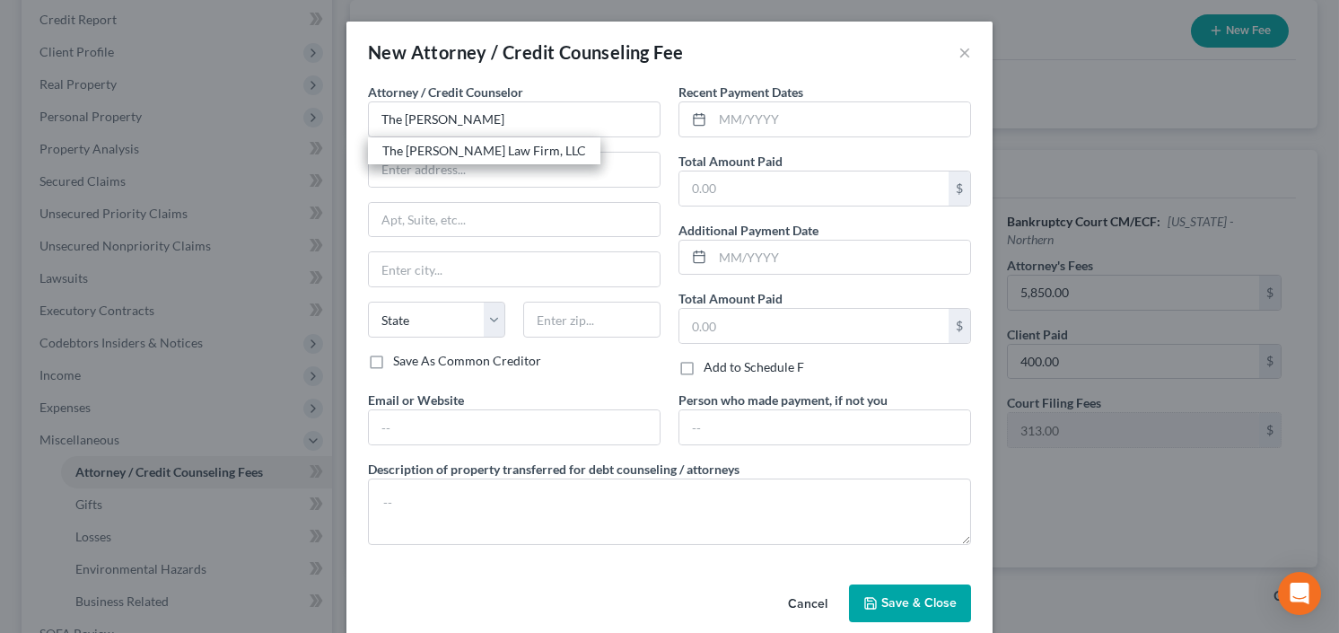
type input "30342"
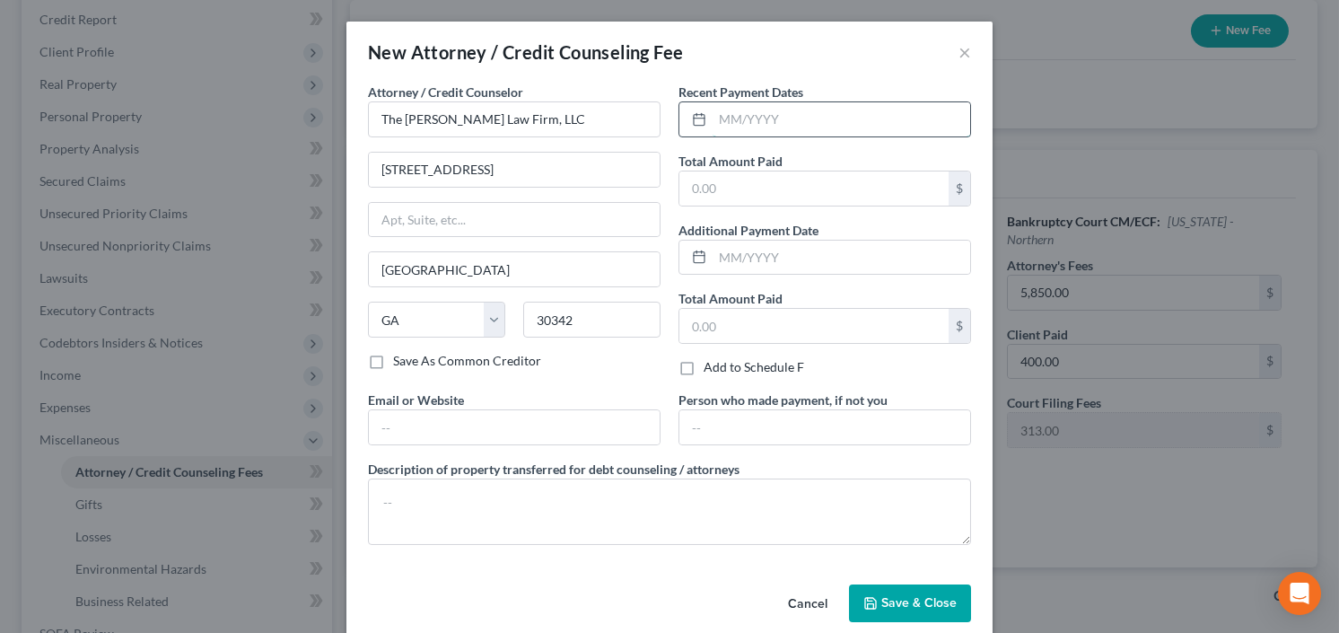
click at [778, 124] on input "text" at bounding box center [841, 119] width 258 height 34
type input "9/25"
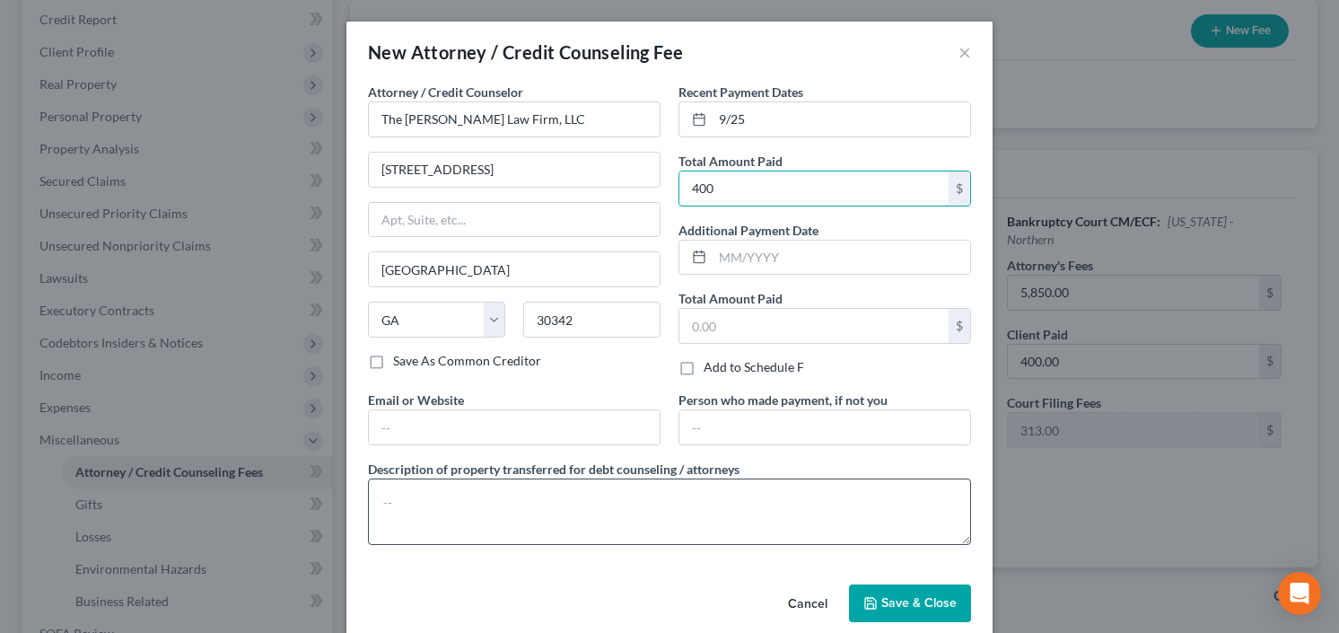
type input "400"
click at [584, 510] on textarea at bounding box center [669, 511] width 603 height 66
type textarea "[MEDICAL_DATA]"
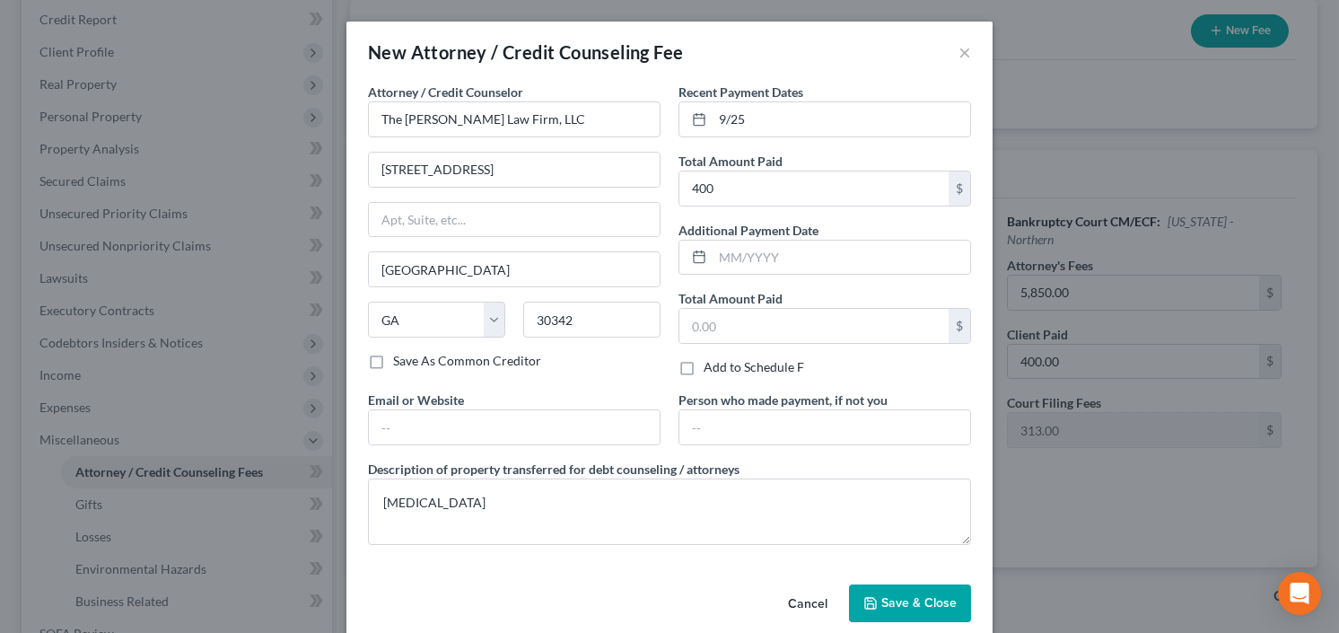
click at [902, 609] on button "Save & Close" at bounding box center [910, 603] width 122 height 38
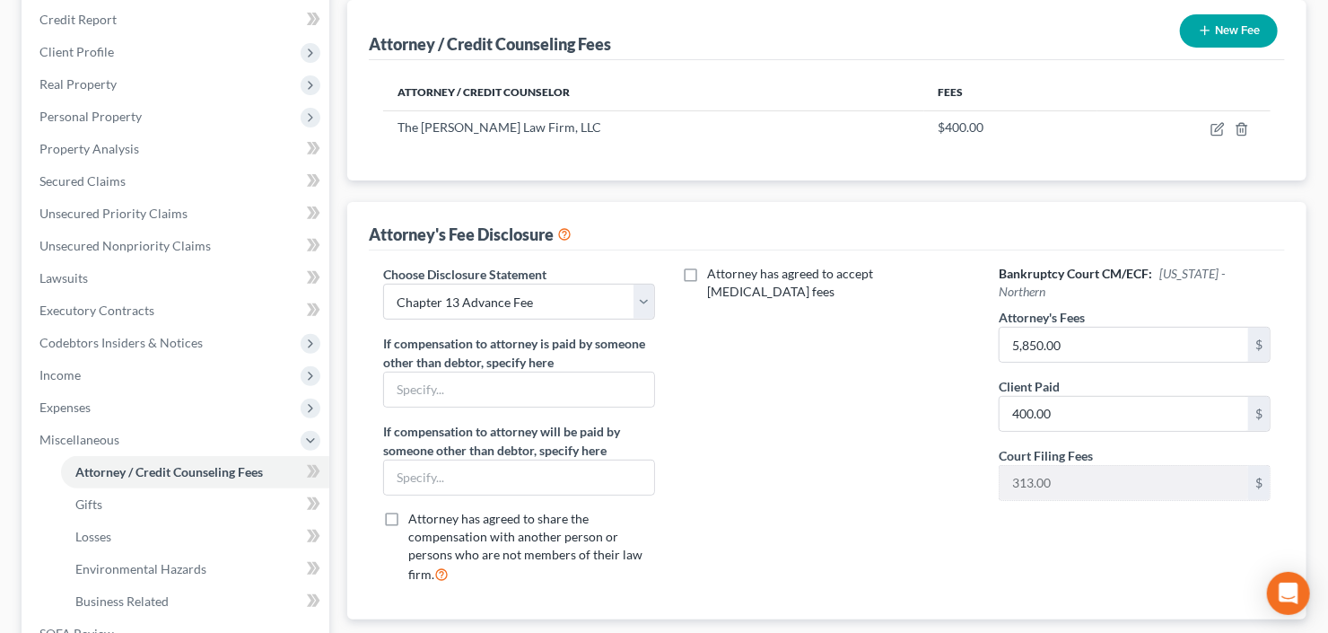
click at [1229, 33] on button "New Fee" at bounding box center [1229, 30] width 98 height 33
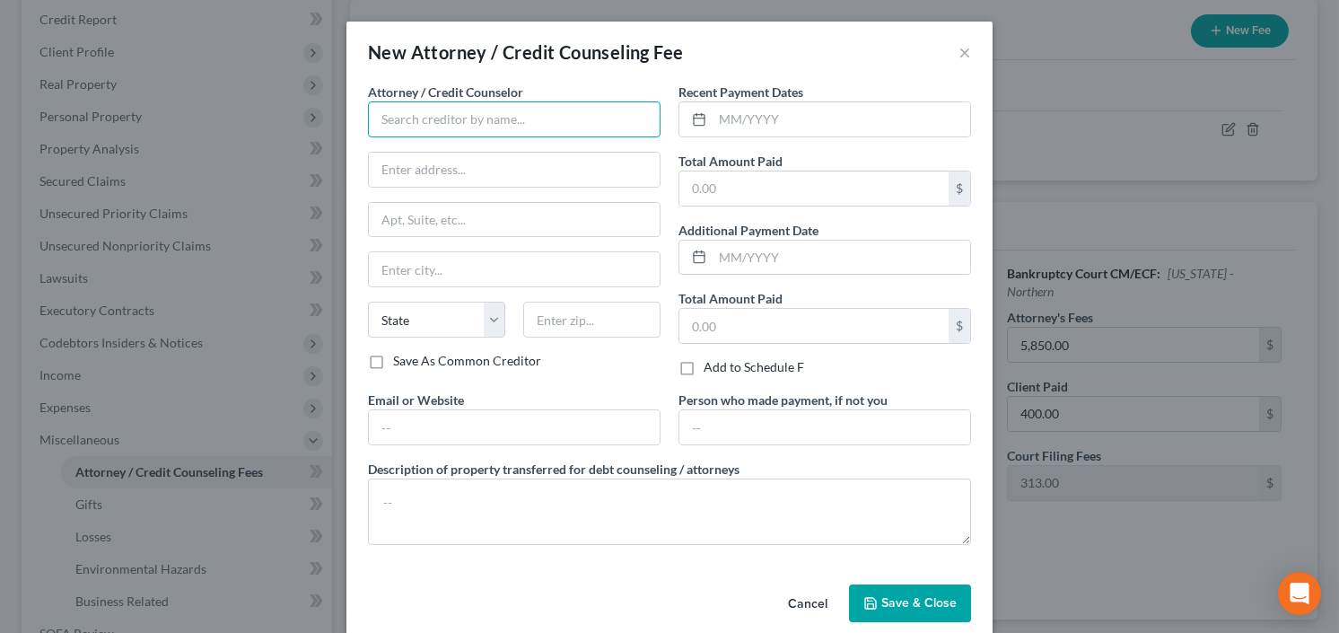
click at [504, 113] on input "text" at bounding box center [514, 119] width 293 height 36
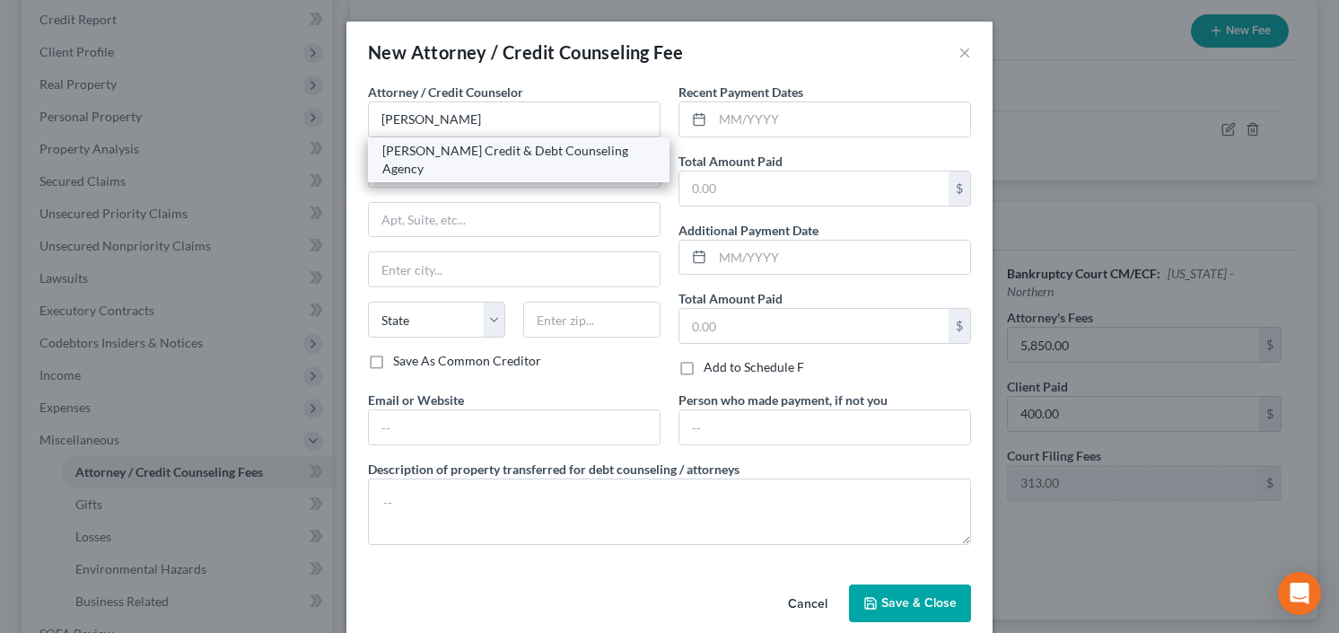
click at [460, 138] on div "[PERSON_NAME] Credit & Debt Counseling Agency" at bounding box center [518, 159] width 301 height 45
type input "[PERSON_NAME] Credit & Debt Counseling Agency"
type input "[STREET_ADDRESS]"
type input "[PERSON_NAME]"
select select "43"
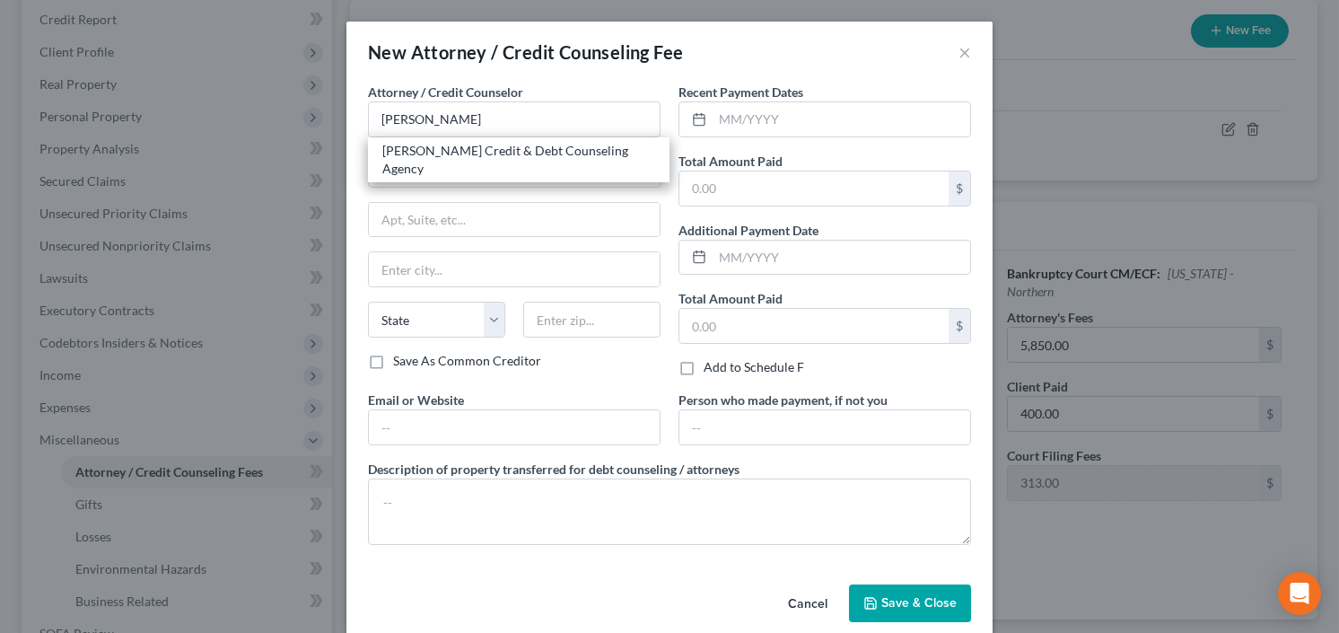
type input "57384"
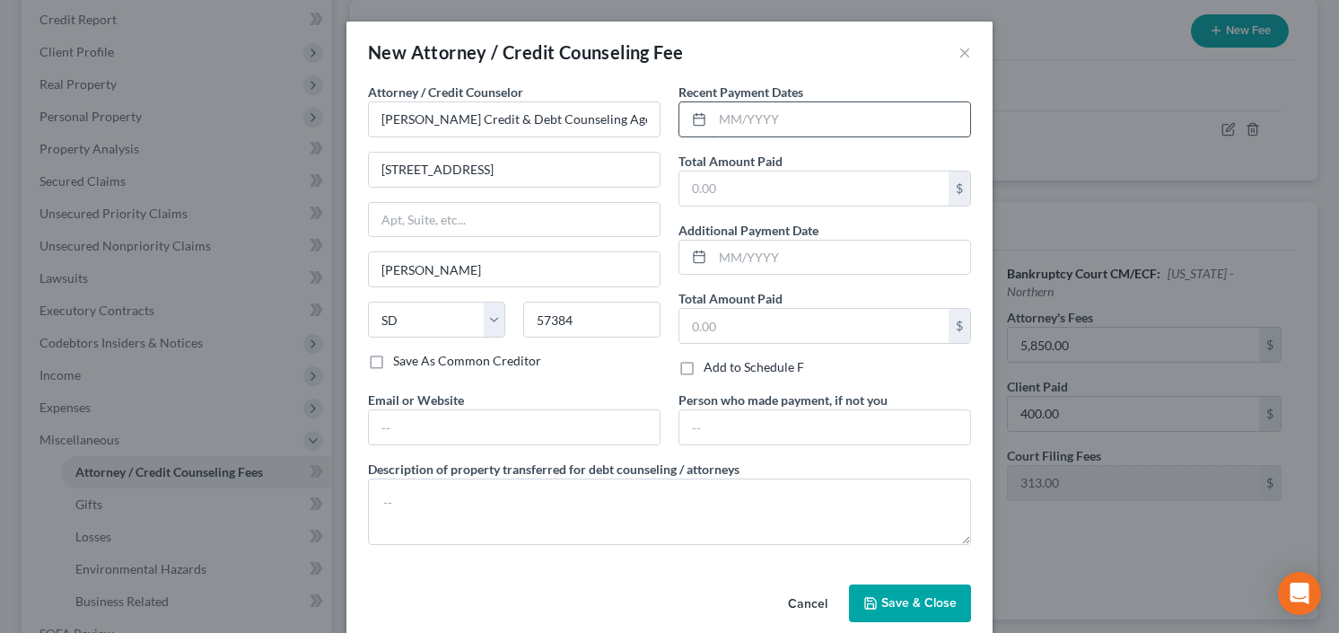
click at [742, 121] on input "text" at bounding box center [841, 119] width 258 height 34
type input "9/25"
type input "25"
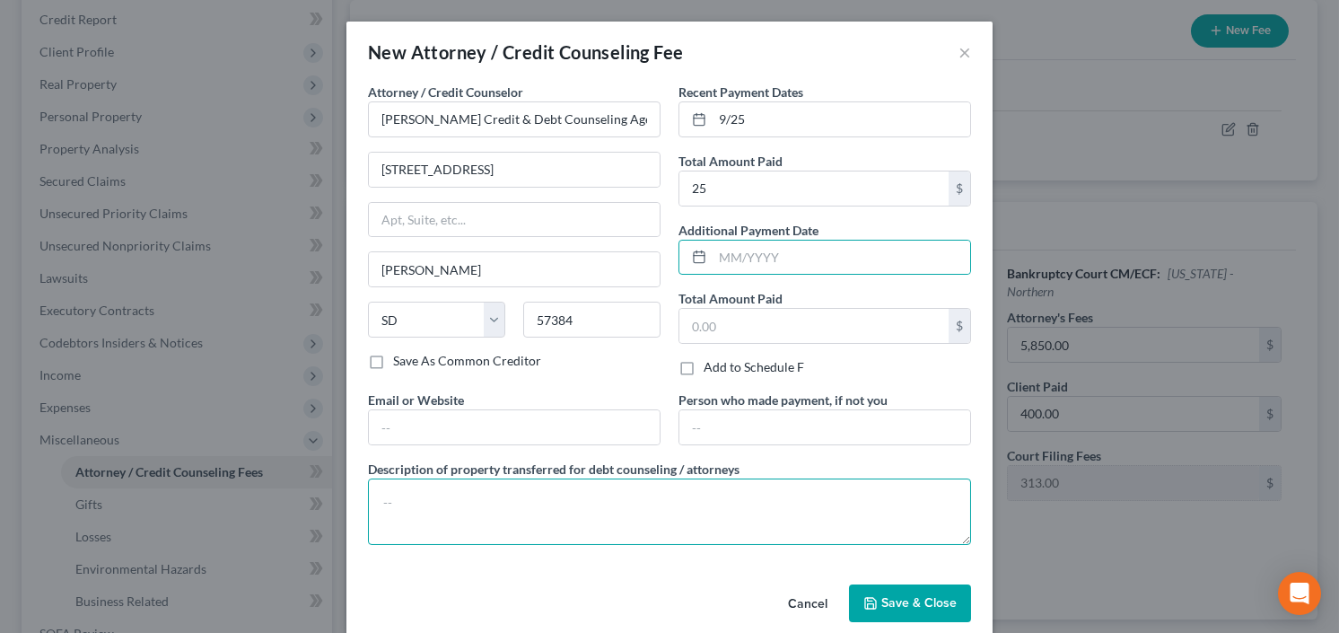
click at [453, 502] on textarea at bounding box center [669, 511] width 603 height 66
type textarea "e"
type textarea "r"
type textarea "credit counseling"
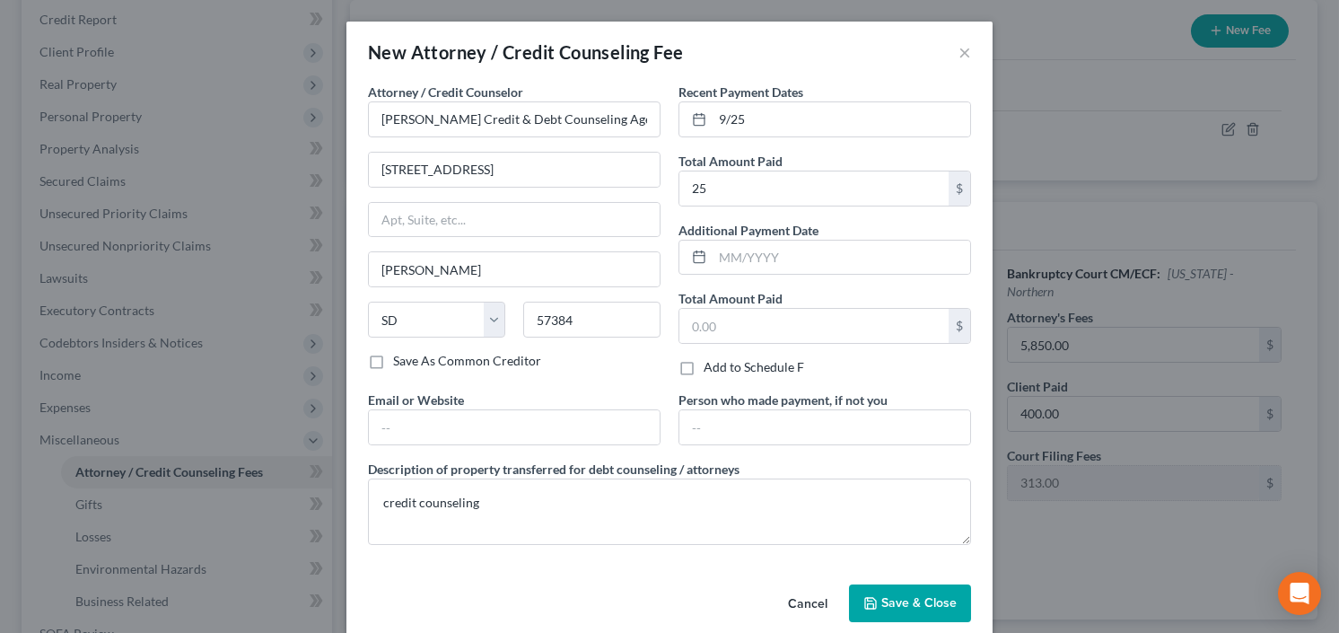
click at [926, 584] on button "Save & Close" at bounding box center [910, 603] width 122 height 38
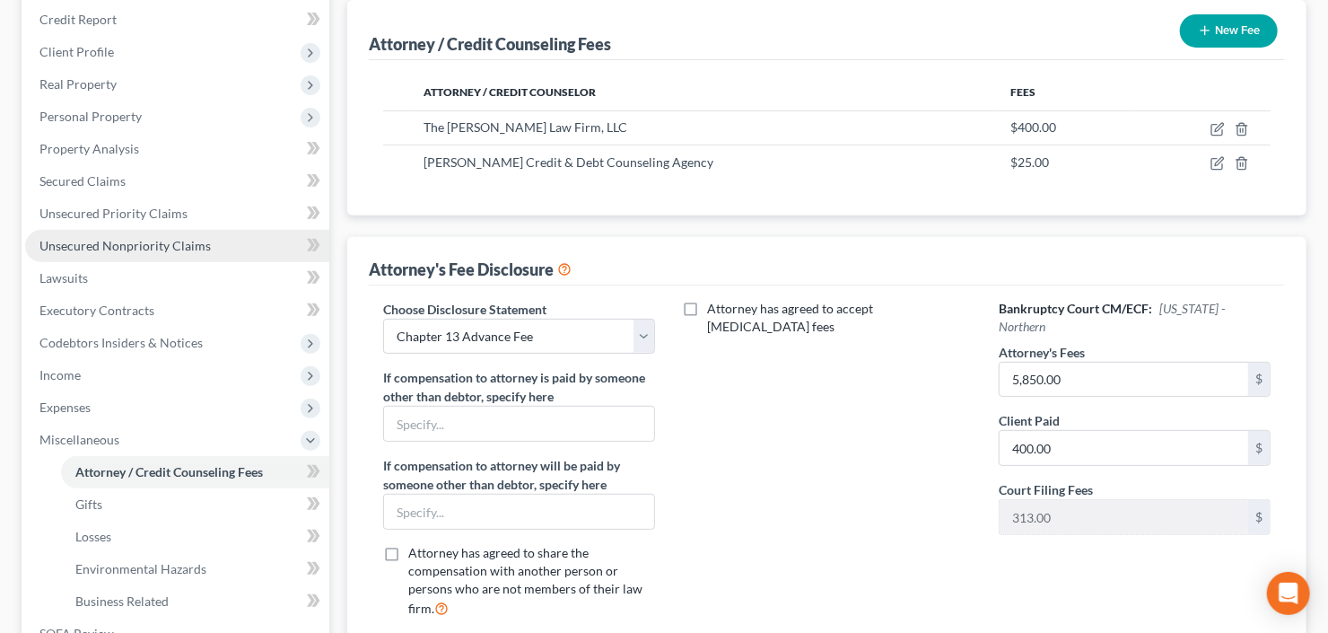
drag, startPoint x: 72, startPoint y: 233, endPoint x: 81, endPoint y: 236, distance: 9.4
click at [72, 233] on link "Unsecured Nonpriority Claims" at bounding box center [177, 246] width 304 height 32
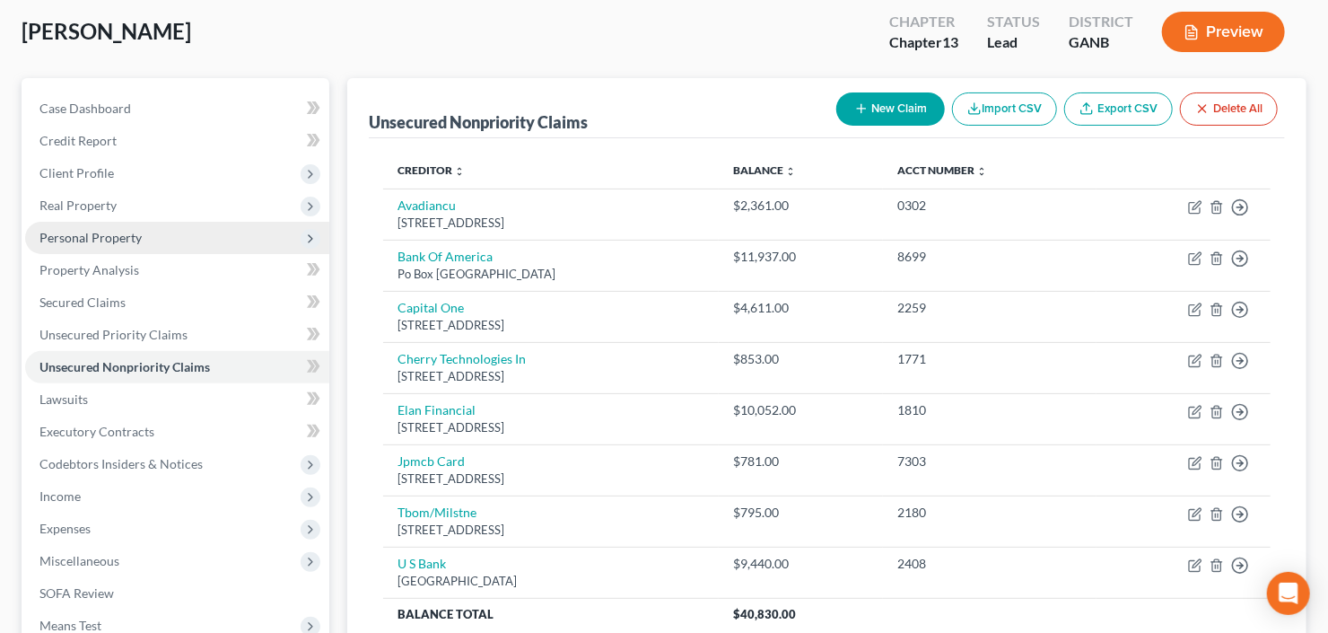
scroll to position [72, 0]
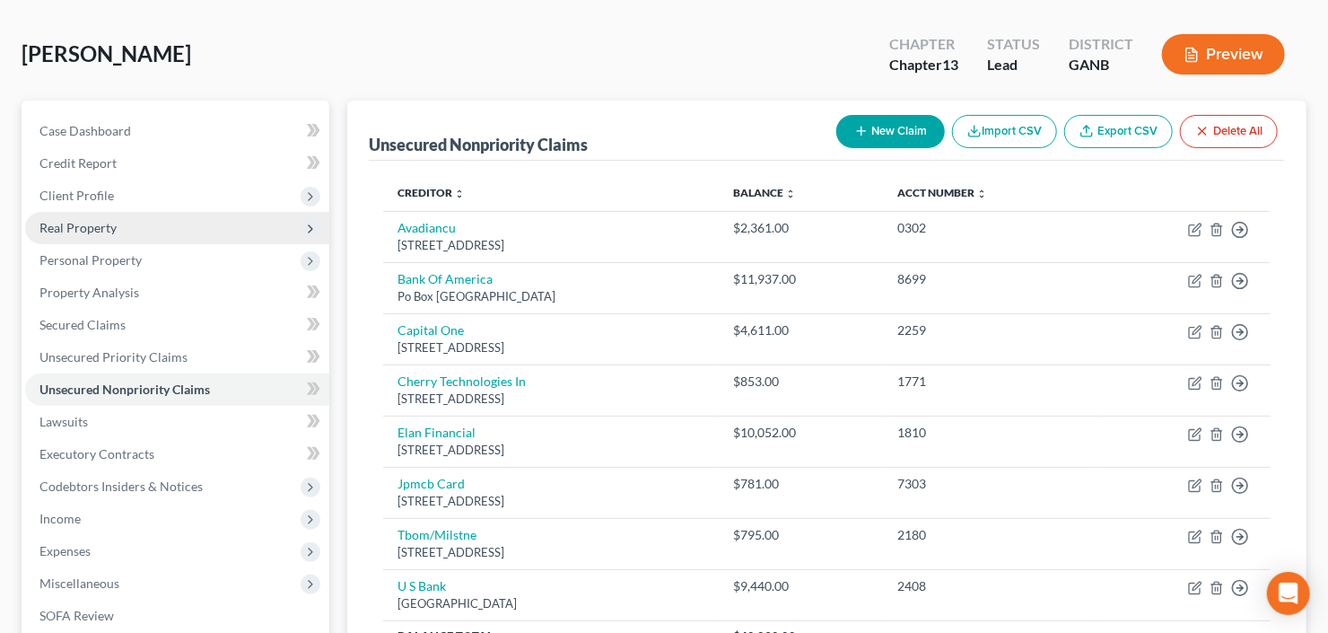
click at [96, 232] on span "Real Property" at bounding box center [77, 227] width 77 height 15
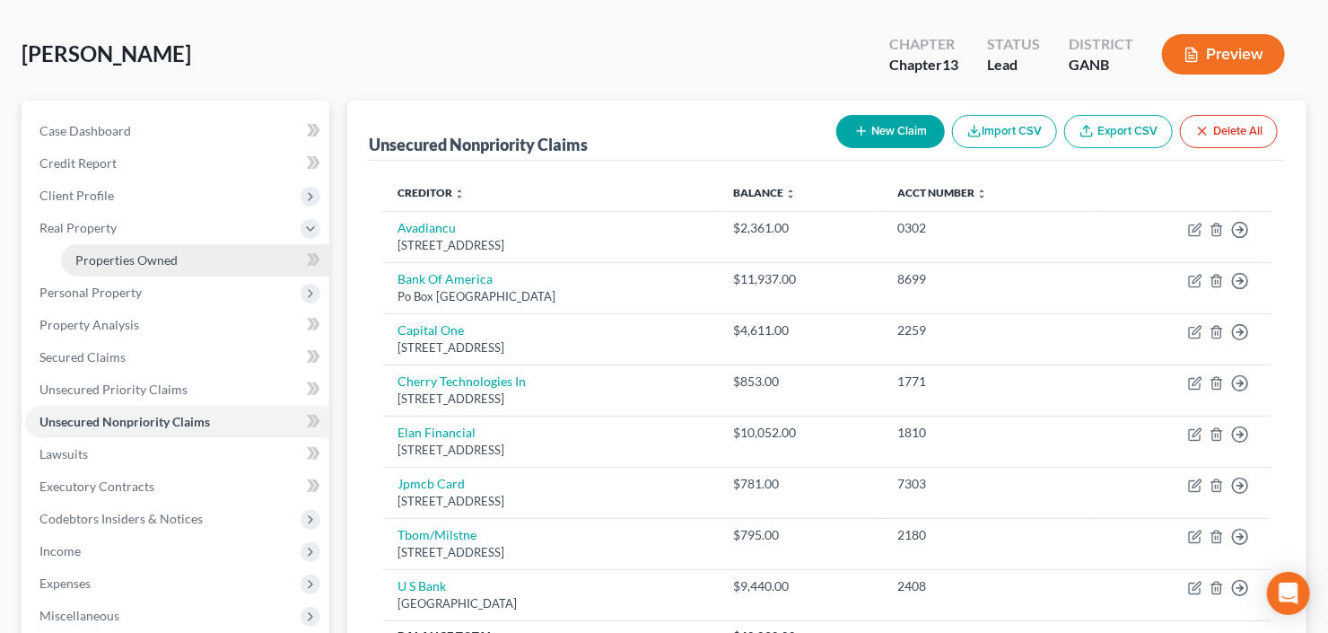
click at [110, 260] on span "Properties Owned" at bounding box center [126, 259] width 102 height 15
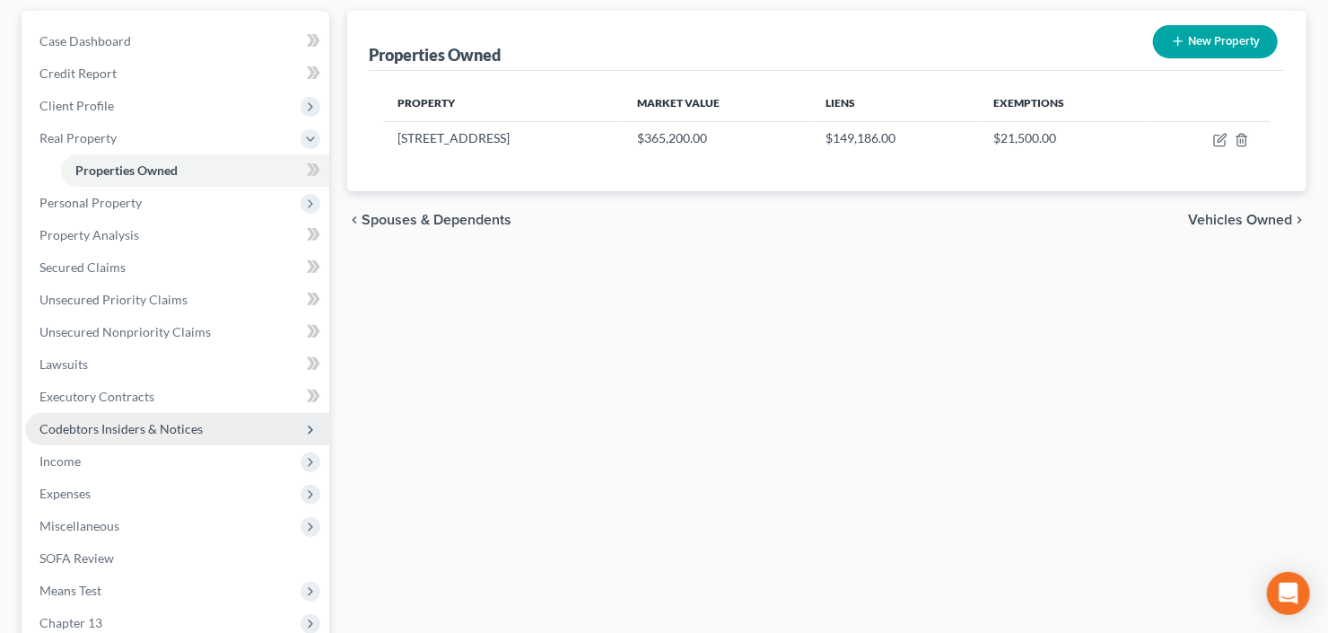
scroll to position [287, 0]
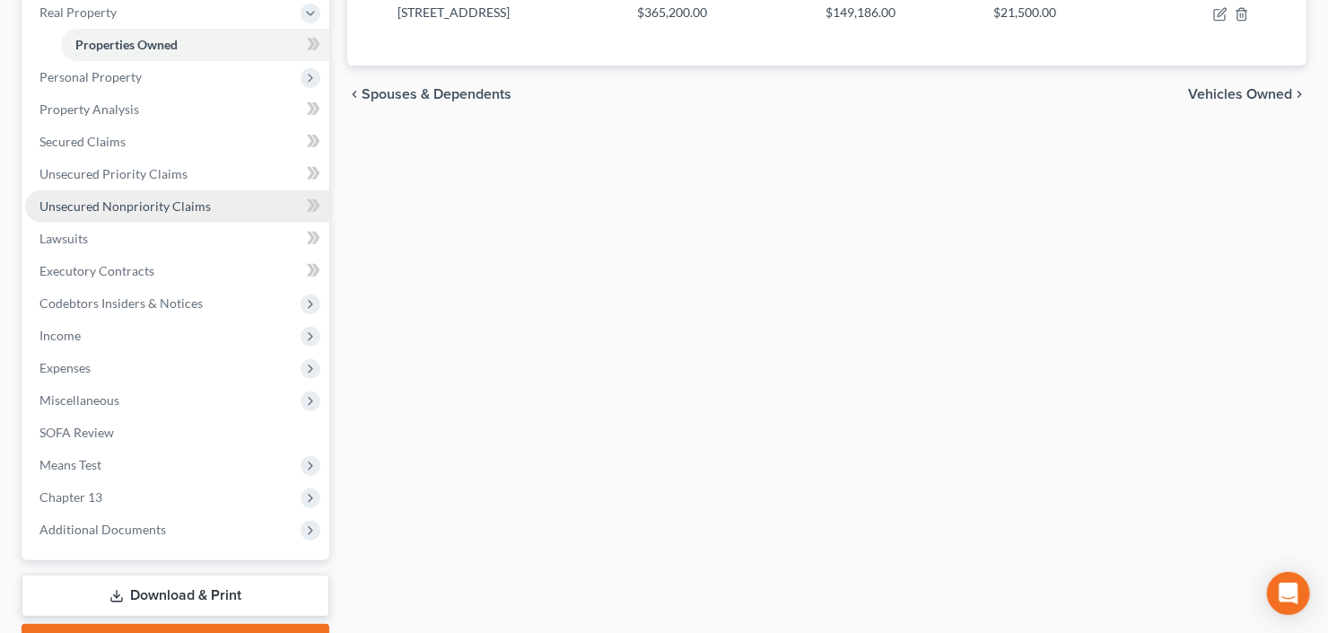
click at [169, 210] on span "Unsecured Nonpriority Claims" at bounding box center [124, 205] width 171 height 15
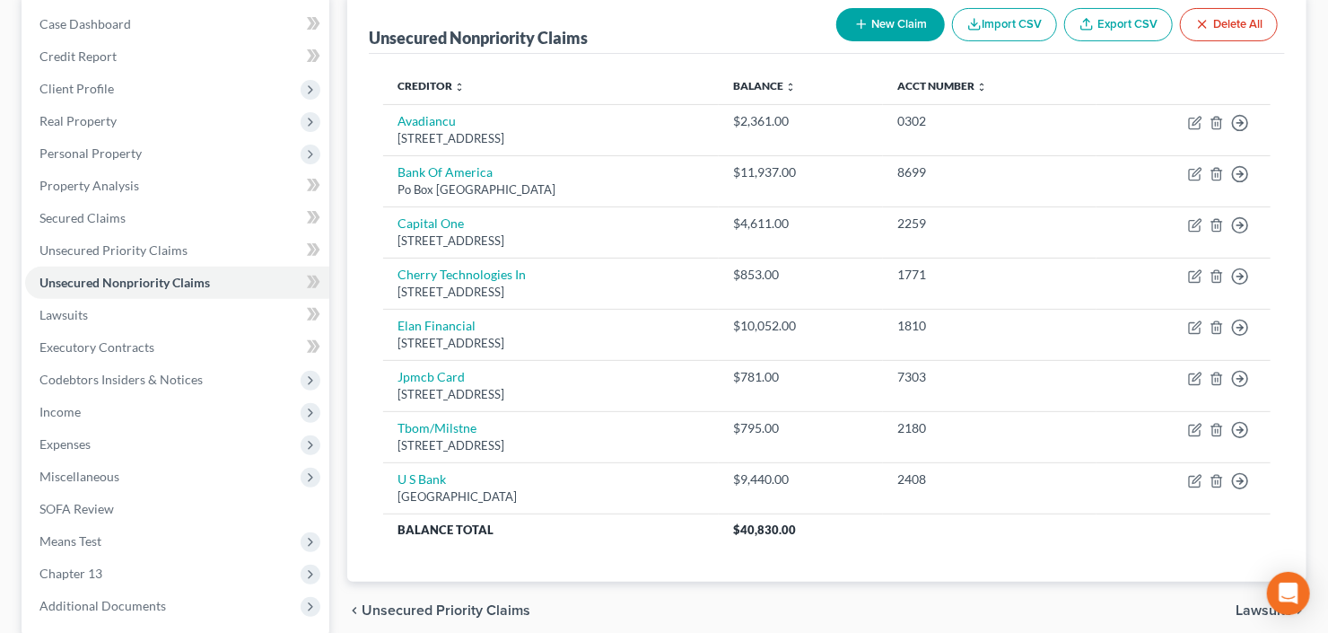
scroll to position [215, 0]
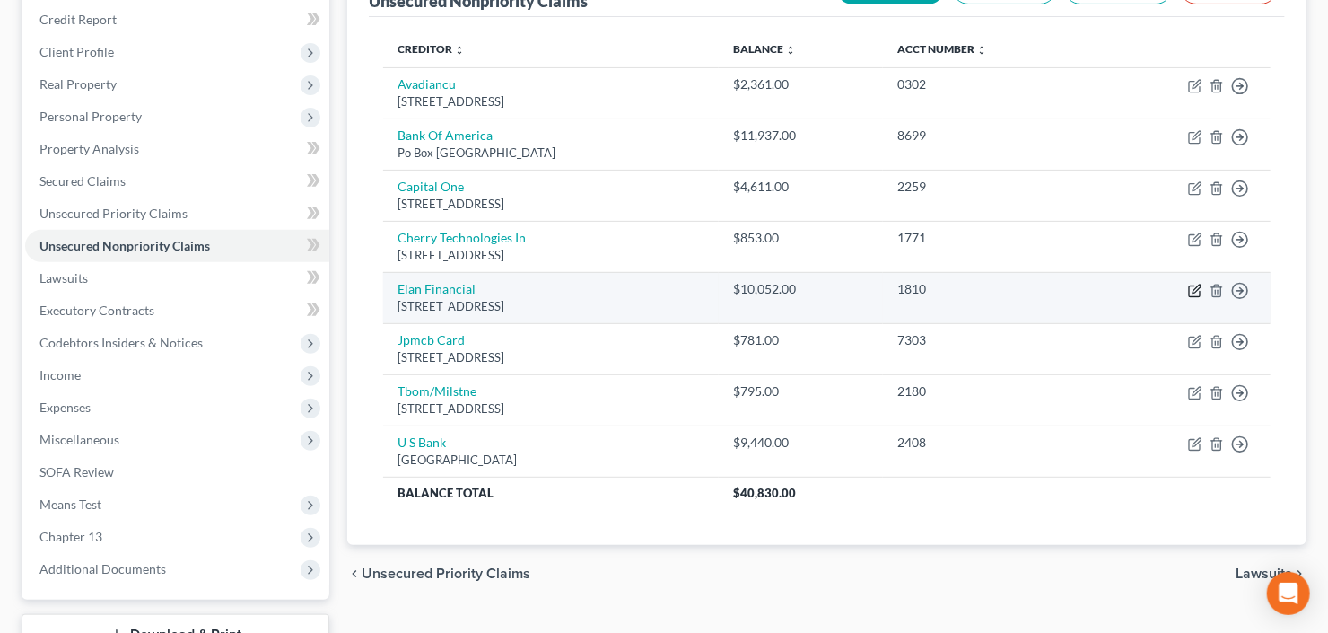
click at [1193, 287] on icon "button" at bounding box center [1196, 288] width 8 height 8
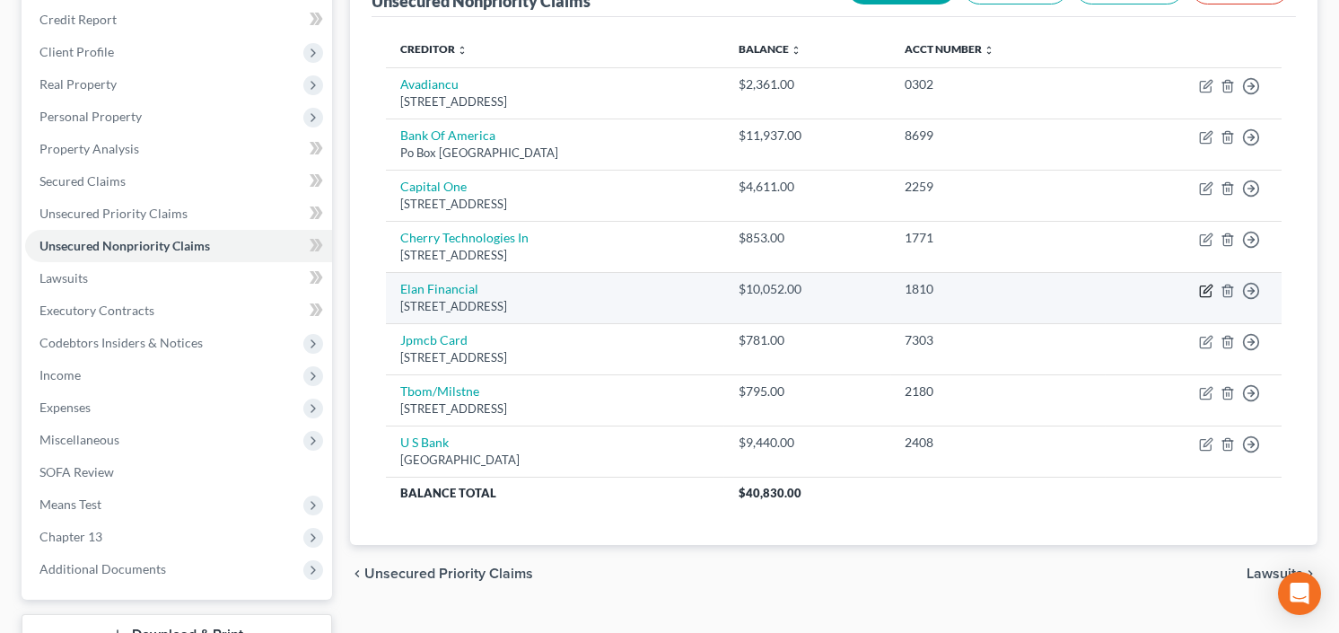
select select "24"
select select "2"
select select "0"
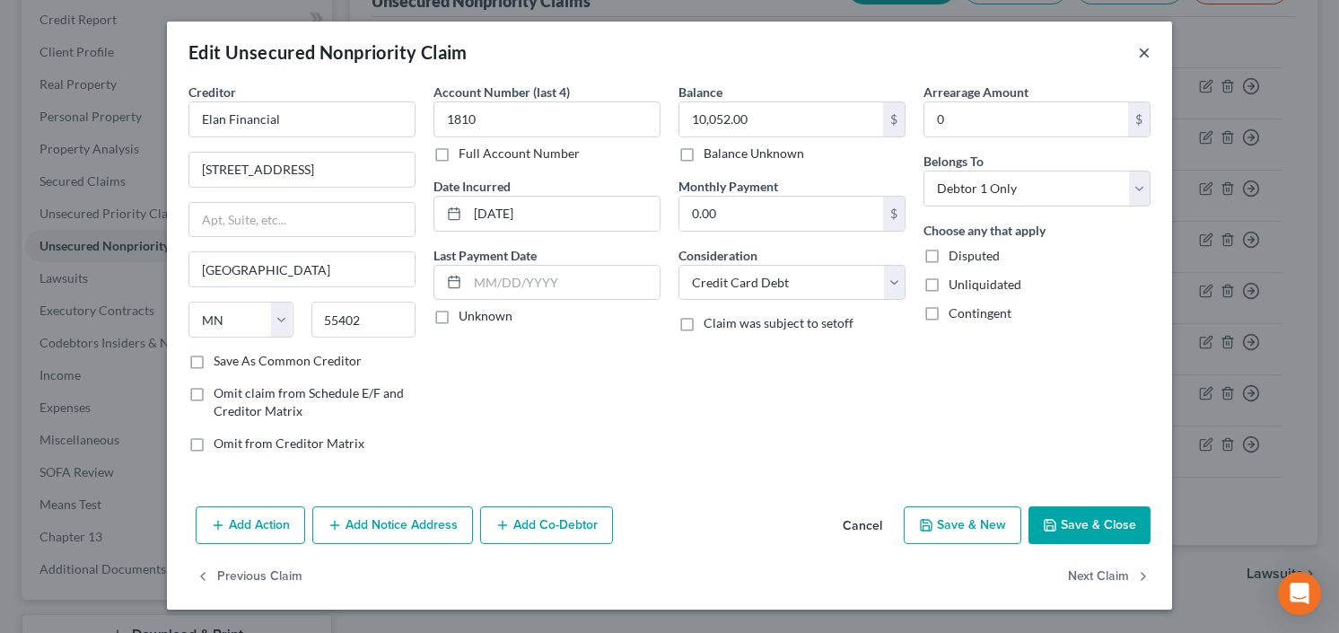
click at [1143, 52] on button "×" at bounding box center [1144, 52] width 13 height 22
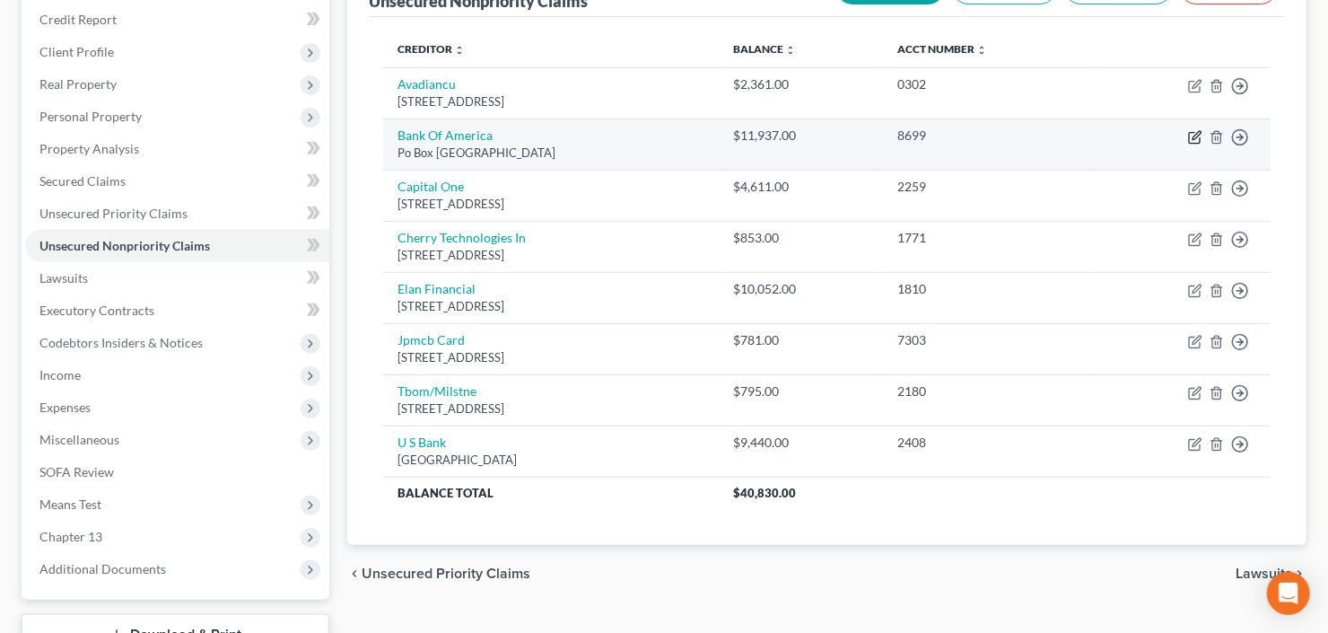
click at [1196, 130] on icon "button" at bounding box center [1195, 137] width 14 height 14
select select "45"
select select "2"
select select "0"
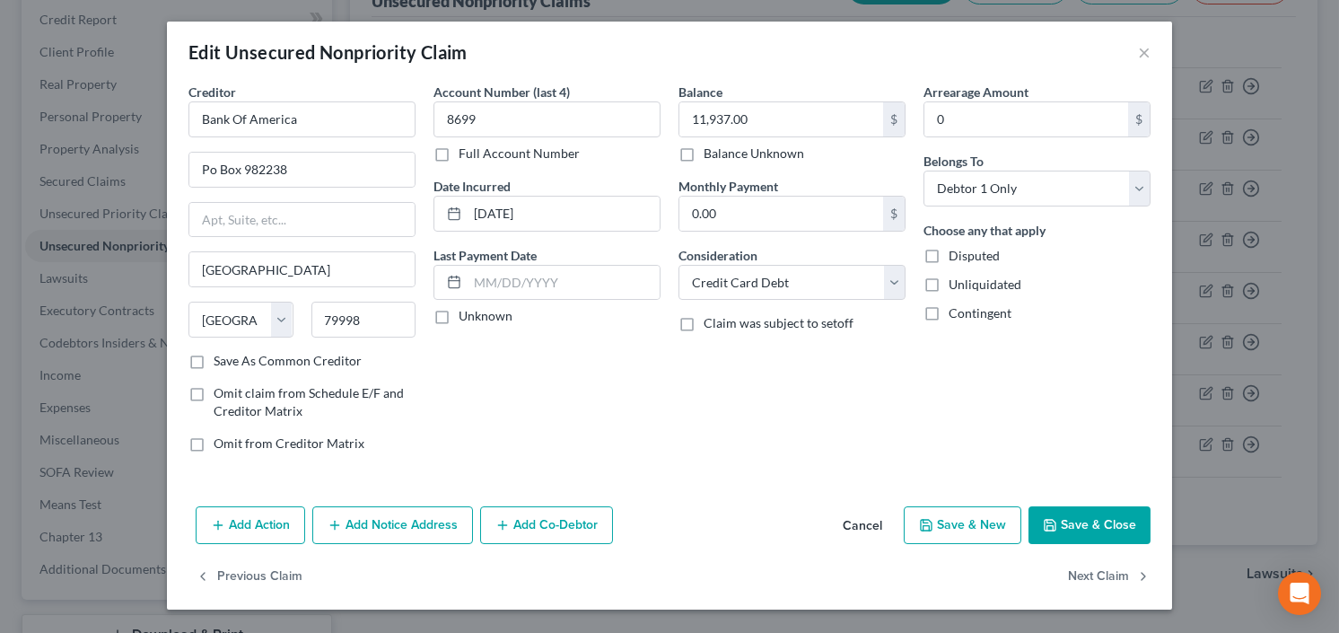
click at [1073, 520] on button "Save & Close" at bounding box center [1089, 525] width 122 height 38
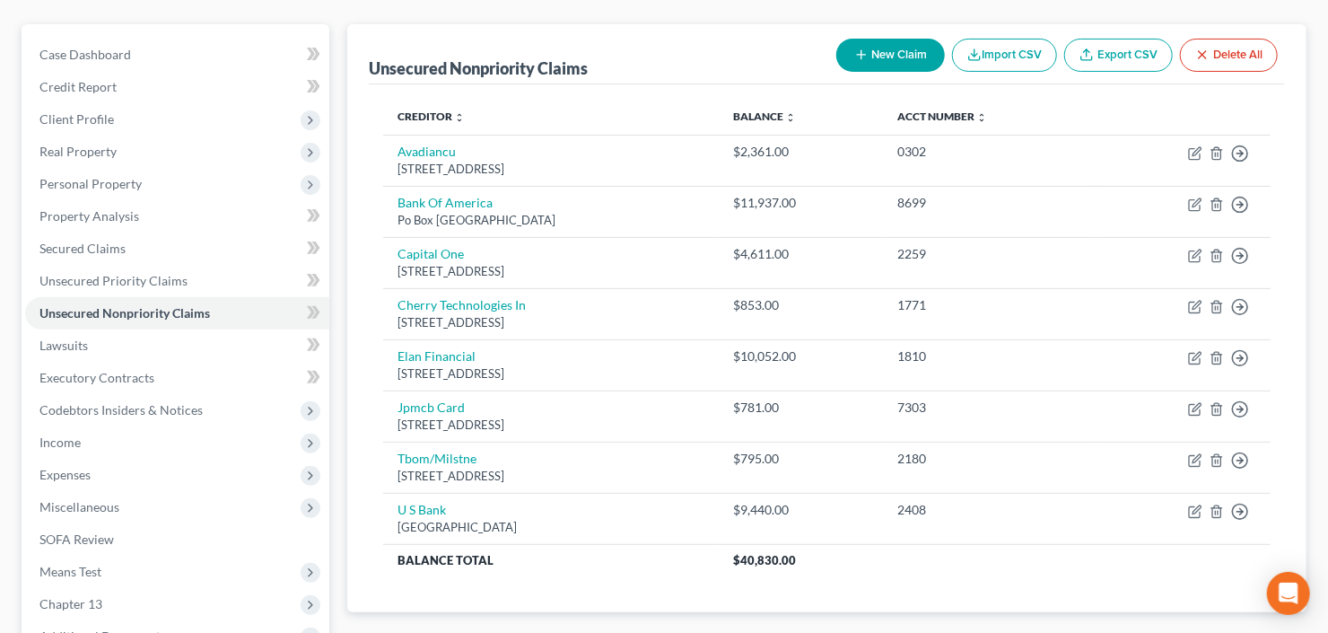
scroll to position [72, 0]
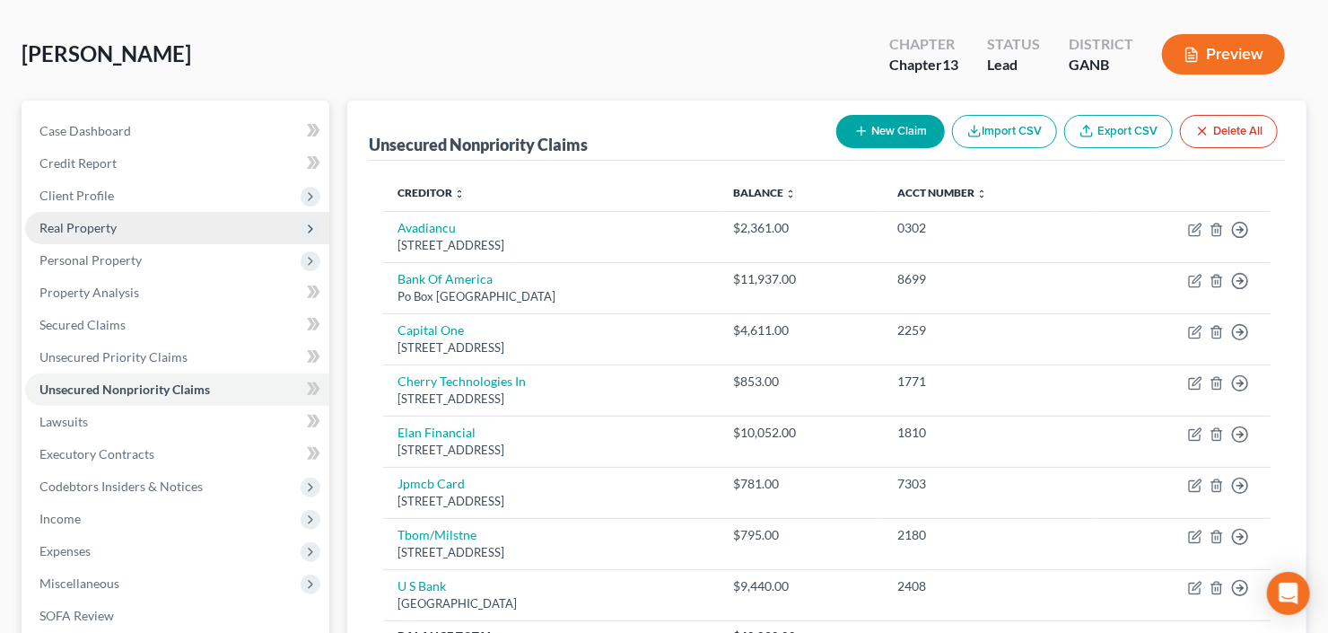
click at [69, 226] on span "Real Property" at bounding box center [77, 227] width 77 height 15
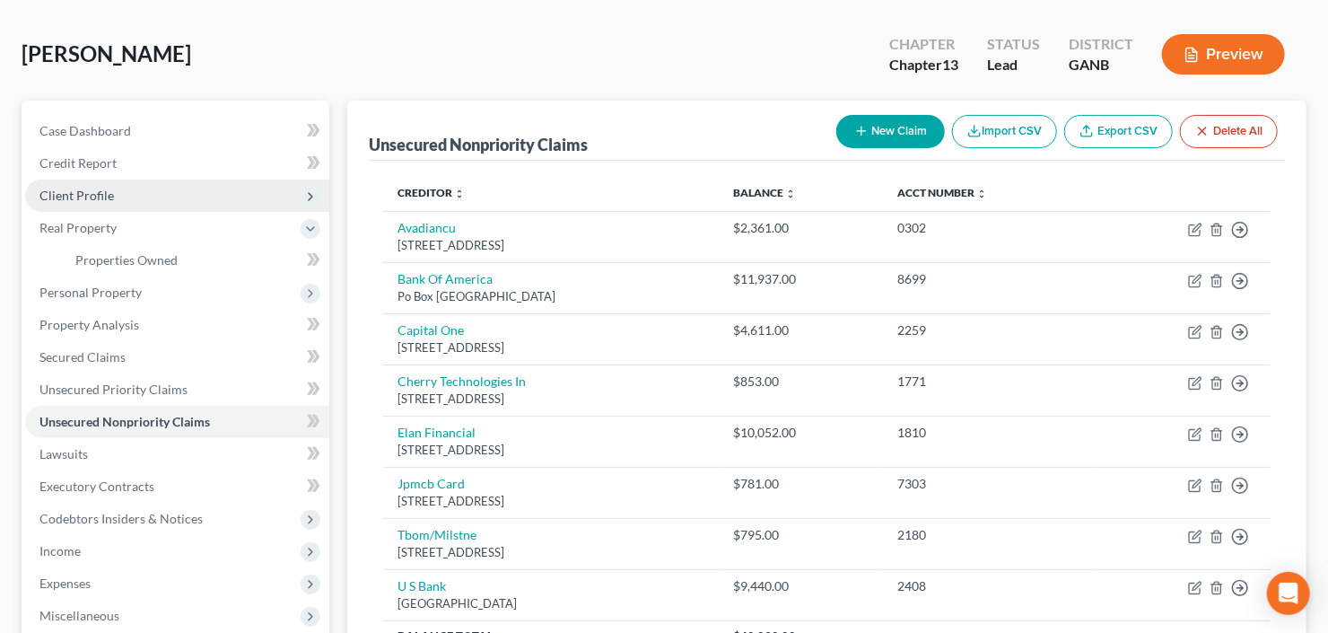
click at [81, 197] on span "Client Profile" at bounding box center [76, 195] width 74 height 15
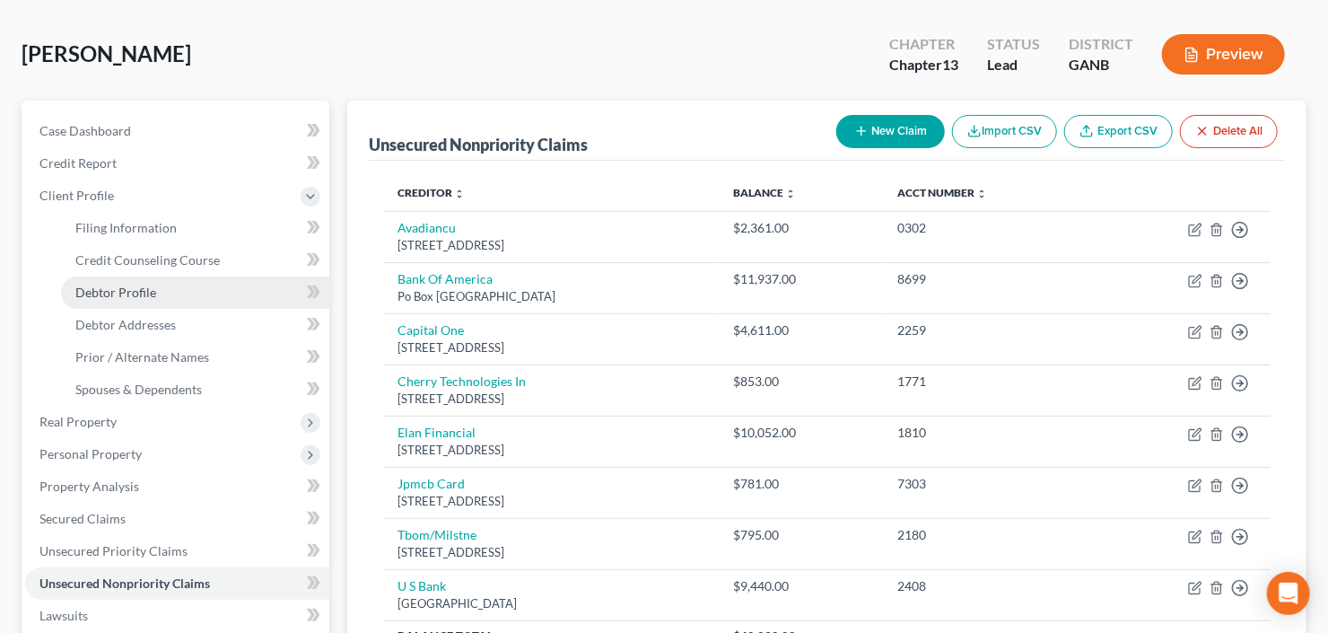
click at [109, 286] on span "Debtor Profile" at bounding box center [115, 291] width 81 height 15
select select "0"
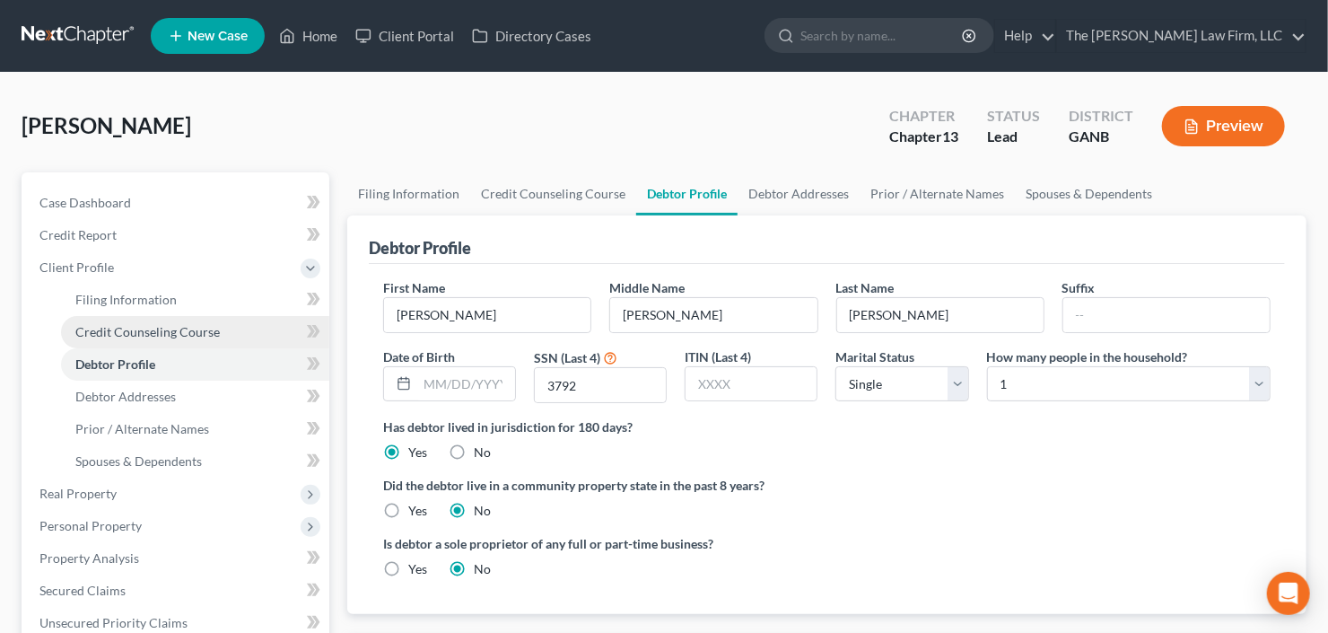
scroll to position [215, 0]
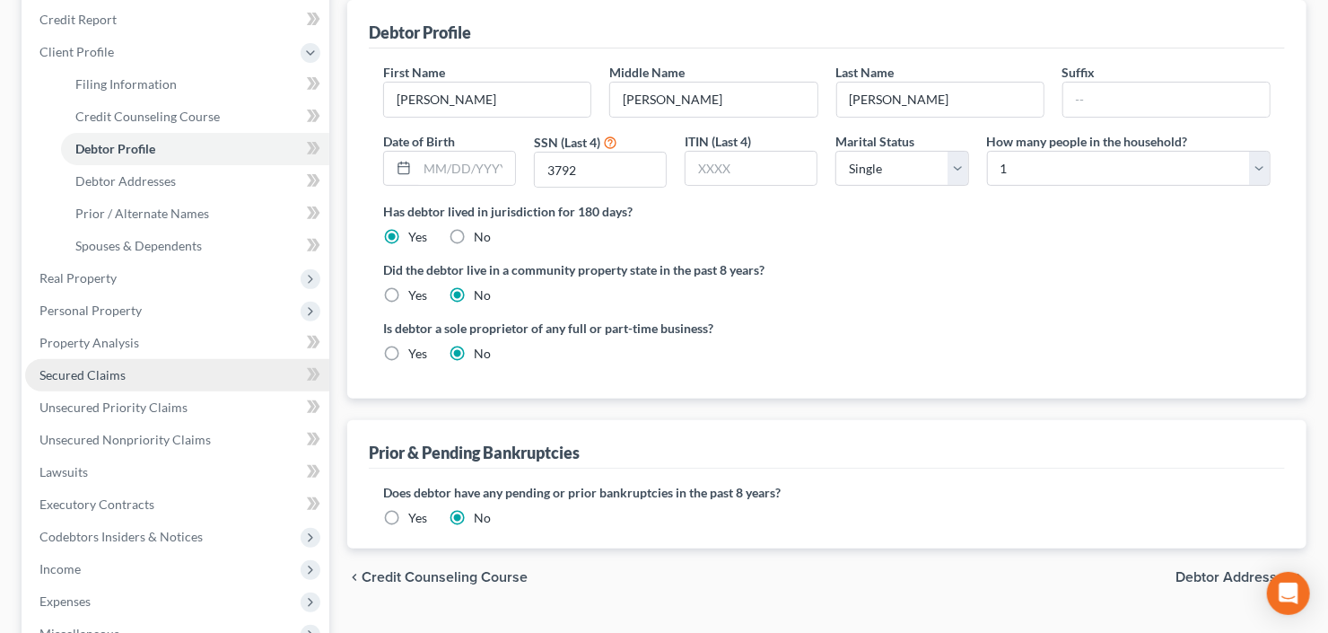
click at [115, 378] on span "Secured Claims" at bounding box center [82, 374] width 86 height 15
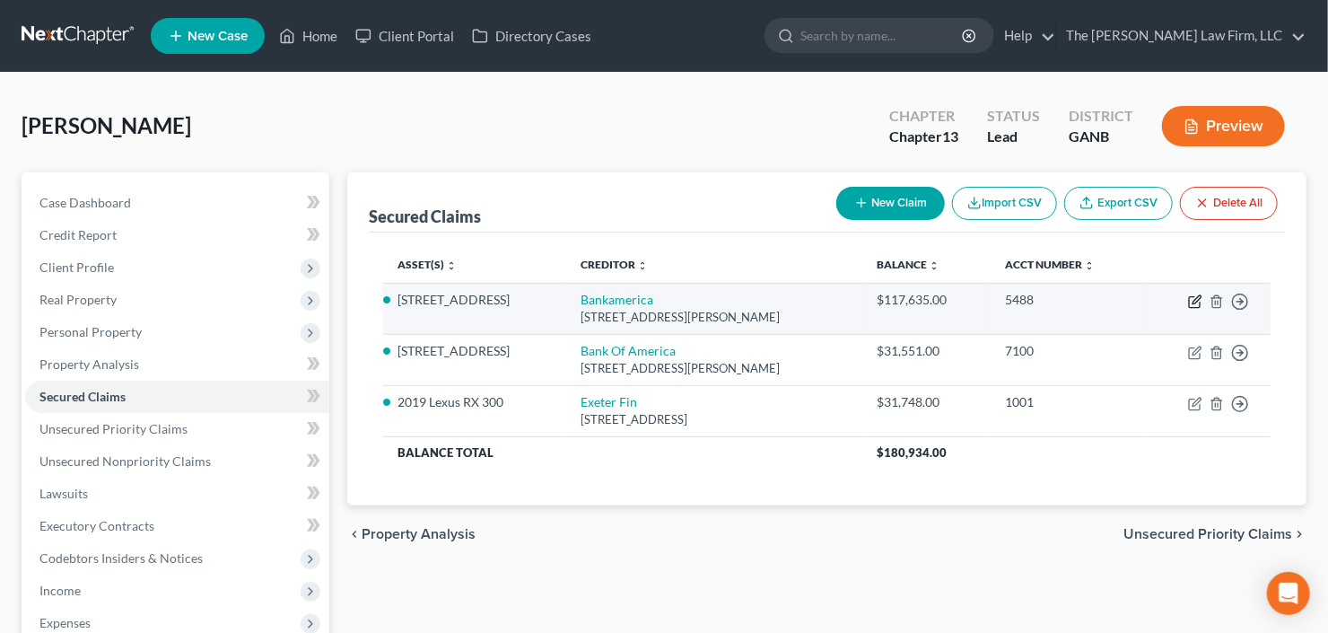
click at [1192, 301] on icon "button" at bounding box center [1195, 301] width 14 height 14
select select "9"
select select "2"
select select "0"
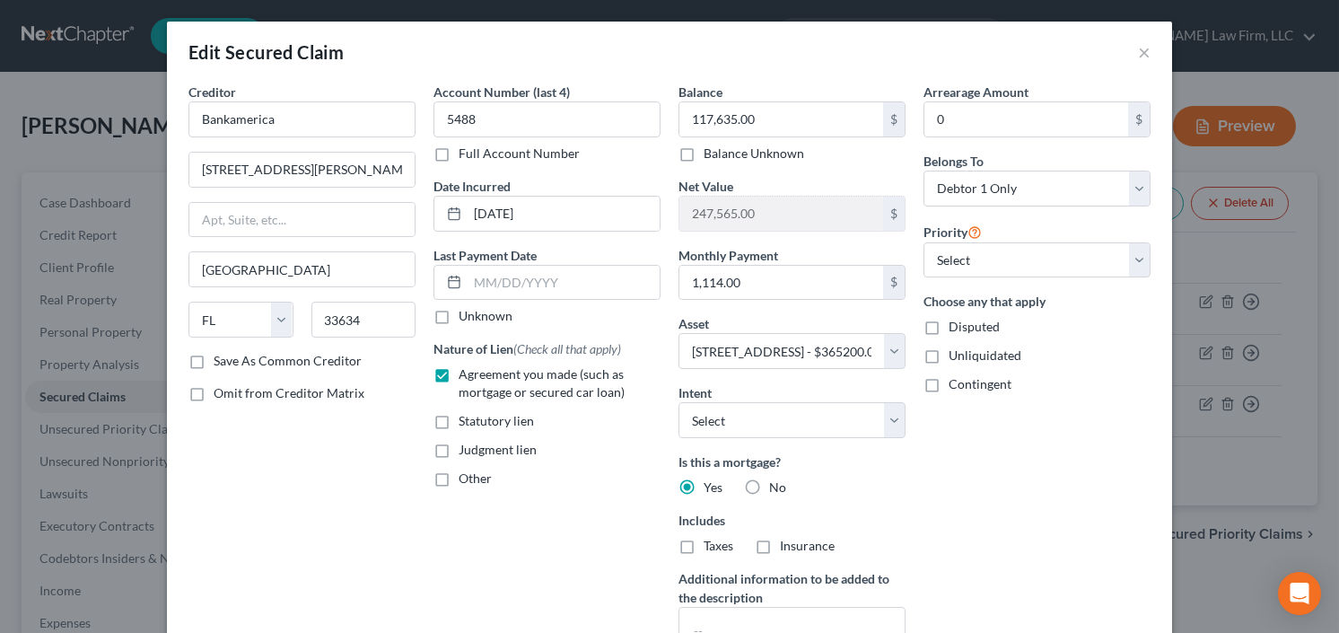
click at [1148, 50] on div "Edit Secured Claim ×" at bounding box center [669, 52] width 1005 height 61
click at [1142, 50] on button "×" at bounding box center [1144, 52] width 13 height 22
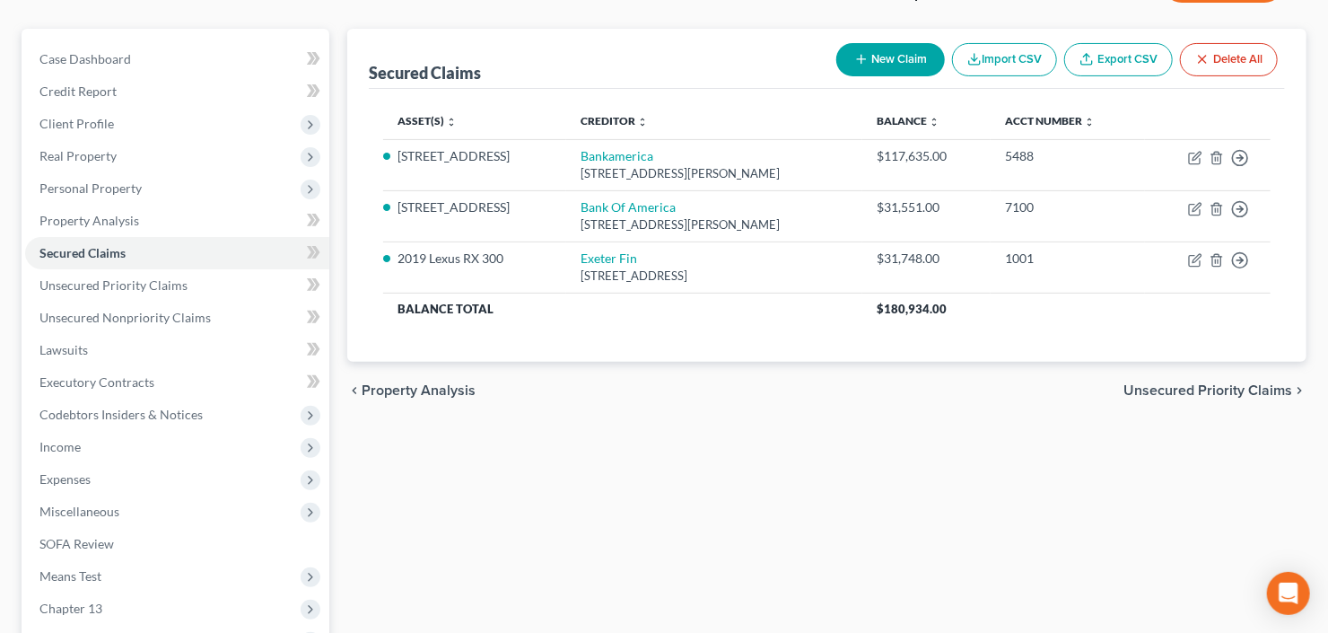
scroll to position [215, 0]
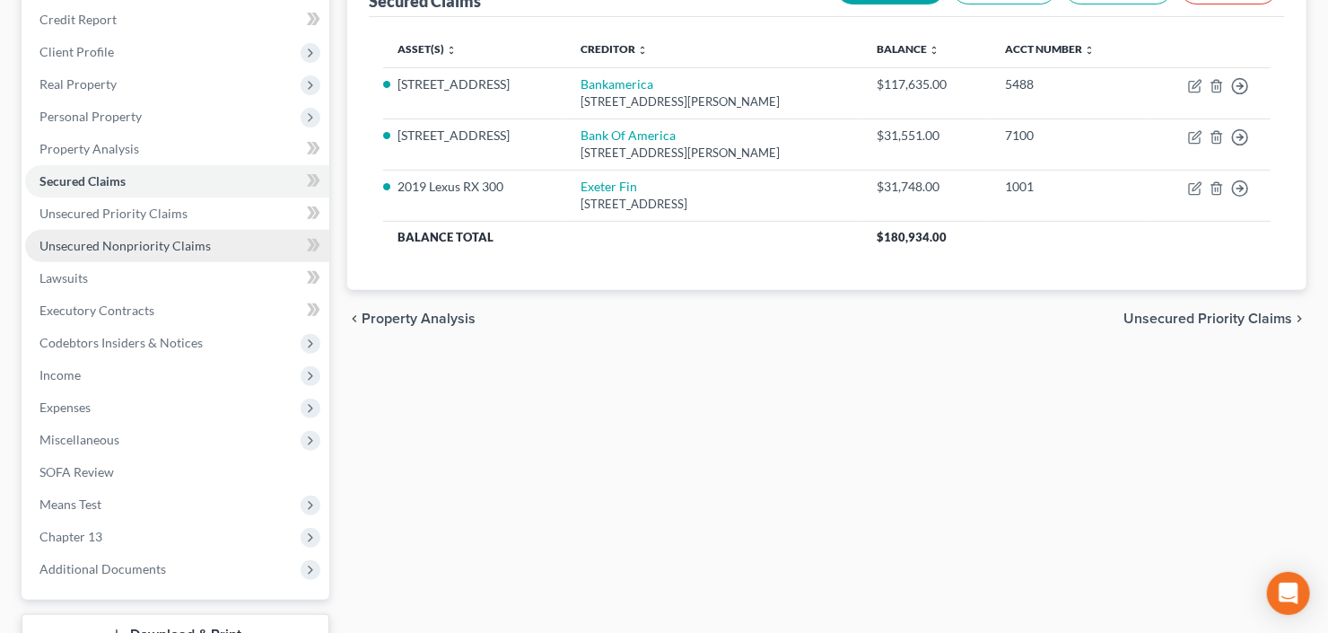
click at [118, 250] on span "Unsecured Nonpriority Claims" at bounding box center [124, 245] width 171 height 15
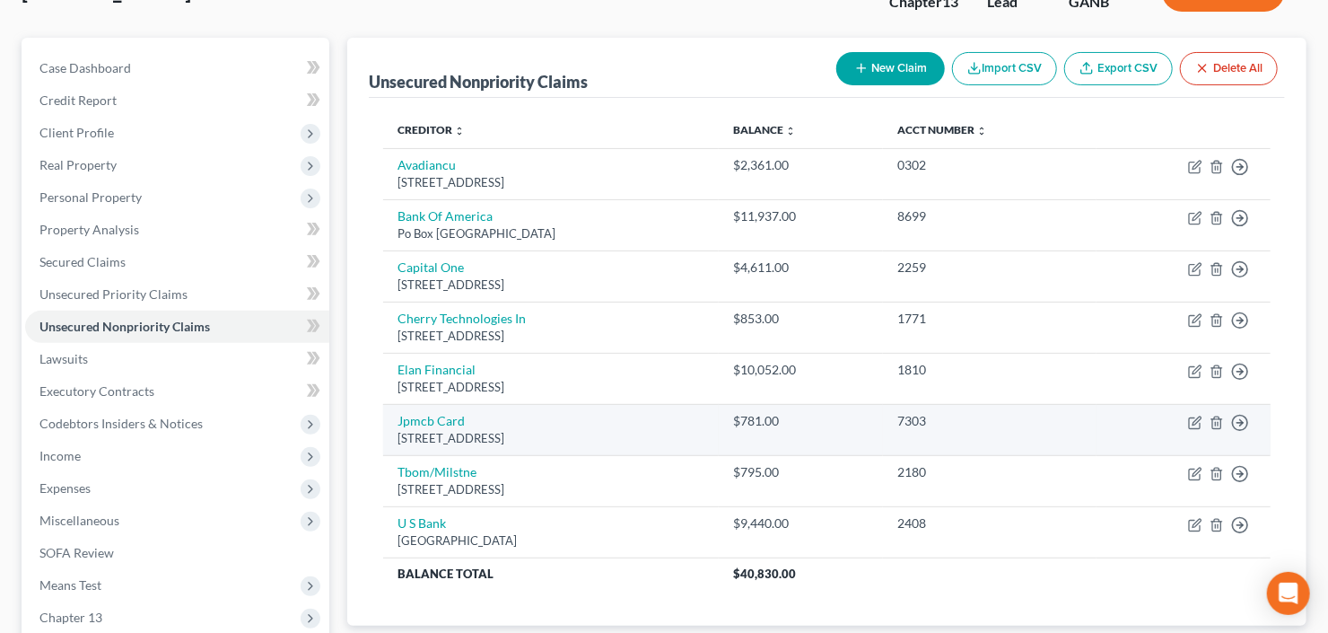
scroll to position [350, 0]
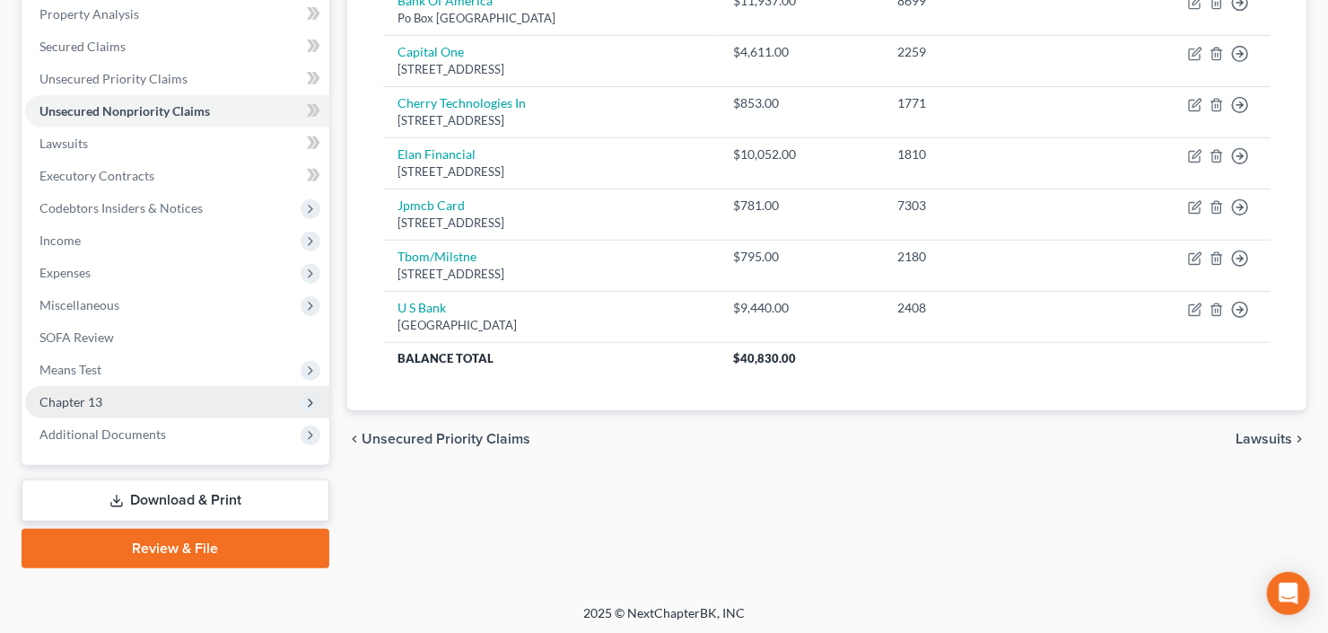
click at [127, 404] on span "Chapter 13" at bounding box center [177, 402] width 304 height 32
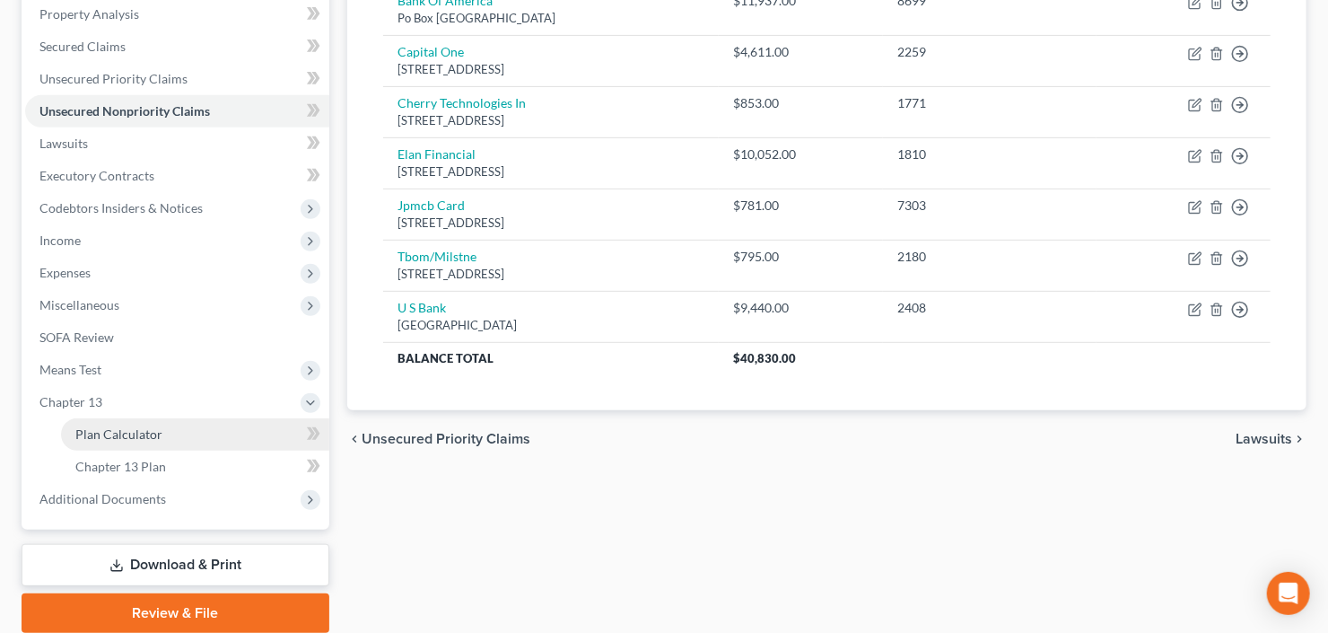
click at [137, 429] on span "Plan Calculator" at bounding box center [118, 433] width 87 height 15
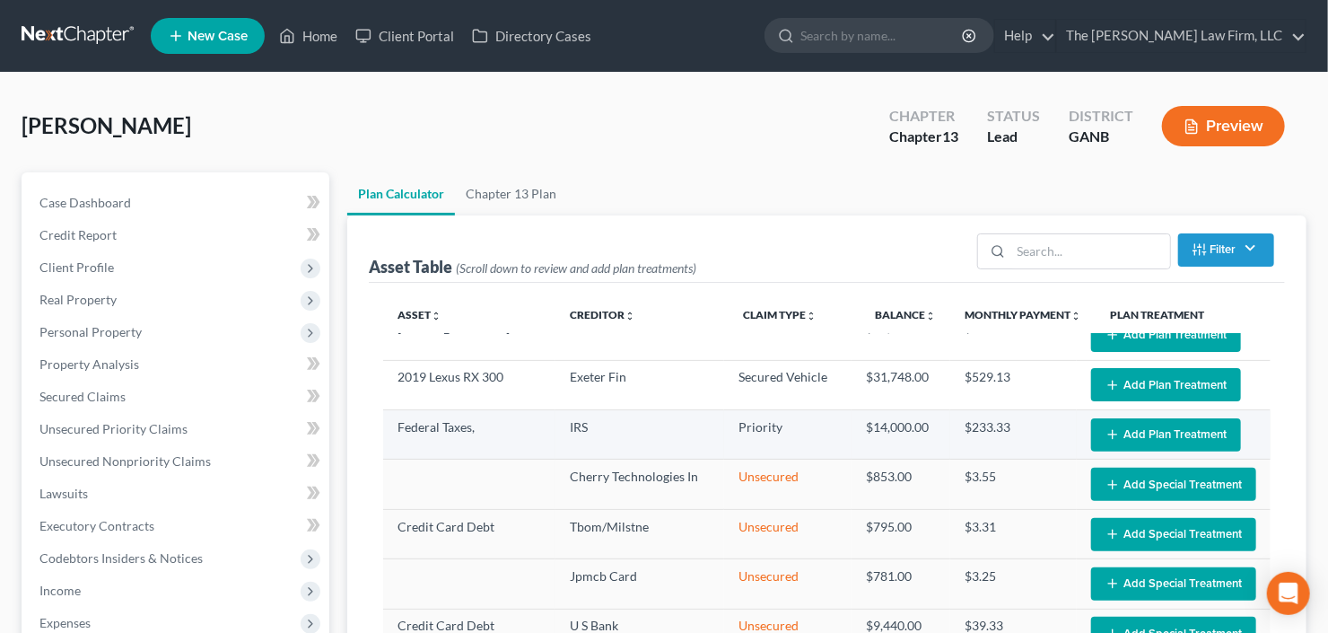
select select "59"
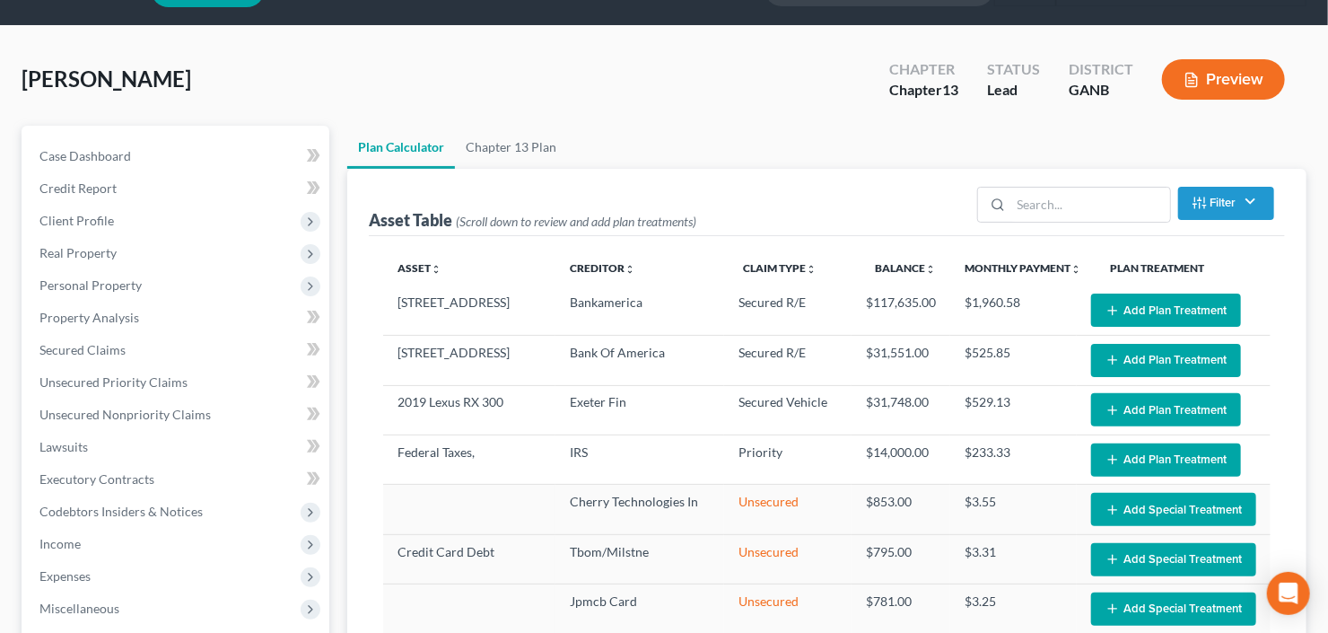
scroll to position [72, 0]
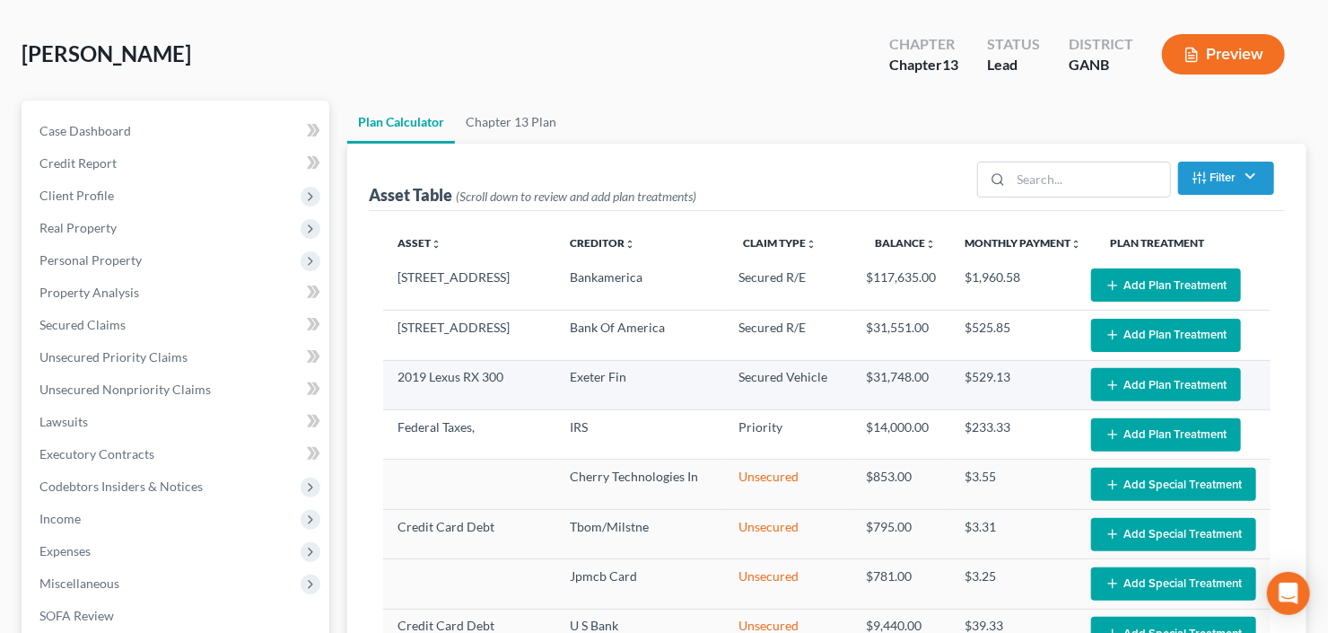
click at [1145, 387] on button "Add Plan Treatment" at bounding box center [1166, 384] width 150 height 33
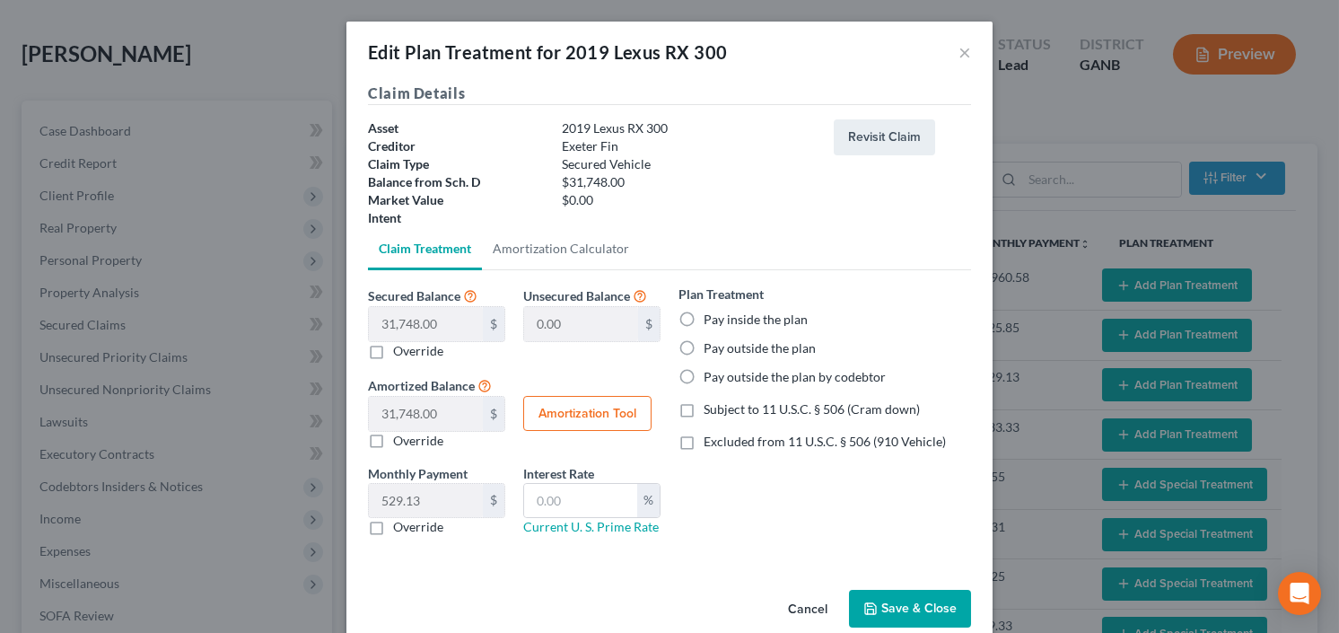
click at [703, 311] on label "Pay inside the plan" at bounding box center [755, 319] width 104 height 18
click at [711, 311] on input "Pay inside the plan" at bounding box center [717, 316] width 12 height 12
radio input "true"
click at [703, 437] on span "Excluded from 11 U.S.C. § 506 (910 Vehicle)" at bounding box center [824, 440] width 242 height 15
click at [711, 437] on input "Excluded from 11 U.S.C. § 506 (910 Vehicle)" at bounding box center [717, 438] width 12 height 12
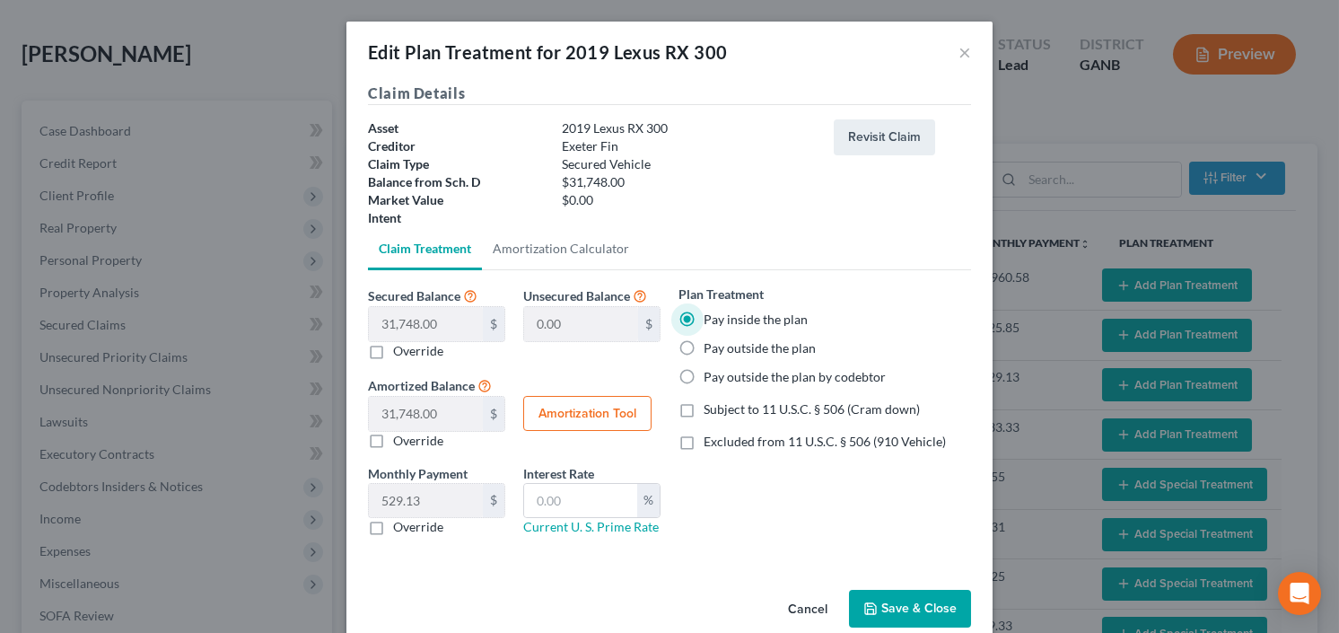
checkbox input "true"
click at [576, 415] on button "Amortization Tool" at bounding box center [587, 414] width 128 height 36
type input "31,748.00"
type input "60"
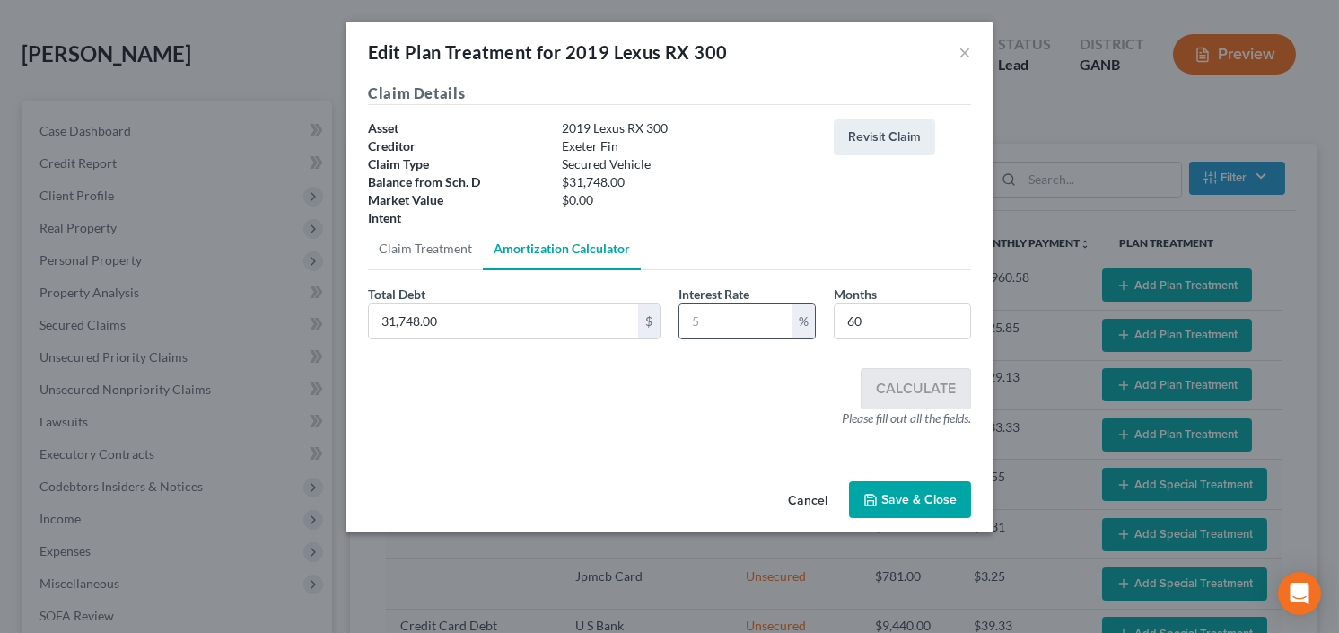
click at [713, 312] on input "text" at bounding box center [735, 321] width 113 height 34
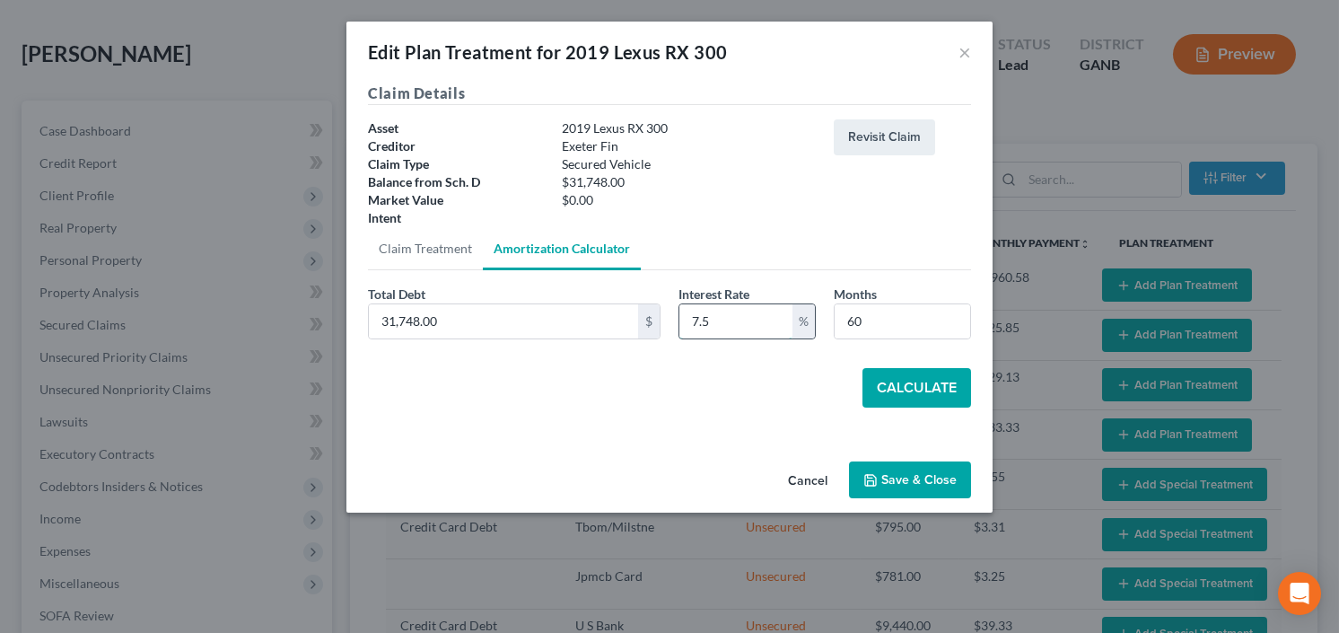
type input "7.5"
click at [922, 385] on button "Calculate" at bounding box center [916, 387] width 109 height 39
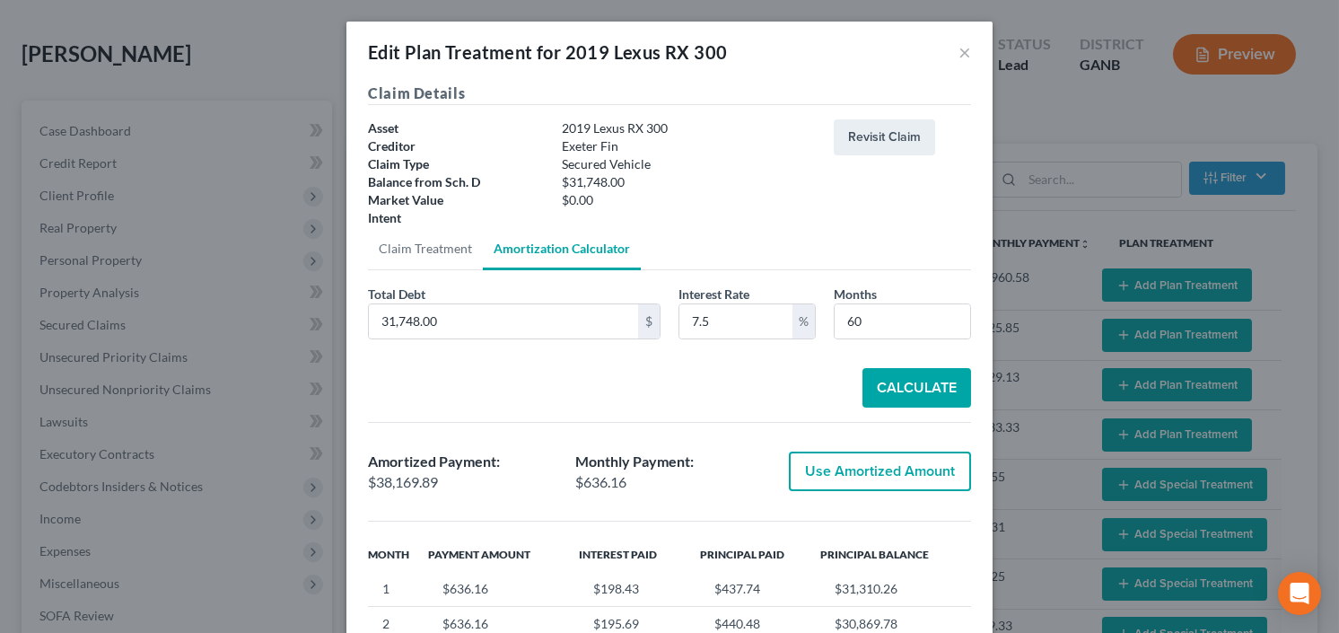
click at [846, 464] on button "Use Amortized Amount" at bounding box center [880, 470] width 182 height 39
type input "38,169.88"
checkbox input "true"
type input "636.16"
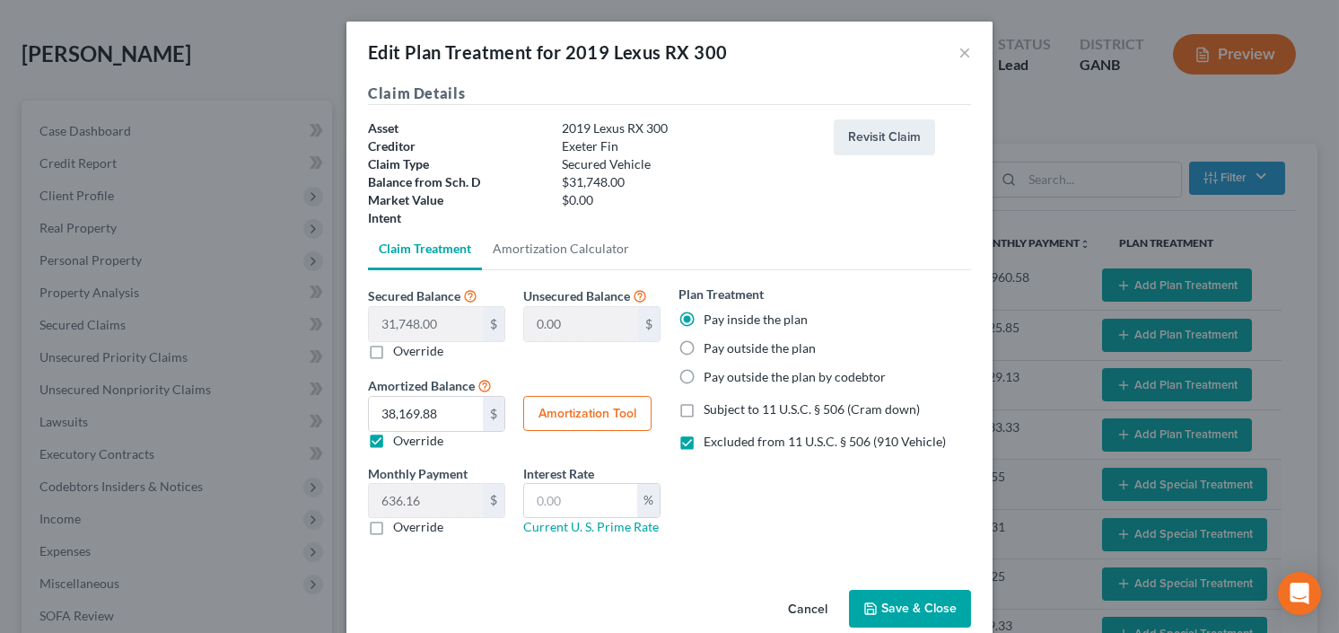
click at [892, 594] on button "Save & Close" at bounding box center [910, 609] width 122 height 38
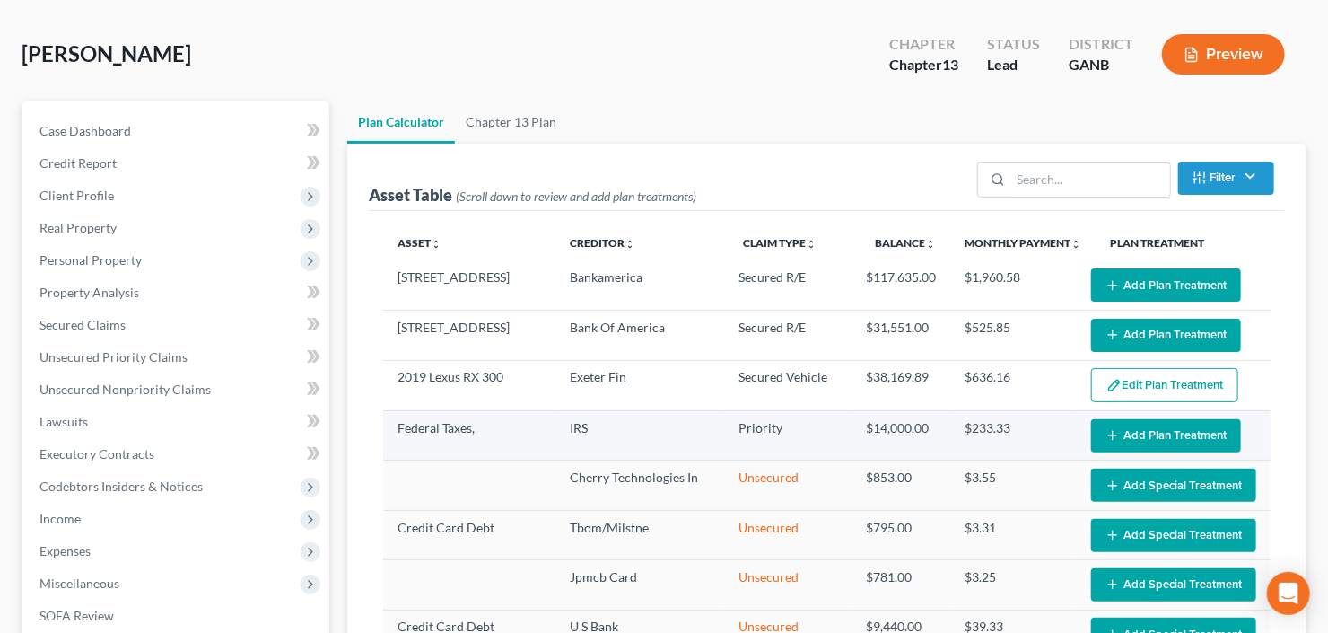
select select "59"
click at [1157, 434] on button "Add Plan Treatment" at bounding box center [1166, 435] width 150 height 33
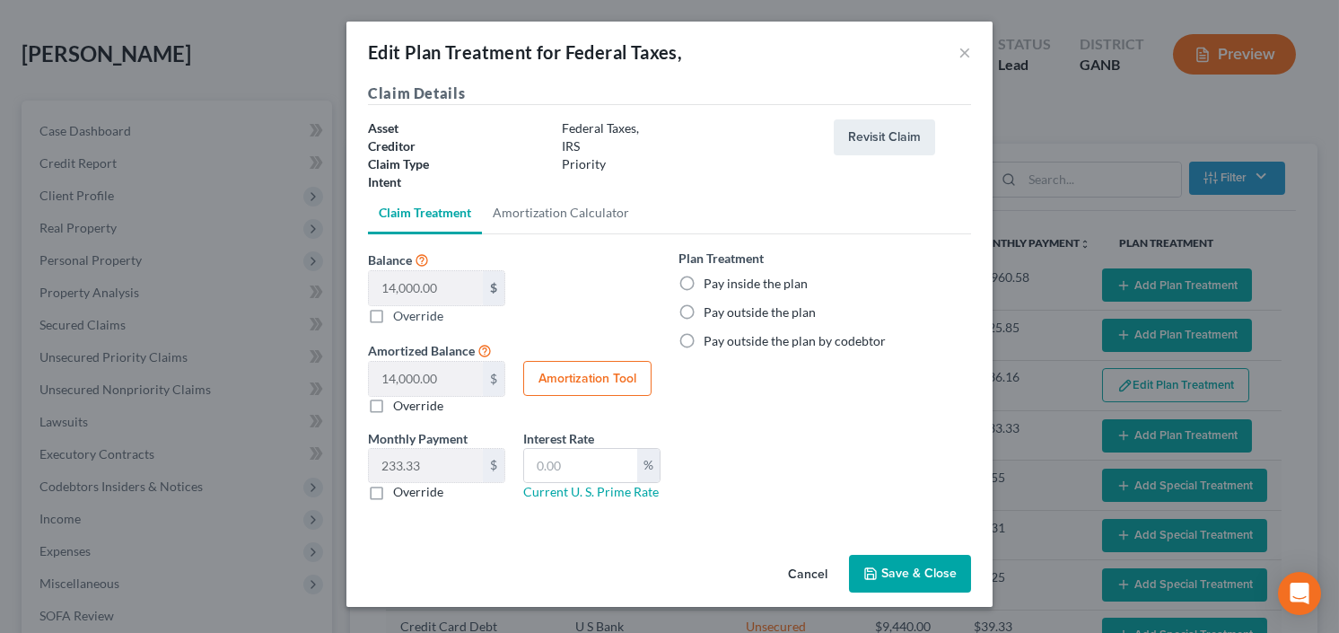
click at [703, 281] on label "Pay inside the plan" at bounding box center [755, 284] width 104 height 18
click at [711, 281] on input "Pay inside the plan" at bounding box center [717, 281] width 12 height 12
radio input "true"
click at [913, 565] on button "Save & Close" at bounding box center [910, 574] width 122 height 38
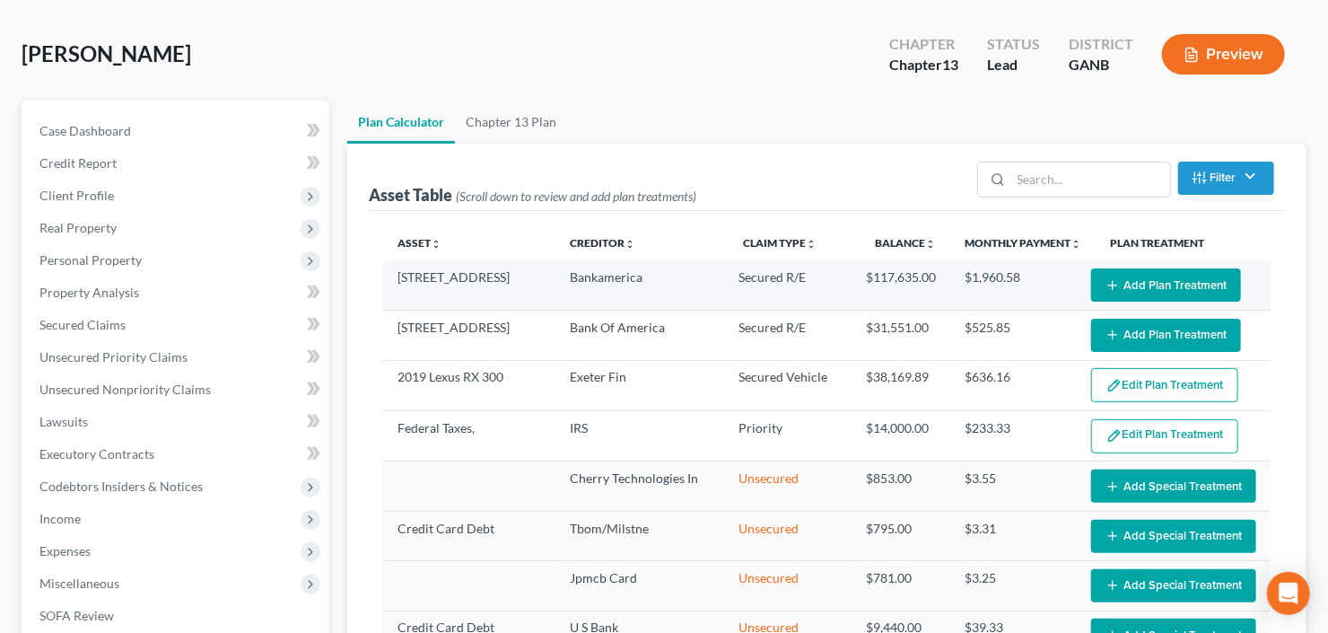
click at [1135, 280] on button "Add Plan Treatment" at bounding box center [1166, 284] width 150 height 33
select select "59"
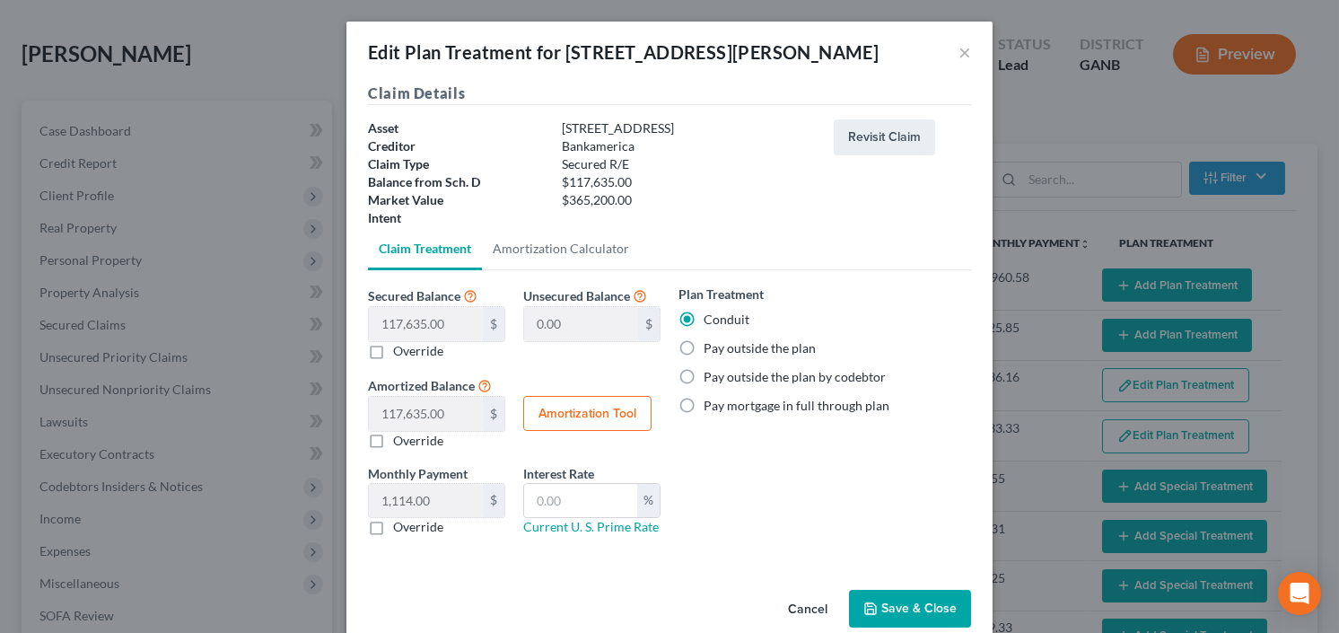
click at [703, 347] on label "Pay outside the plan" at bounding box center [759, 348] width 112 height 18
click at [711, 347] on input "Pay outside the plan" at bounding box center [717, 345] width 12 height 12
radio input "true"
click at [890, 599] on button "Save & Close" at bounding box center [910, 609] width 122 height 38
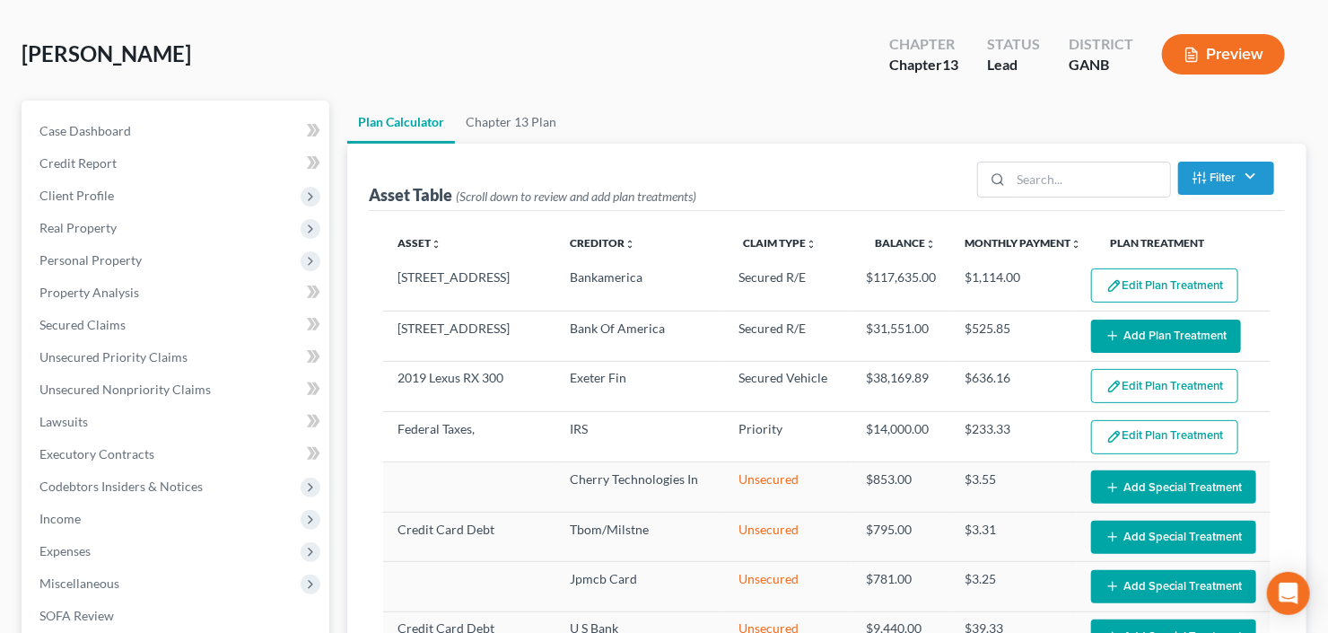
click at [1131, 341] on button "Add Plan Treatment" at bounding box center [1166, 335] width 150 height 33
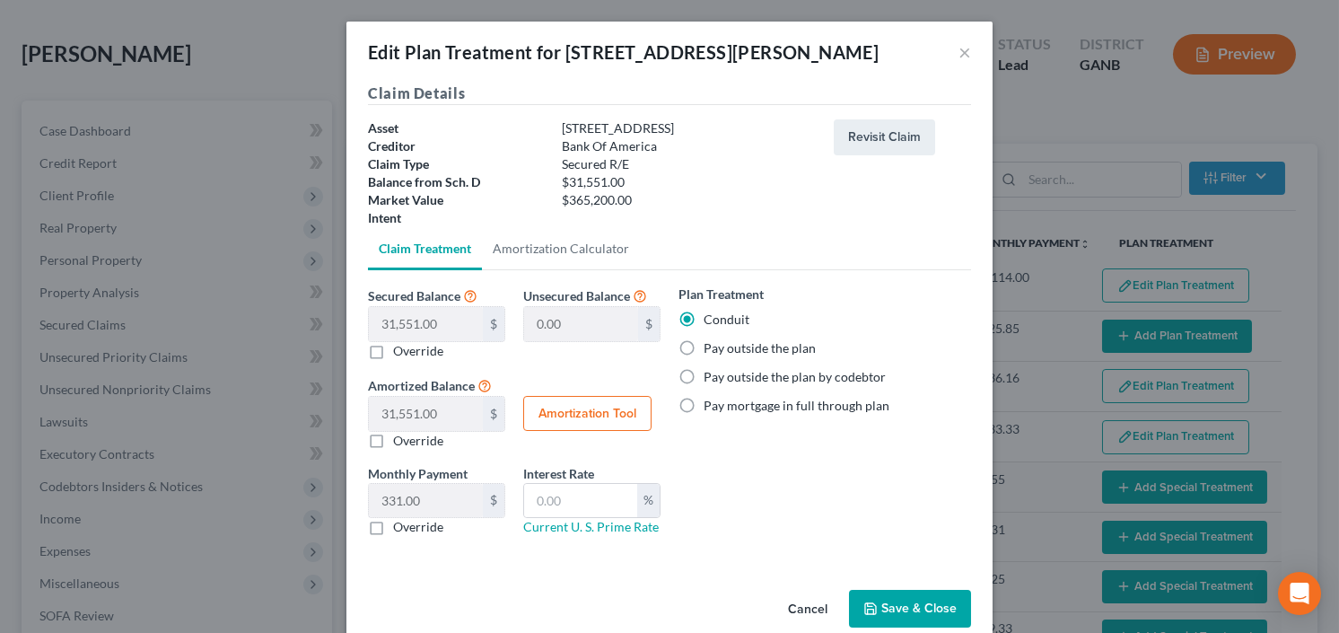
click at [703, 347] on label "Pay outside the plan" at bounding box center [759, 348] width 112 height 18
click at [711, 347] on input "Pay outside the plan" at bounding box center [717, 345] width 12 height 12
radio input "true"
click at [889, 605] on button "Save & Close" at bounding box center [910, 609] width 122 height 38
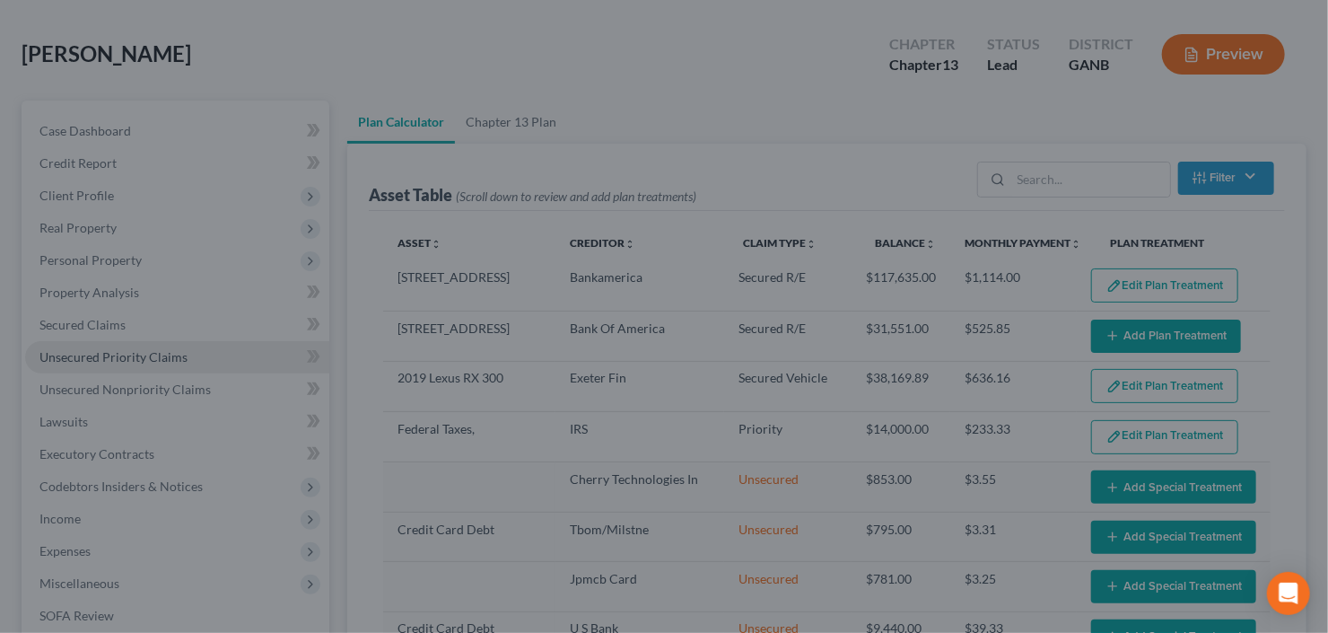
select select "59"
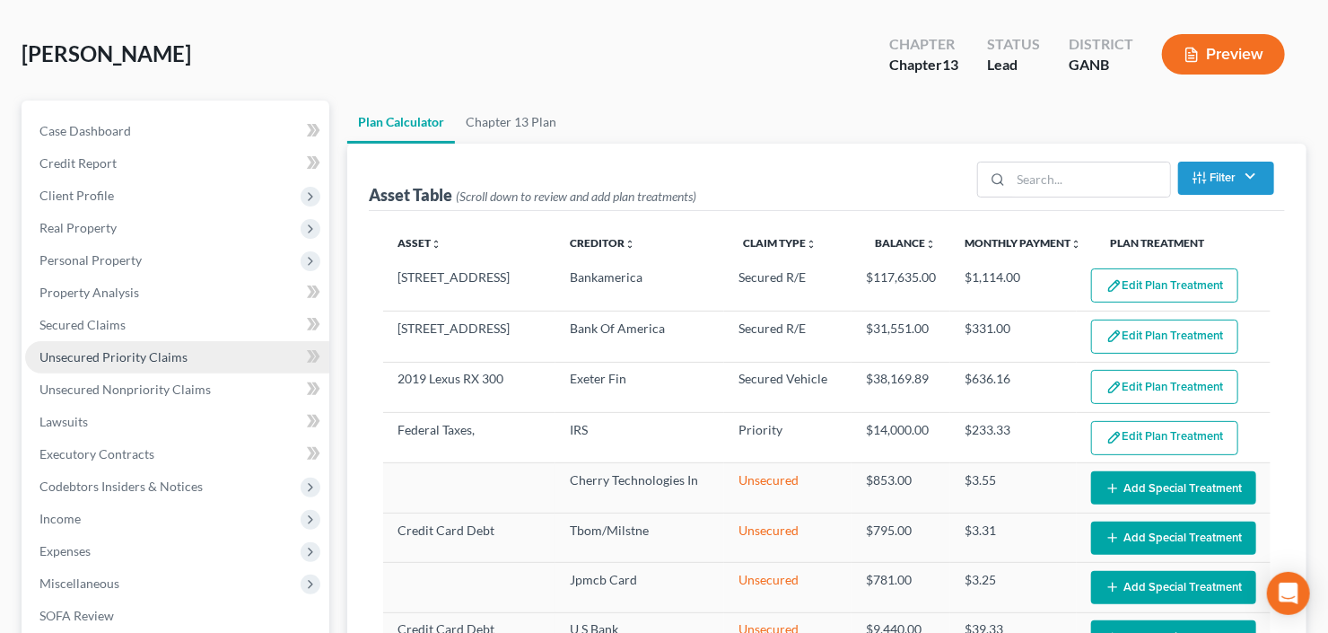
drag, startPoint x: 99, startPoint y: 367, endPoint x: 186, endPoint y: 354, distance: 88.1
click at [99, 367] on link "Unsecured Priority Claims" at bounding box center [177, 357] width 304 height 32
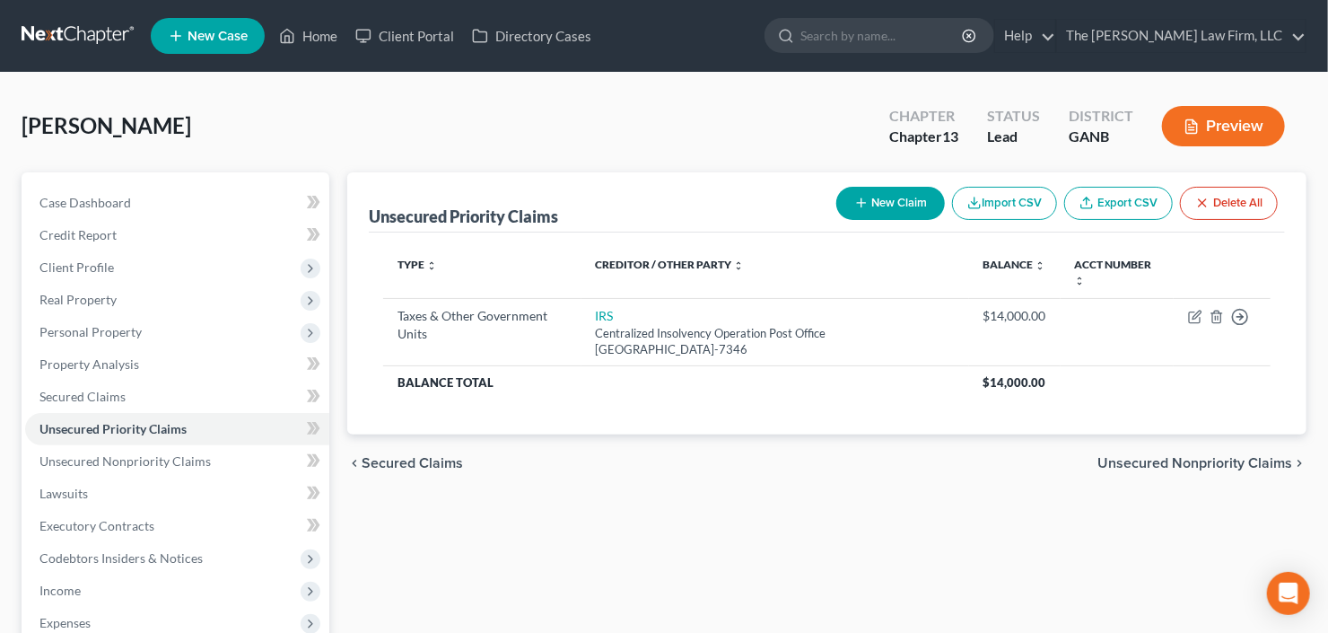
click at [836, 197] on button "New Claim" at bounding box center [890, 203] width 109 height 33
select select "0"
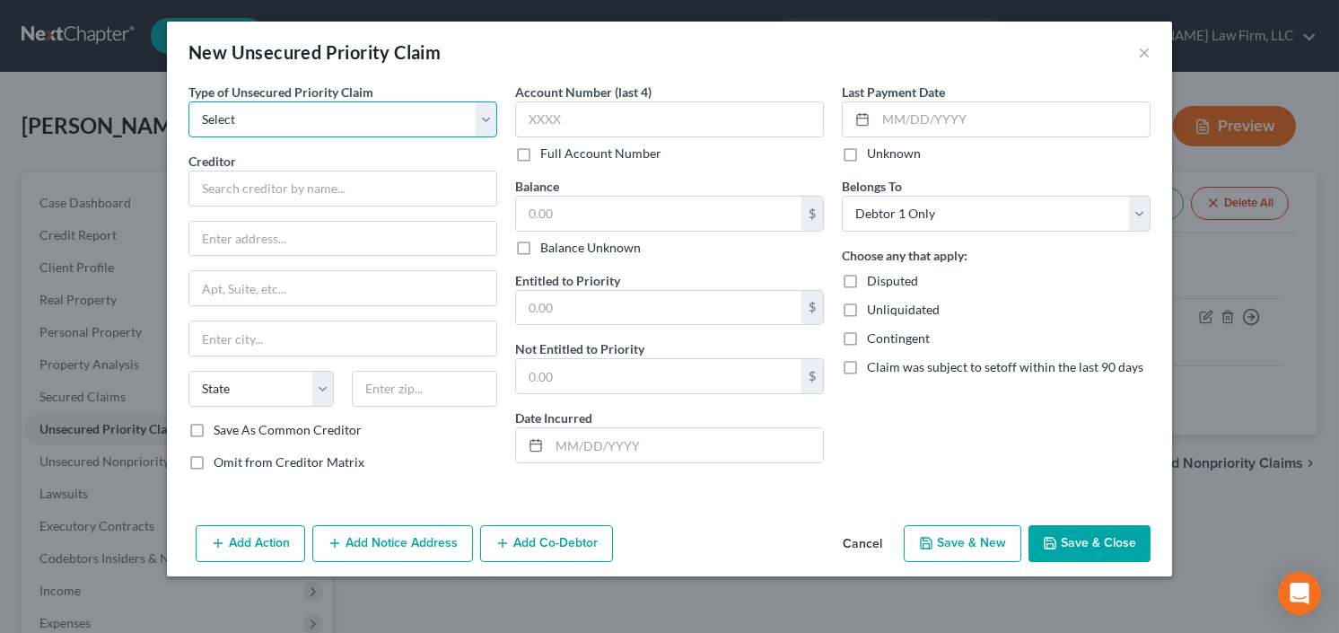
click at [240, 118] on select "Select Taxes & Other Government Units Domestic Support Obligations Extensions o…" at bounding box center [342, 119] width 309 height 36
select select "0"
click at [188, 101] on select "Select Taxes & Other Government Units Domestic Support Obligations Extensions o…" at bounding box center [342, 119] width 309 height 36
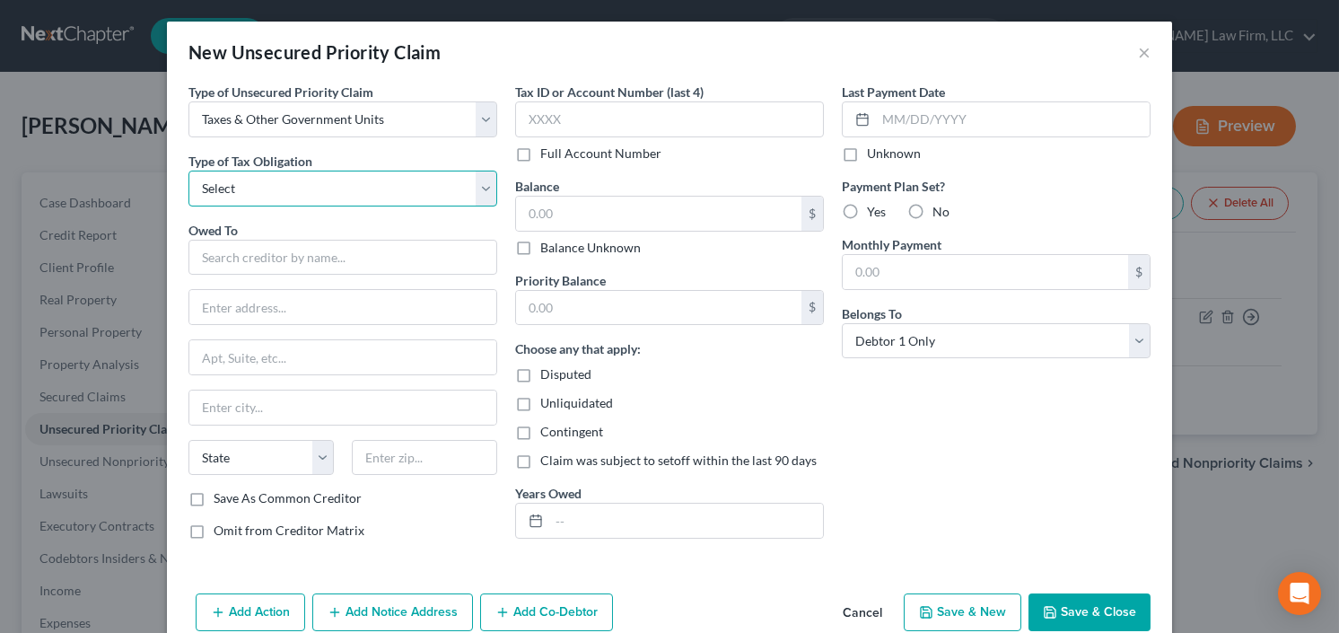
click at [258, 191] on select "Select Federal City State Franchise Tax Board Other" at bounding box center [342, 188] width 309 height 36
select select "2"
click at [188, 170] on select "Select Federal City State Franchise Tax Board Other" at bounding box center [342, 188] width 309 height 36
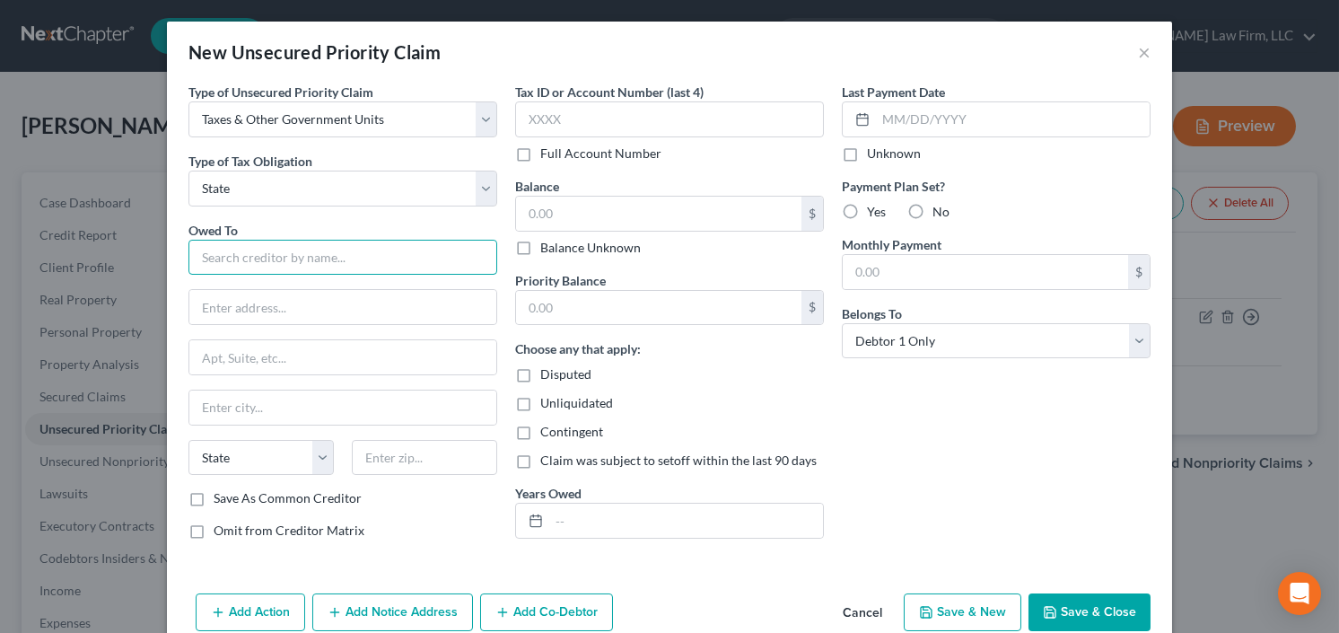
click at [298, 250] on input "text" at bounding box center [342, 258] width 309 height 36
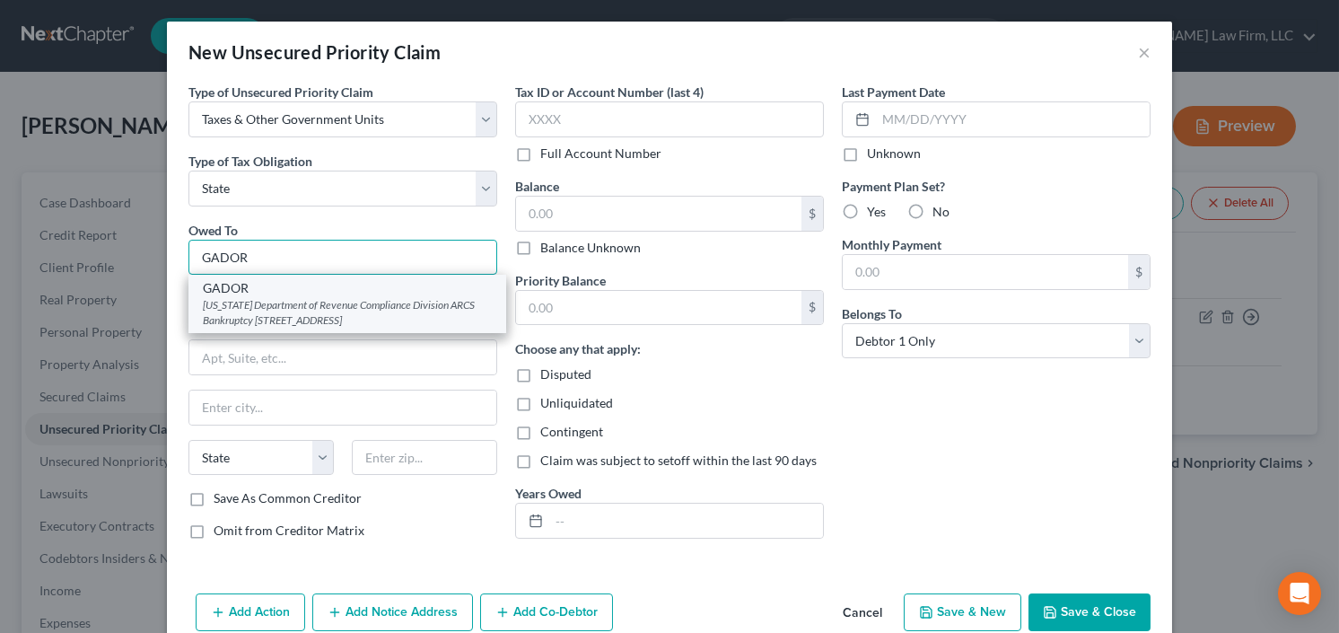
type input "GADOR"
click at [278, 303] on div "[US_STATE] Department of Revenue Compliance Division ARCS Bankruptcy [STREET_AD…" at bounding box center [347, 312] width 289 height 31
type input "[US_STATE] Department of Revenue Compliance Division ARCS Bankruptcy"
type input "[STREET_ADDRESS]"
type input "[GEOGRAPHIC_DATA]"
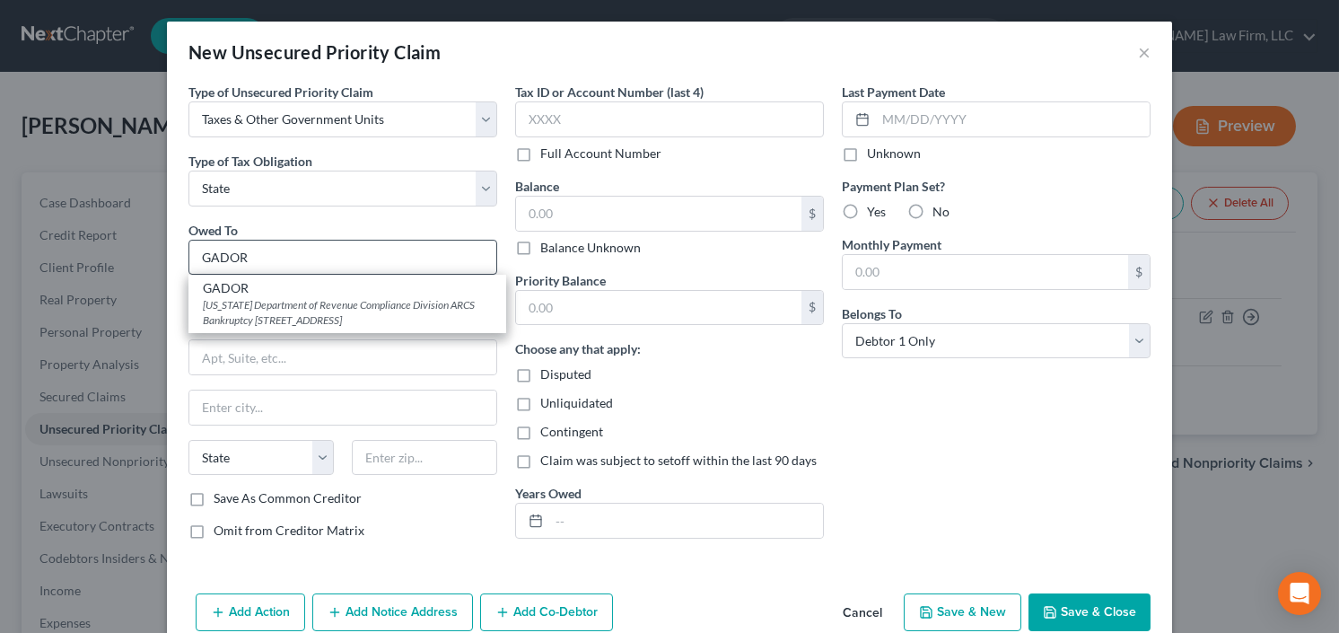
select select "10"
type input "30345-3202"
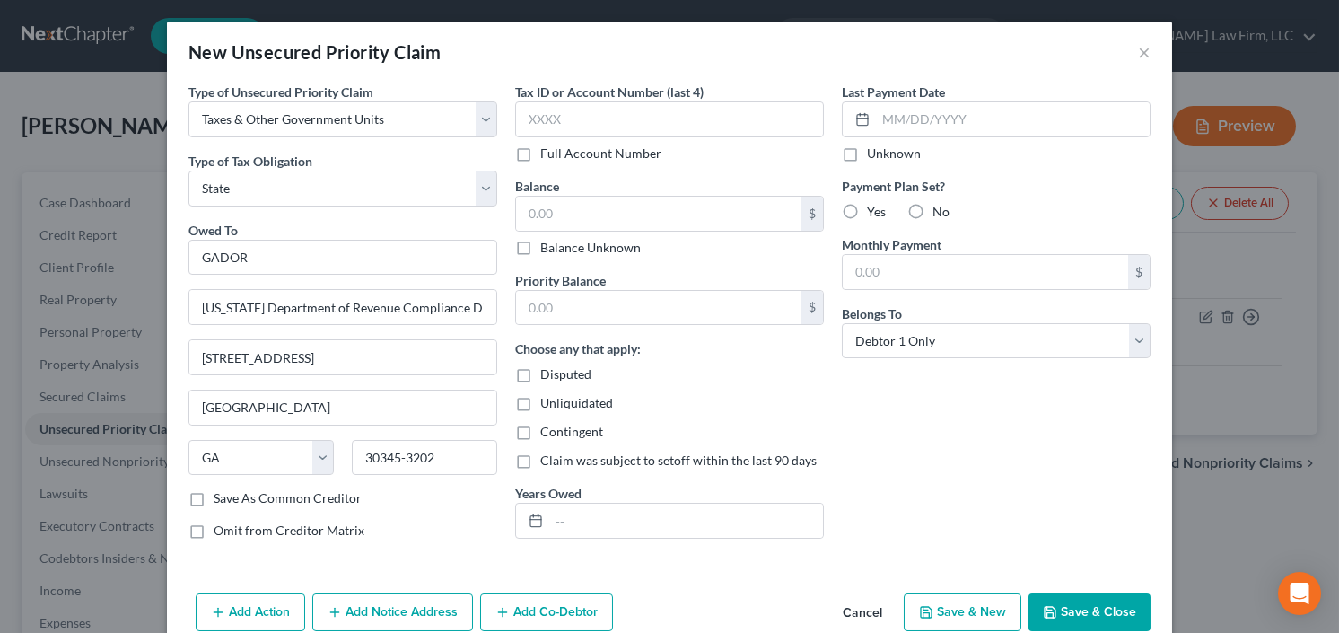
click at [596, 239] on label "Balance Unknown" at bounding box center [590, 248] width 100 height 18
click at [559, 239] on input "Balance Unknown" at bounding box center [553, 245] width 12 height 12
checkbox input "true"
type input "0.00"
click at [540, 246] on label "Balance Unknown" at bounding box center [590, 248] width 100 height 18
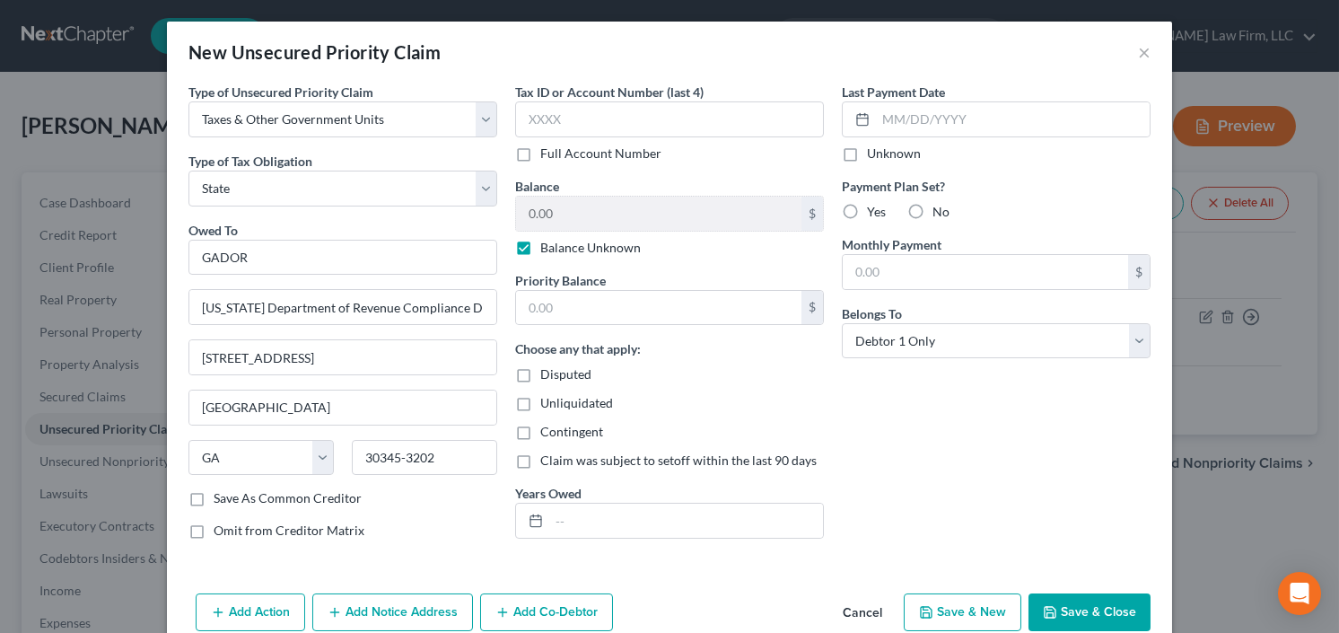
click at [547, 246] on input "Balance Unknown" at bounding box center [553, 245] width 12 height 12
checkbox input "false"
click at [579, 217] on input "0.00" at bounding box center [658, 214] width 285 height 34
type input "1,000"
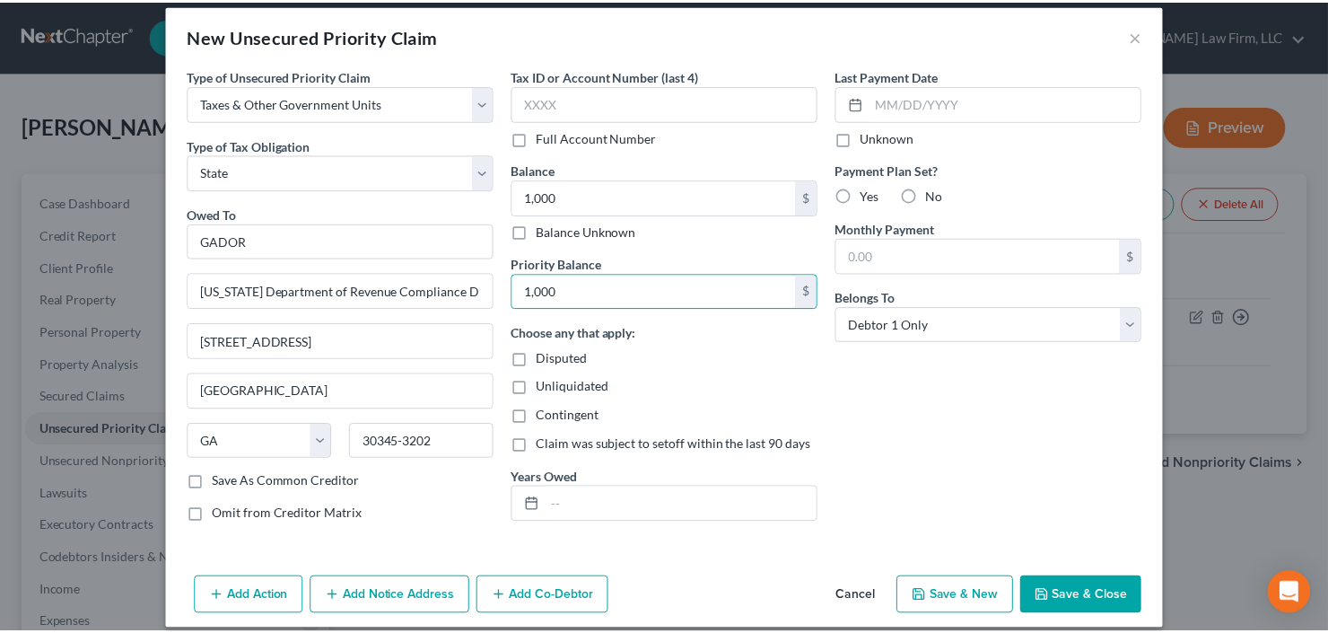
scroll to position [31, 0]
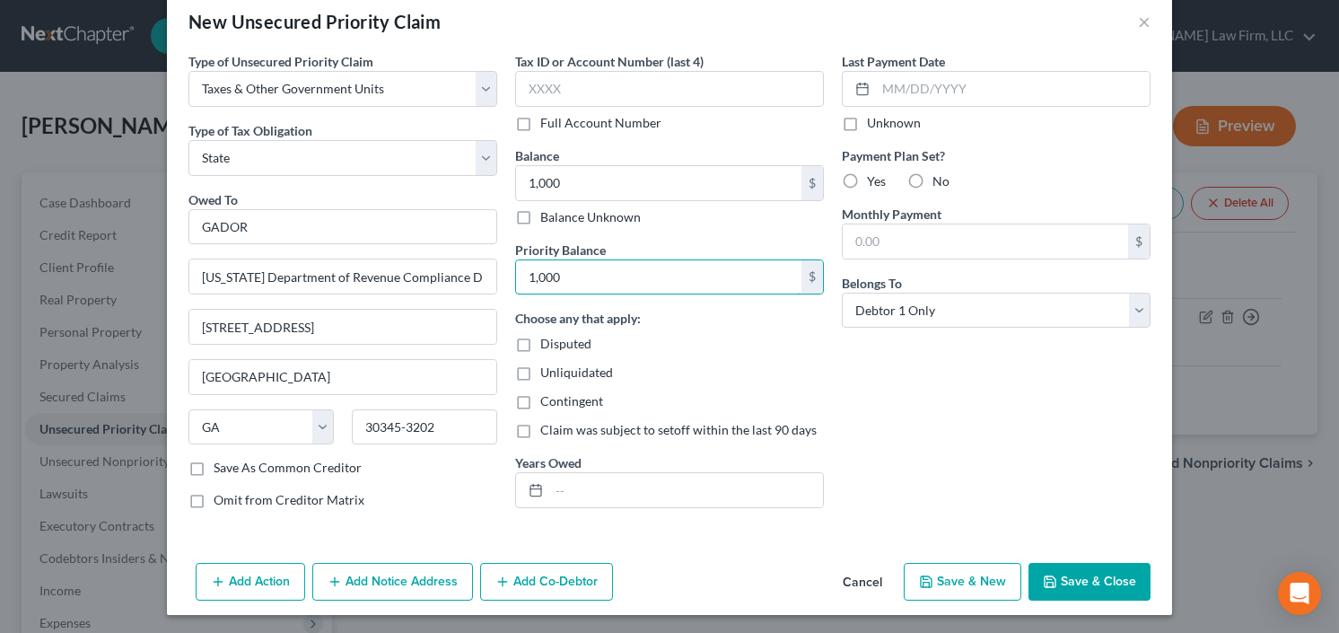
type input "1,000"
click at [1062, 584] on button "Save & Close" at bounding box center [1089, 582] width 122 height 38
type input "1,000.00"
type input "0.00"
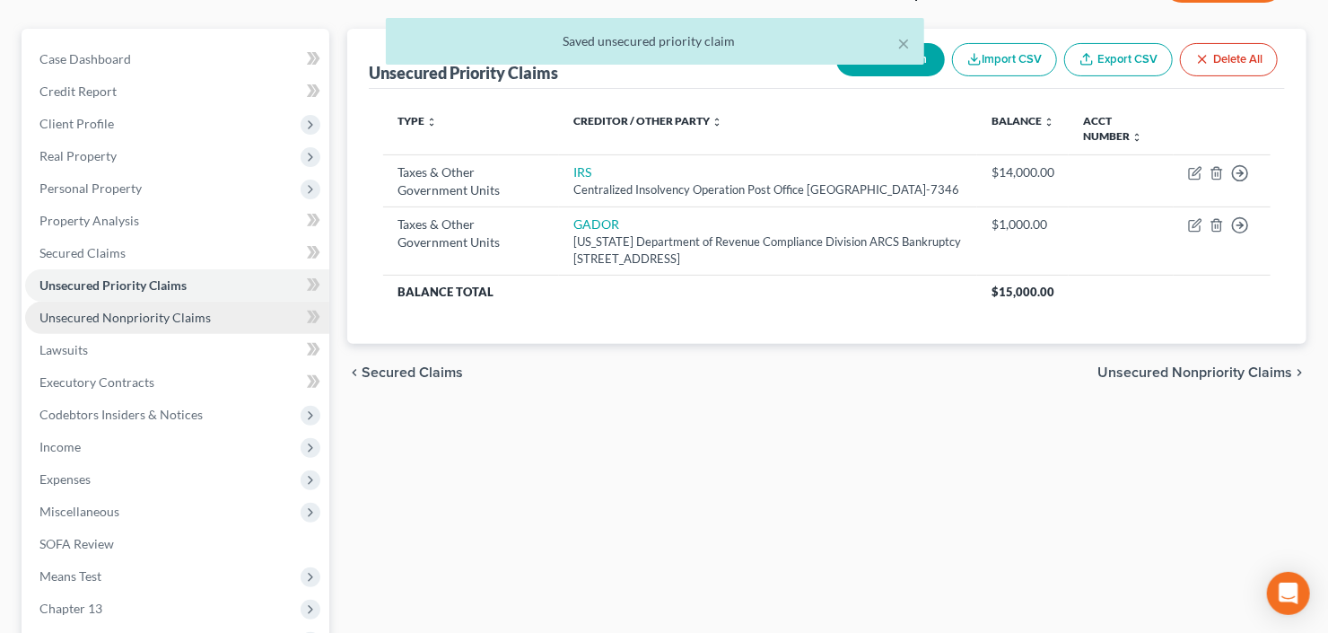
click at [104, 320] on span "Unsecured Nonpriority Claims" at bounding box center [124, 317] width 171 height 15
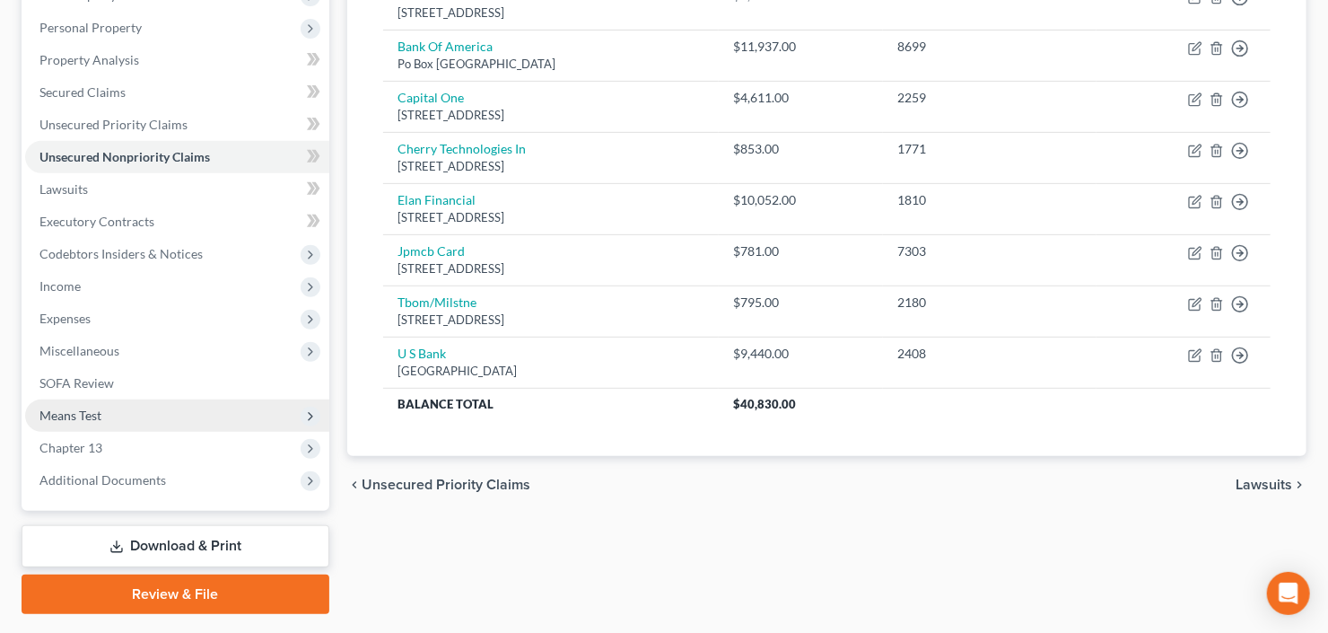
scroll to position [278, 0]
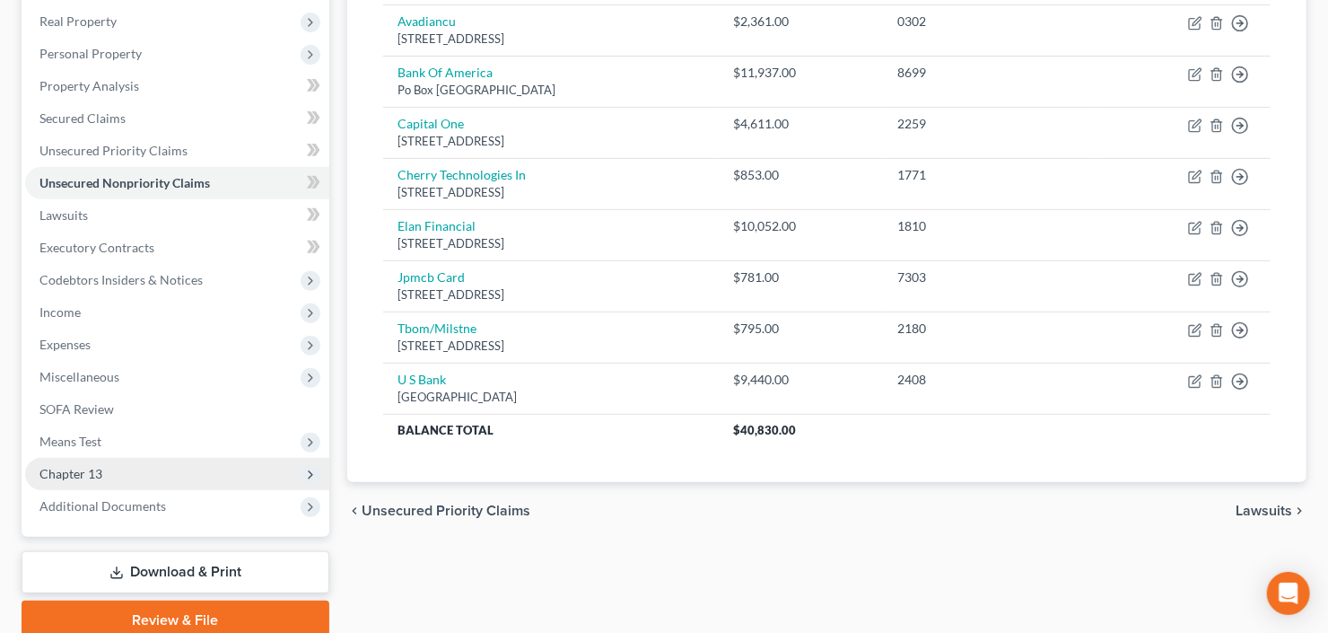
click at [114, 472] on span "Chapter 13" at bounding box center [177, 474] width 304 height 32
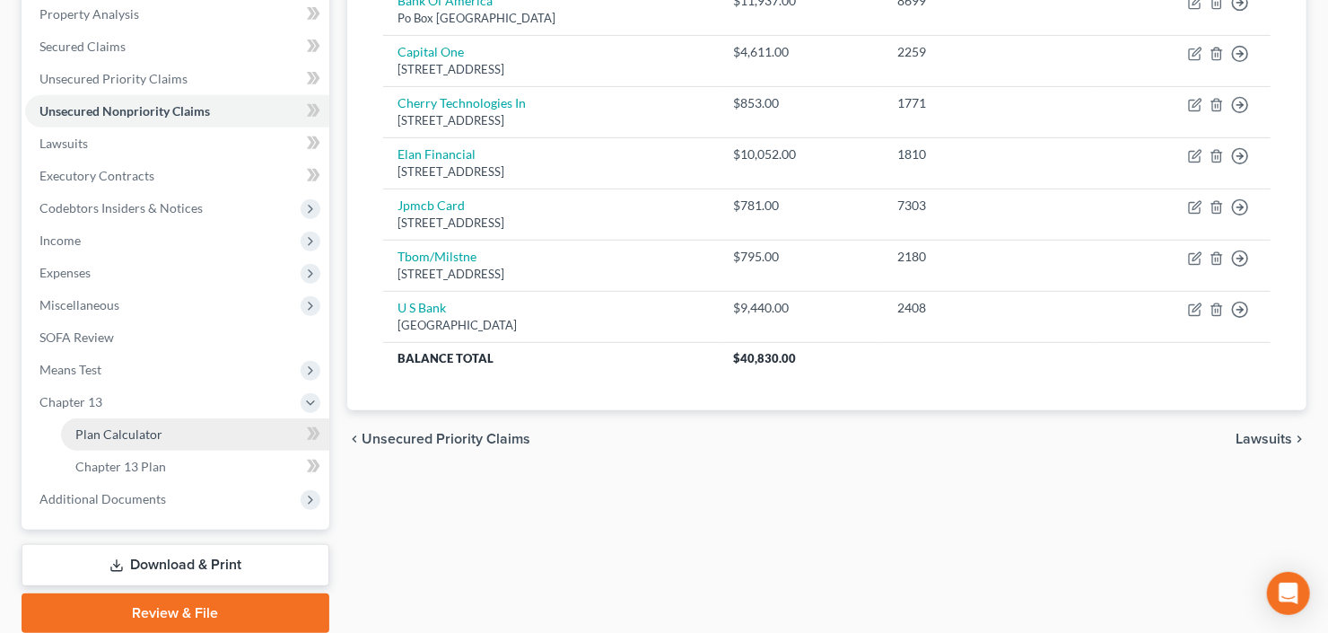
click at [159, 436] on link "Plan Calculator" at bounding box center [195, 434] width 268 height 32
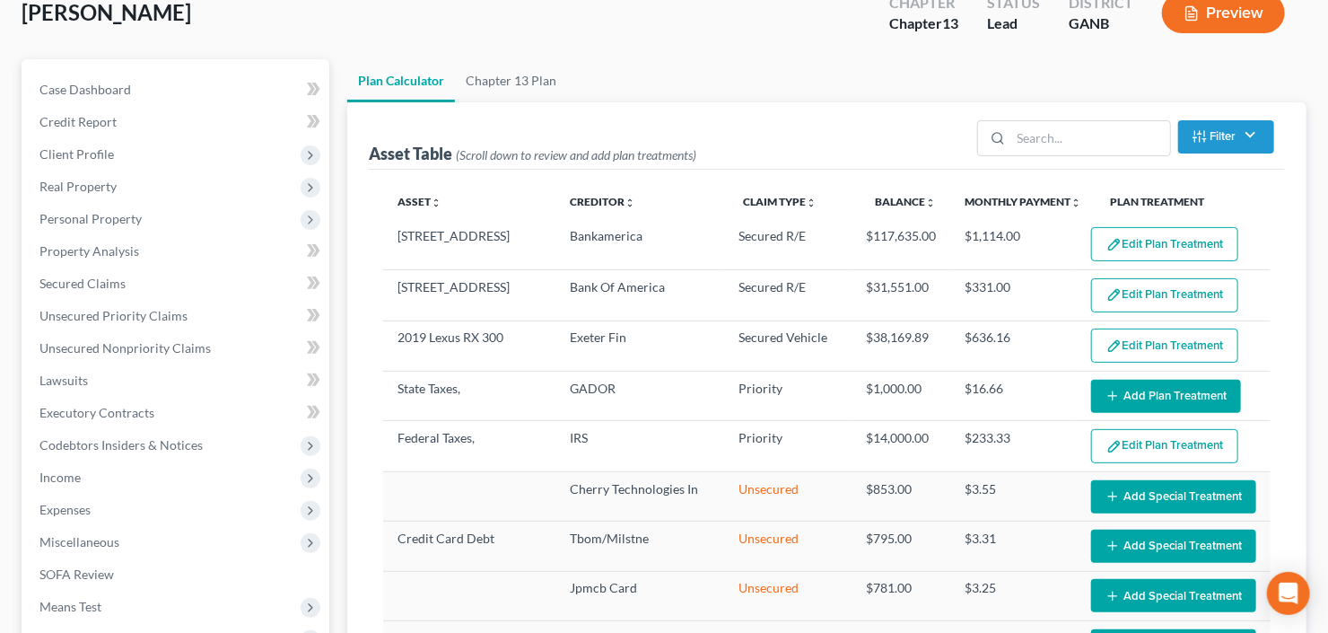
select select "59"
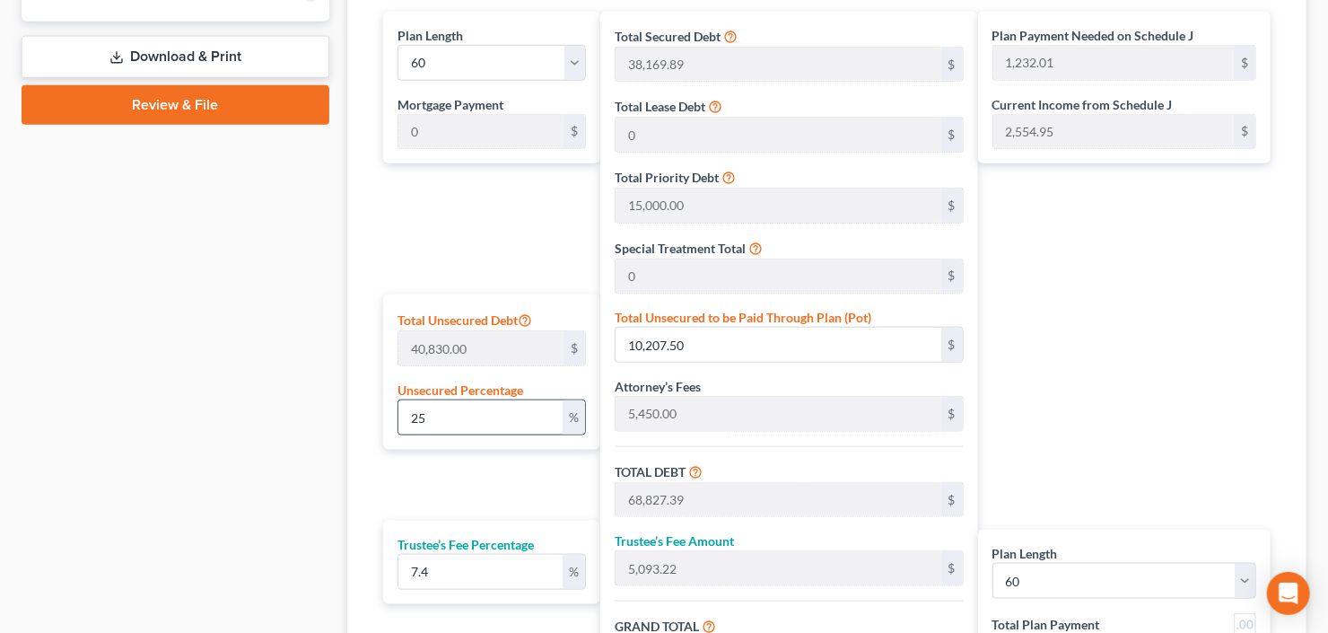
scroll to position [861, 0]
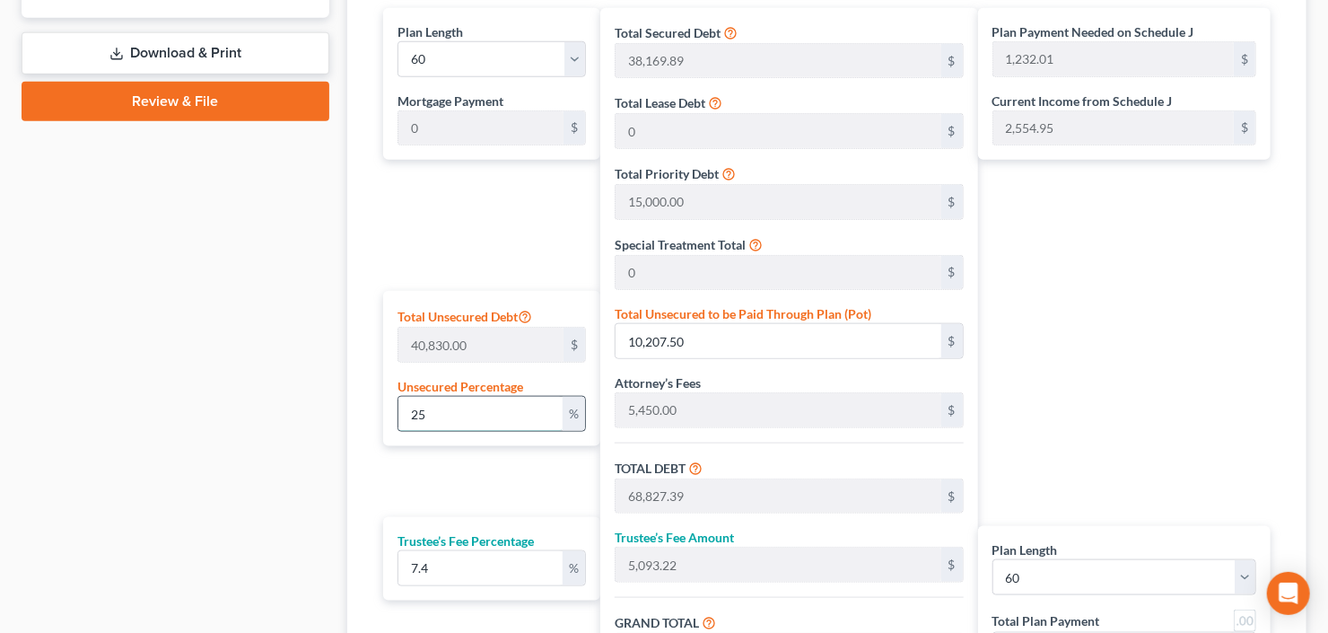
click at [458, 424] on input "25" at bounding box center [480, 414] width 164 height 34
click at [390, 425] on div "Total Unsecured Debt 40,830.00 $ Unsecured Percentage 25 %" at bounding box center [491, 368] width 217 height 155
type input "1"
type input "408.30"
type input "59,028.19"
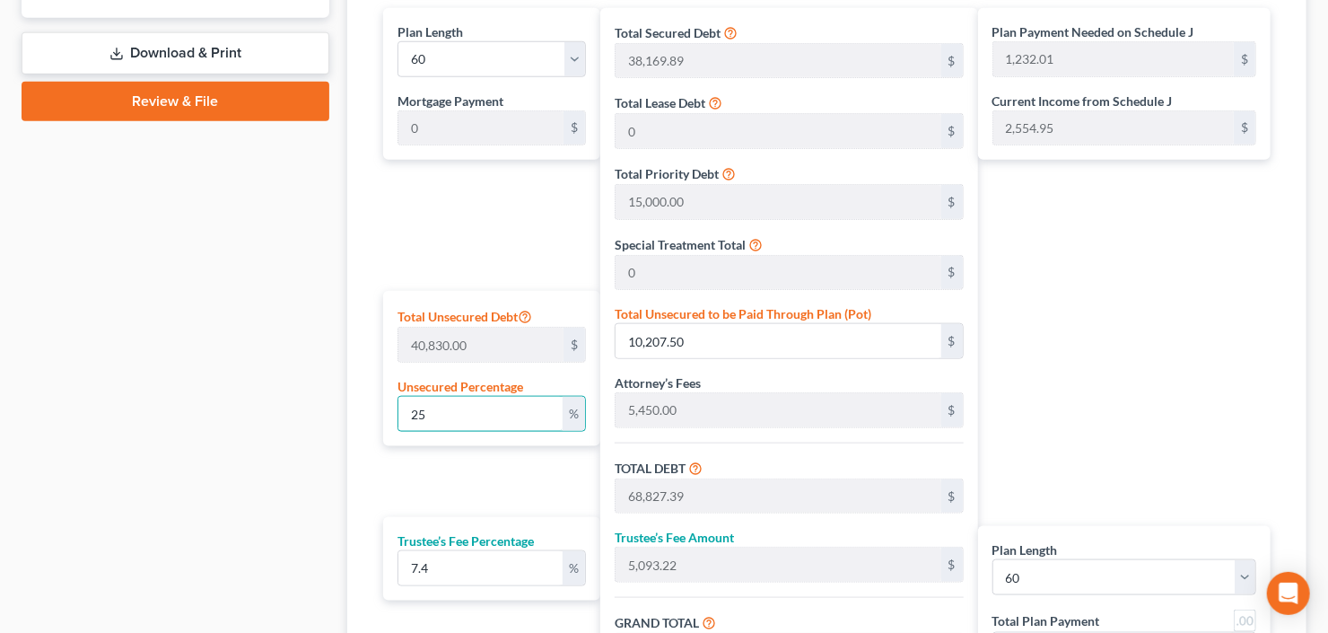
type input "4,368.08"
type input "63,396.27"
type input "1,056.60"
type input "10"
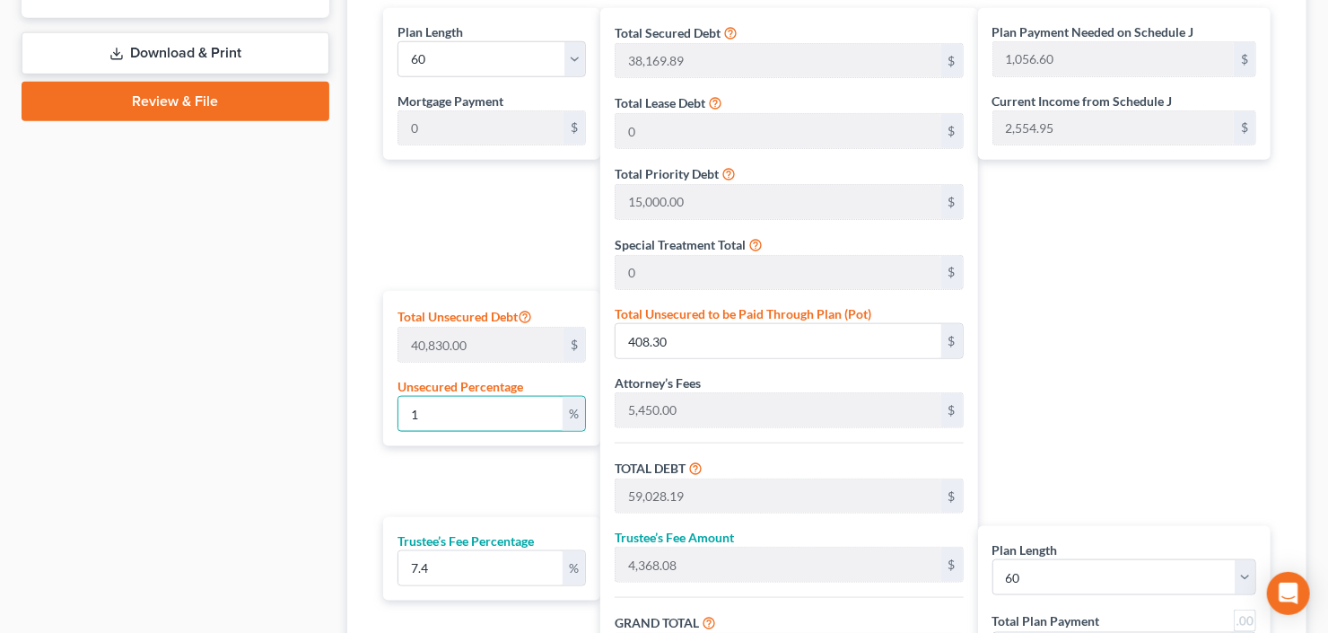
type input "4,083.00"
type input "62,702.89"
type input "4,640.01"
type input "67,342.90"
type input "1,122.38"
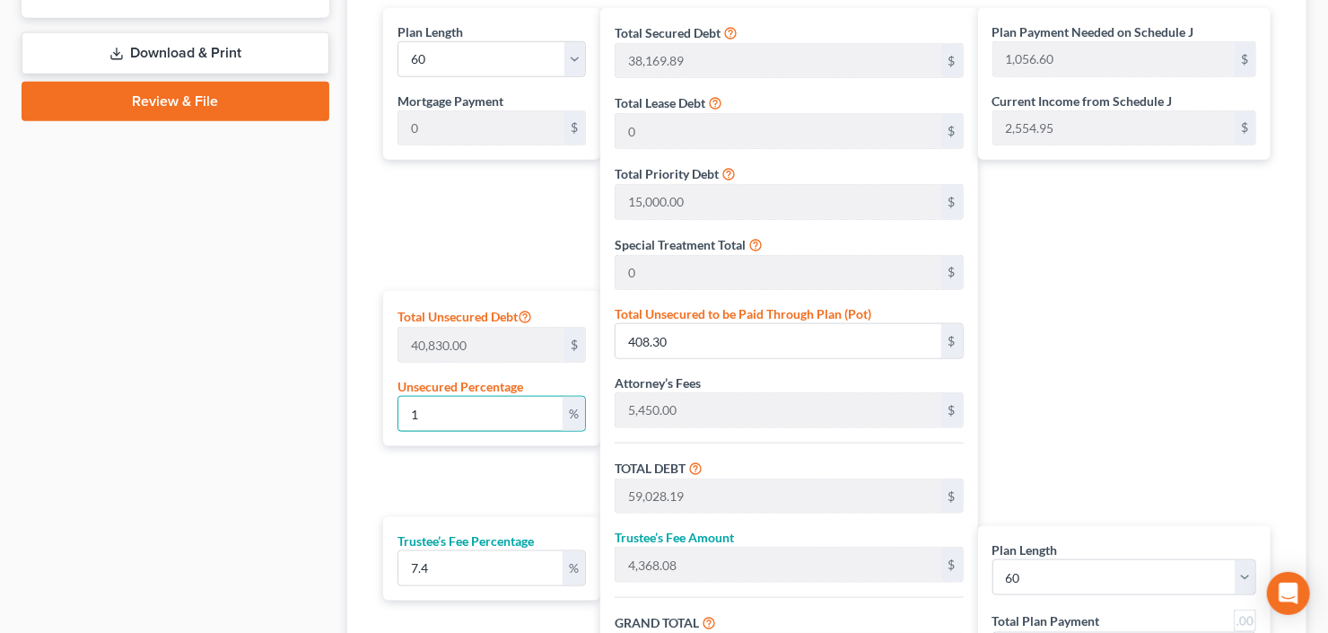
type input "1,122.38"
type input "100"
type input "40,830.00"
type input "99,449.89"
type input "7,359.29"
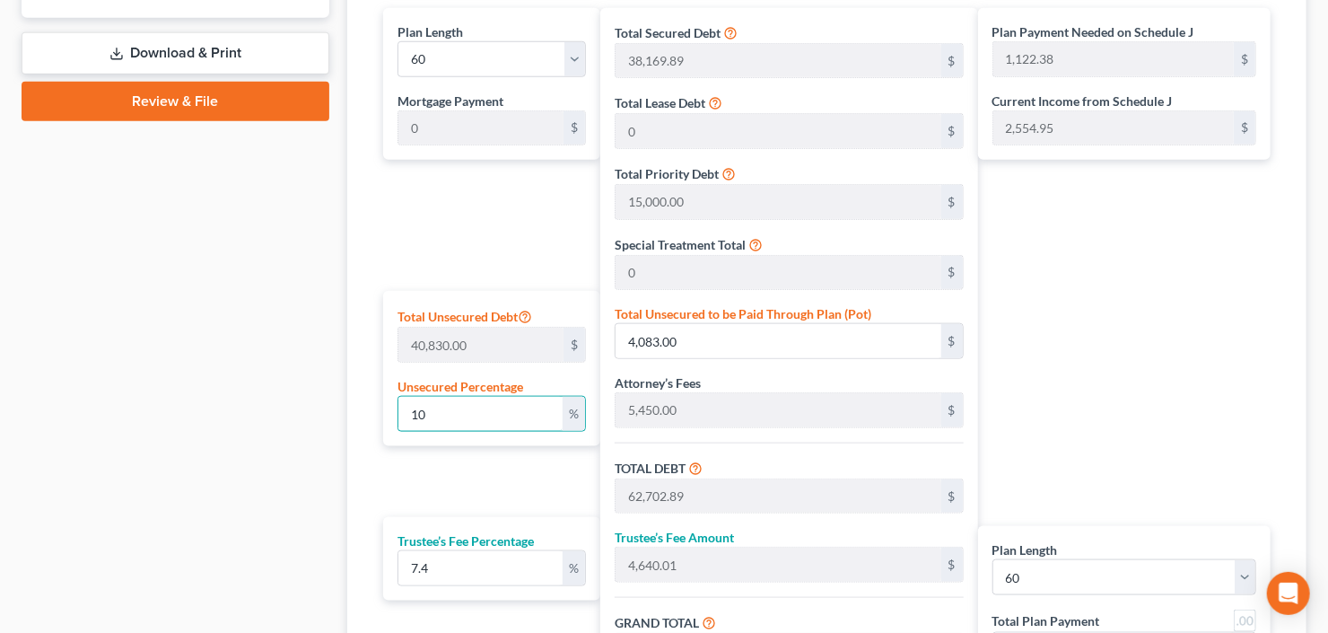
type input "106,809.18"
type input "1,780.15"
type input "100"
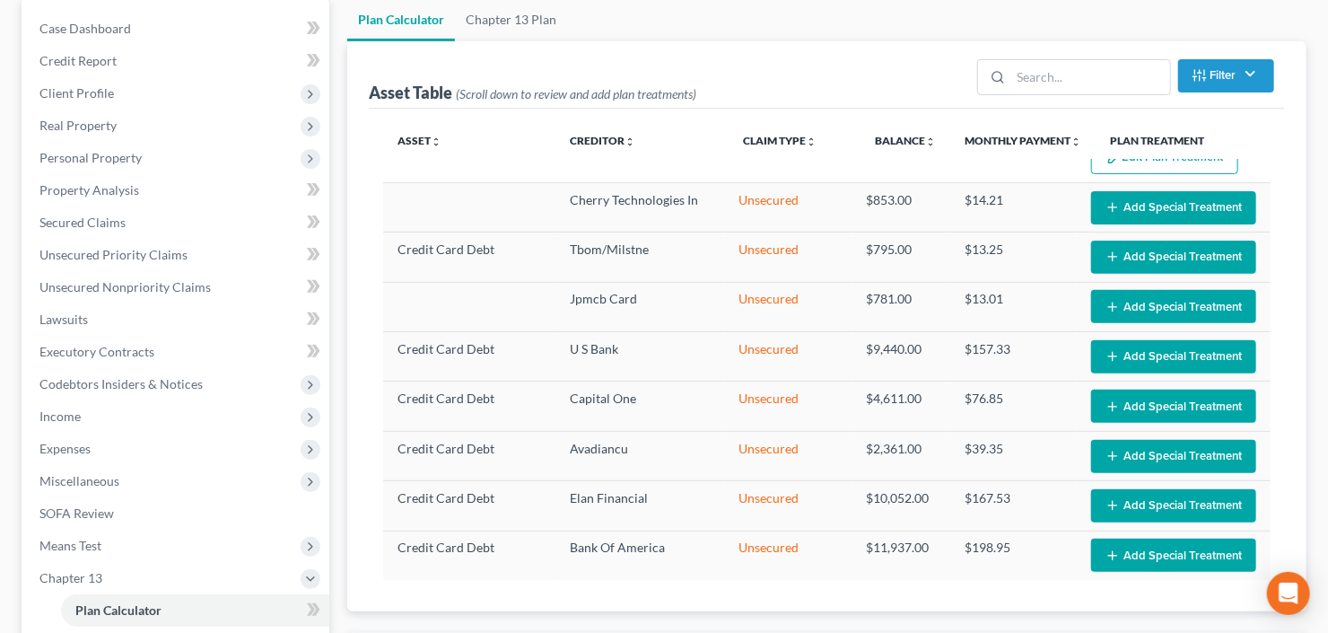
scroll to position [0, 0]
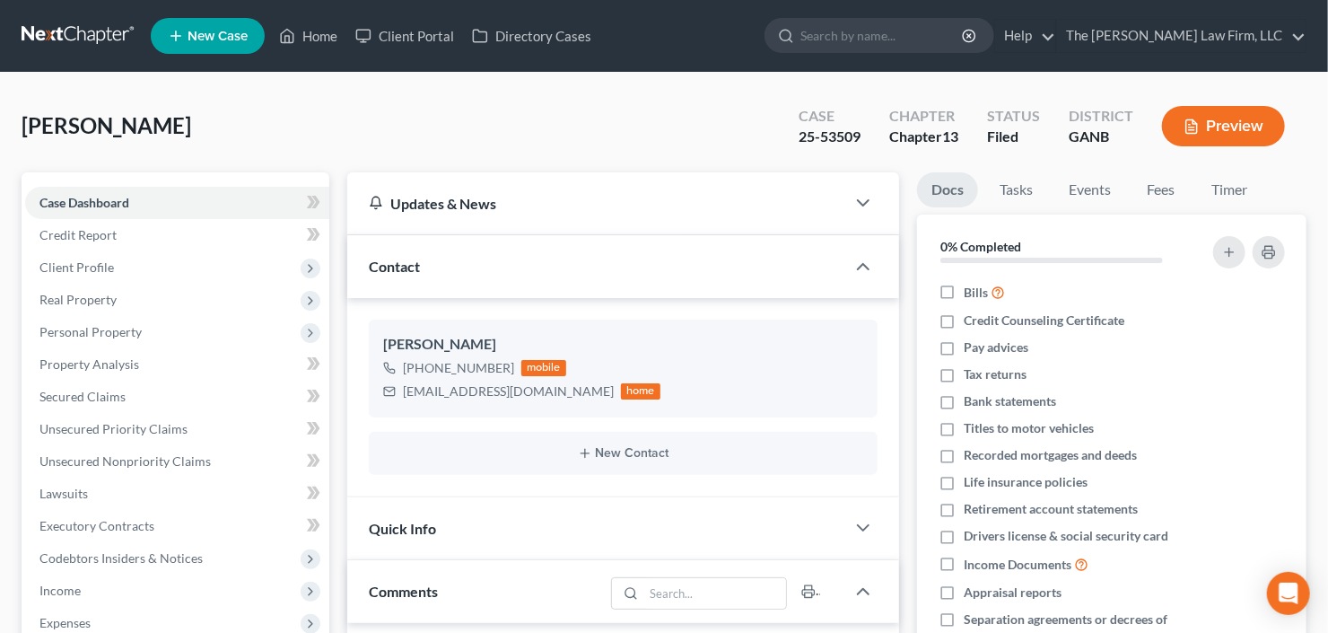
scroll to position [162, 0]
